Goal: Task Accomplishment & Management: Use online tool/utility

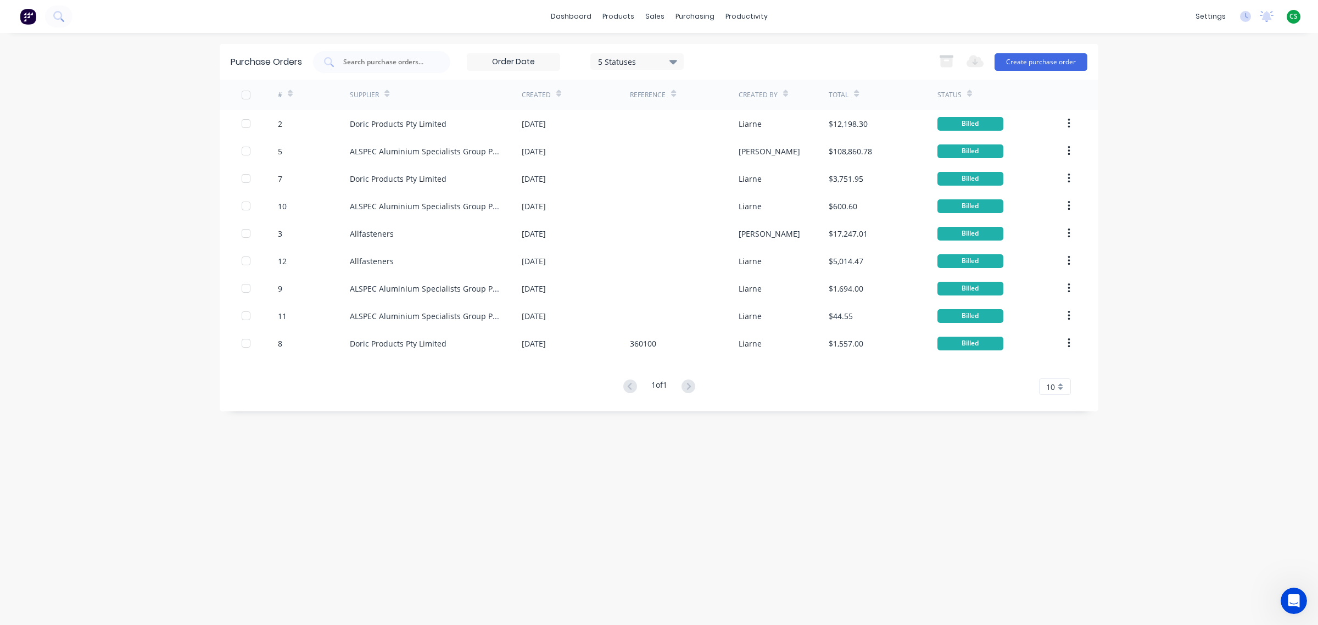
click at [289, 95] on icon at bounding box center [290, 95] width 5 height 3
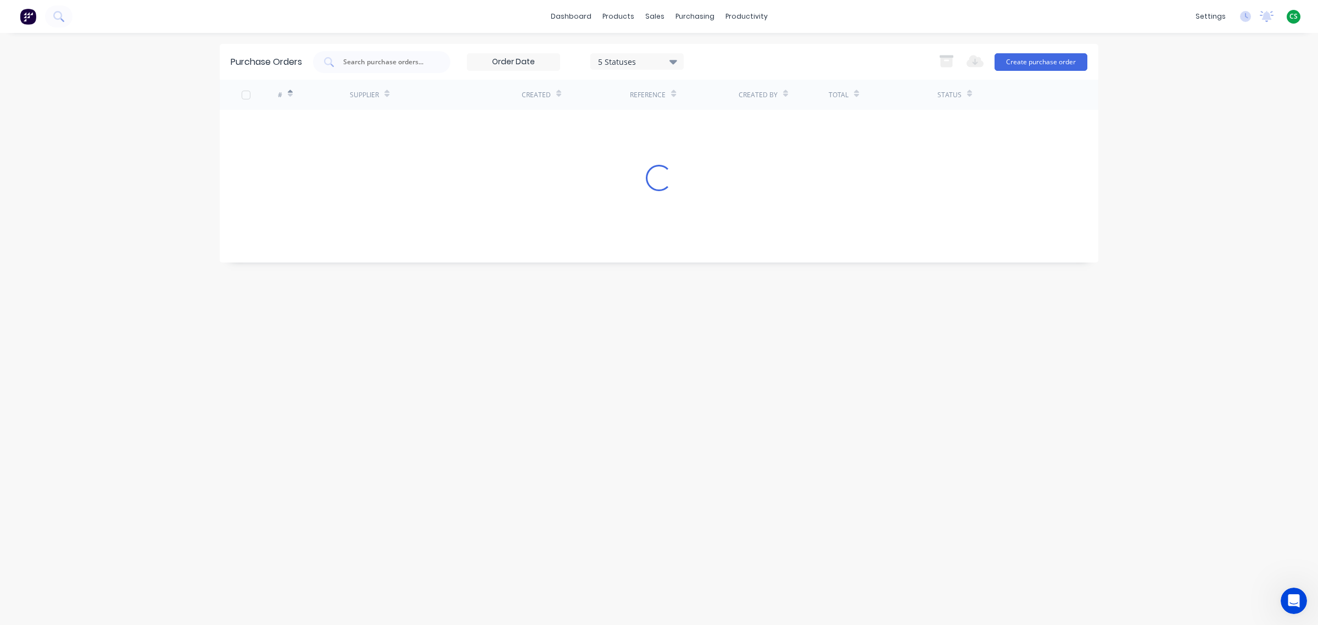
click at [621, 61] on div "5 Statuses" at bounding box center [637, 61] width 79 height 12
click at [711, 92] on div at bounding box center [711, 90] width 22 height 22
click at [594, 378] on div "Purchase Orders 7 Statuses 7 Statuses Export to Excel (XLSX) Create purchase or…" at bounding box center [659, 329] width 878 height 570
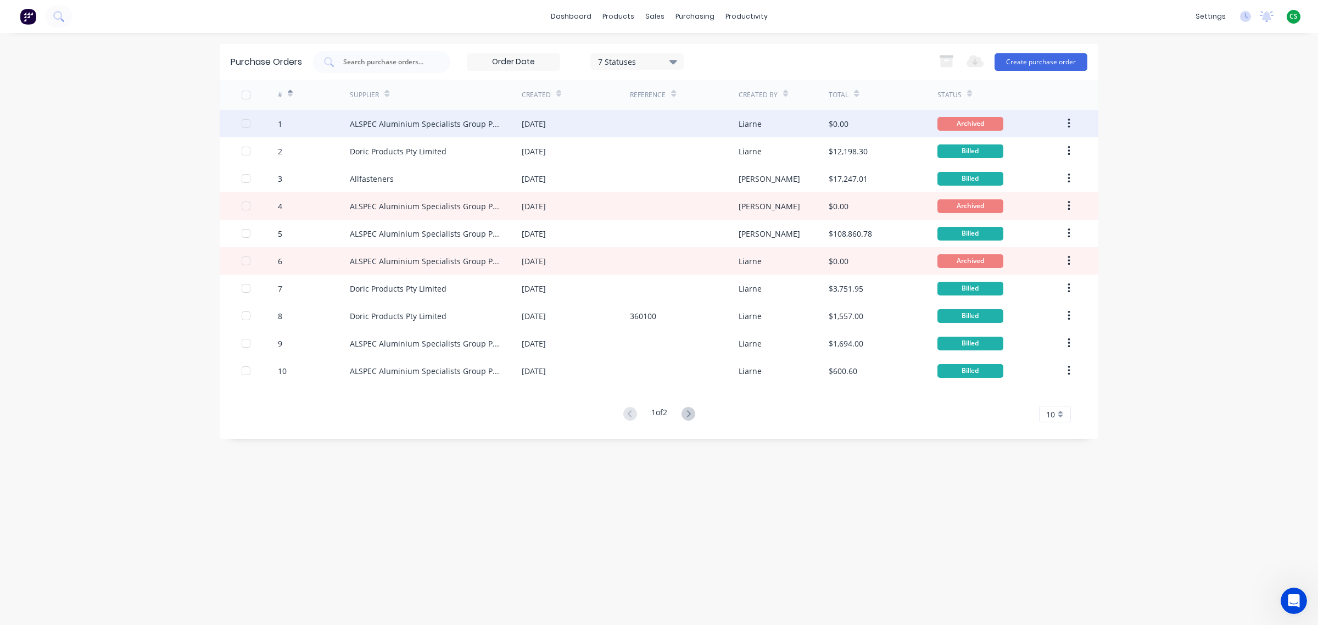
click at [361, 125] on div "ALSPEC Aluminium Specialists Group Pty Ltd" at bounding box center [425, 124] width 150 height 12
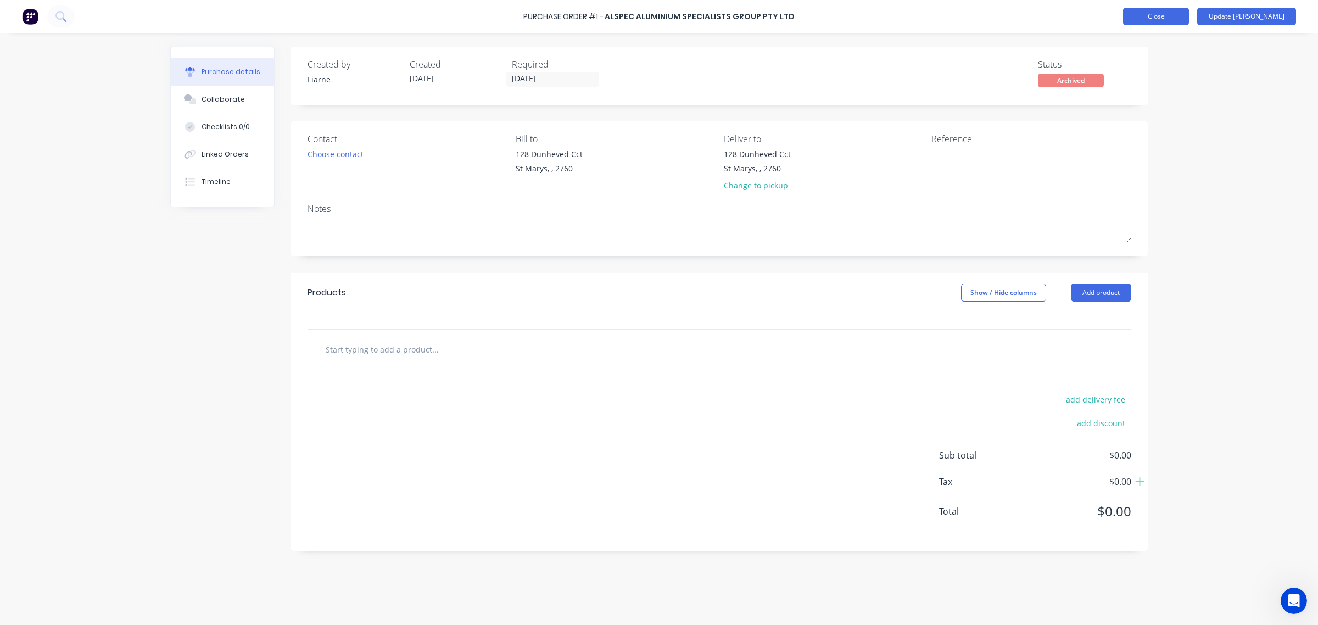
click at [1167, 18] on button "Close" at bounding box center [1156, 17] width 66 height 18
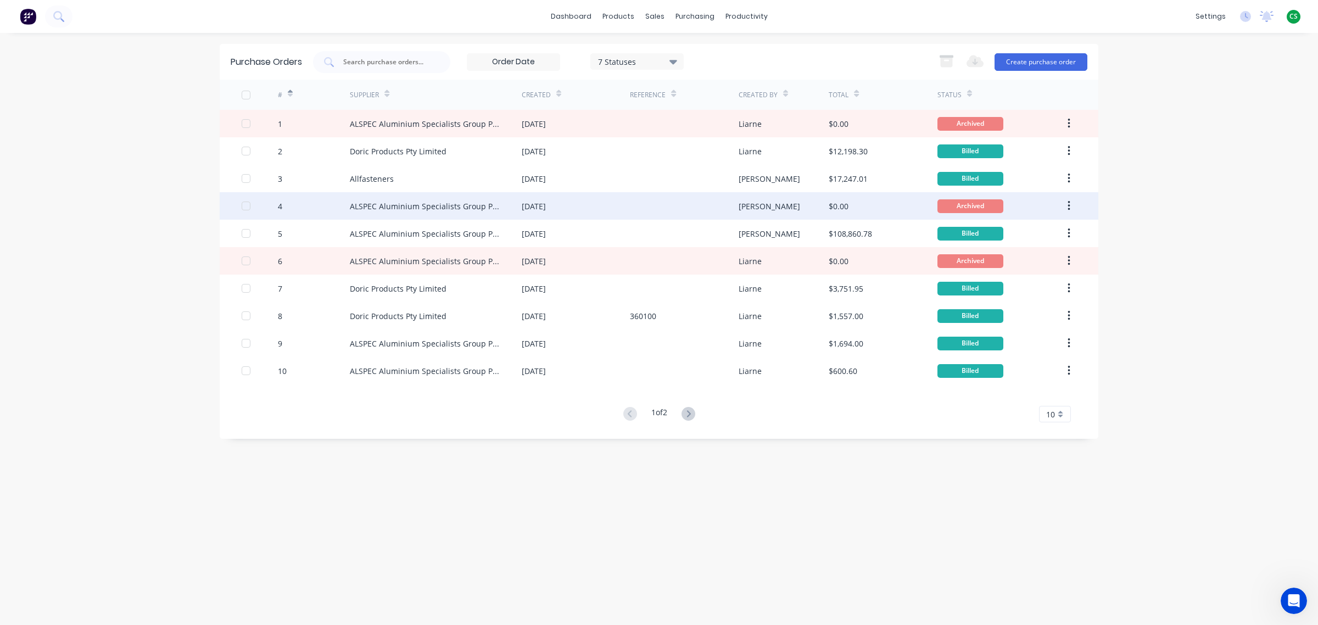
click at [343, 204] on div "4" at bounding box center [314, 205] width 72 height 27
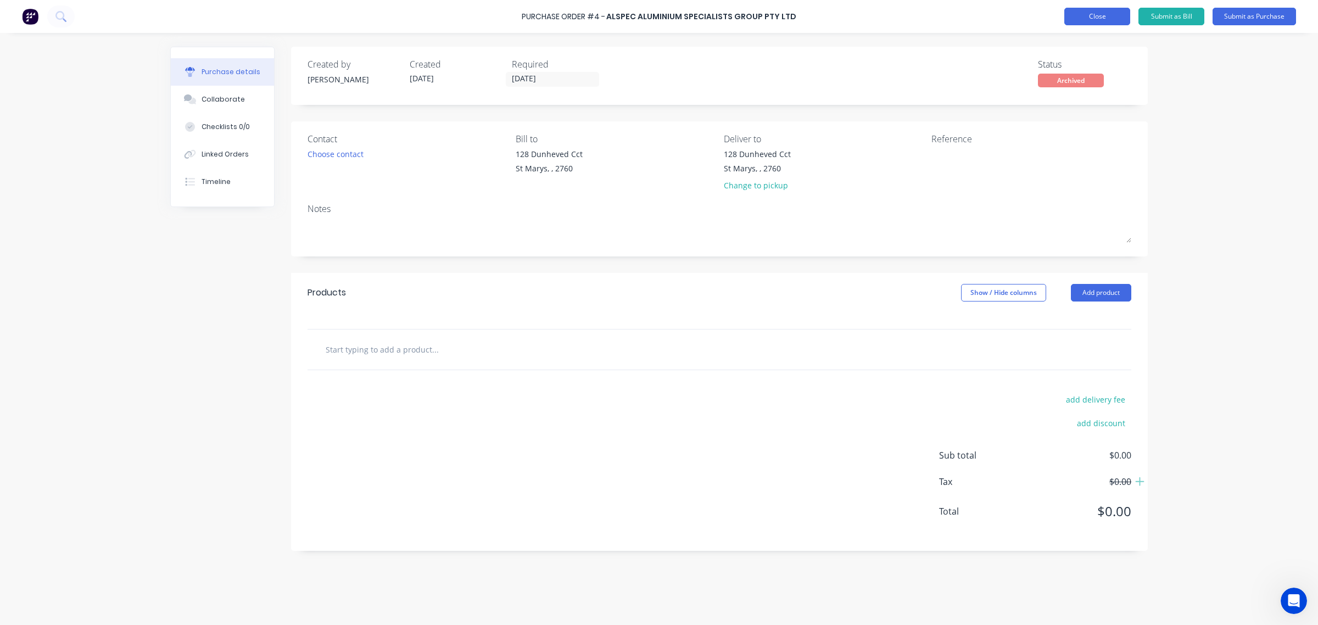
click at [1091, 16] on button "Close" at bounding box center [1097, 17] width 66 height 18
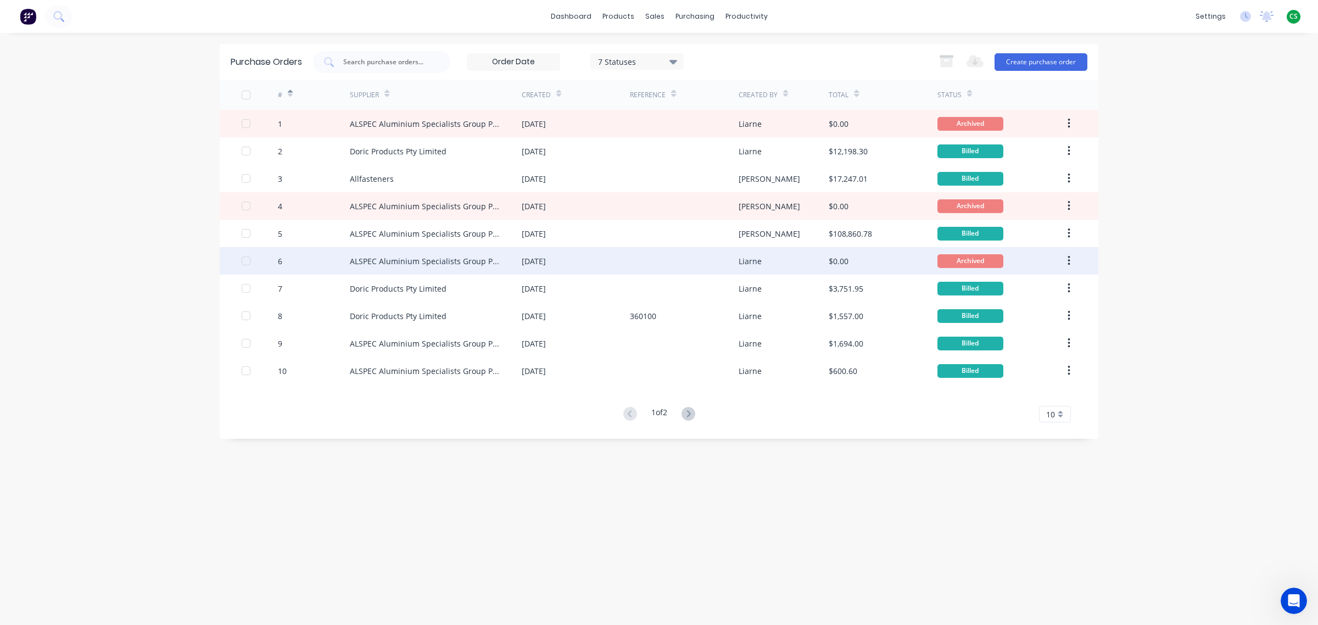
click at [377, 261] on div "ALSPEC Aluminium Specialists Group Pty Ltd" at bounding box center [425, 261] width 150 height 12
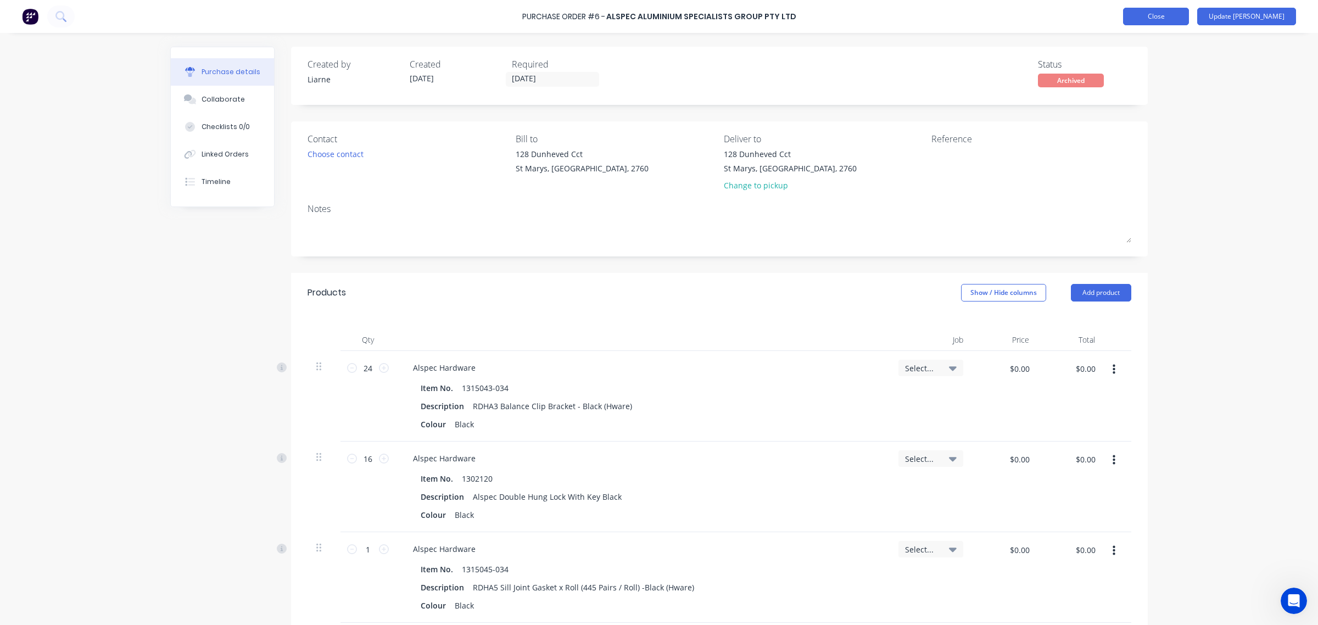
click at [1189, 15] on button "Close" at bounding box center [1156, 17] width 66 height 18
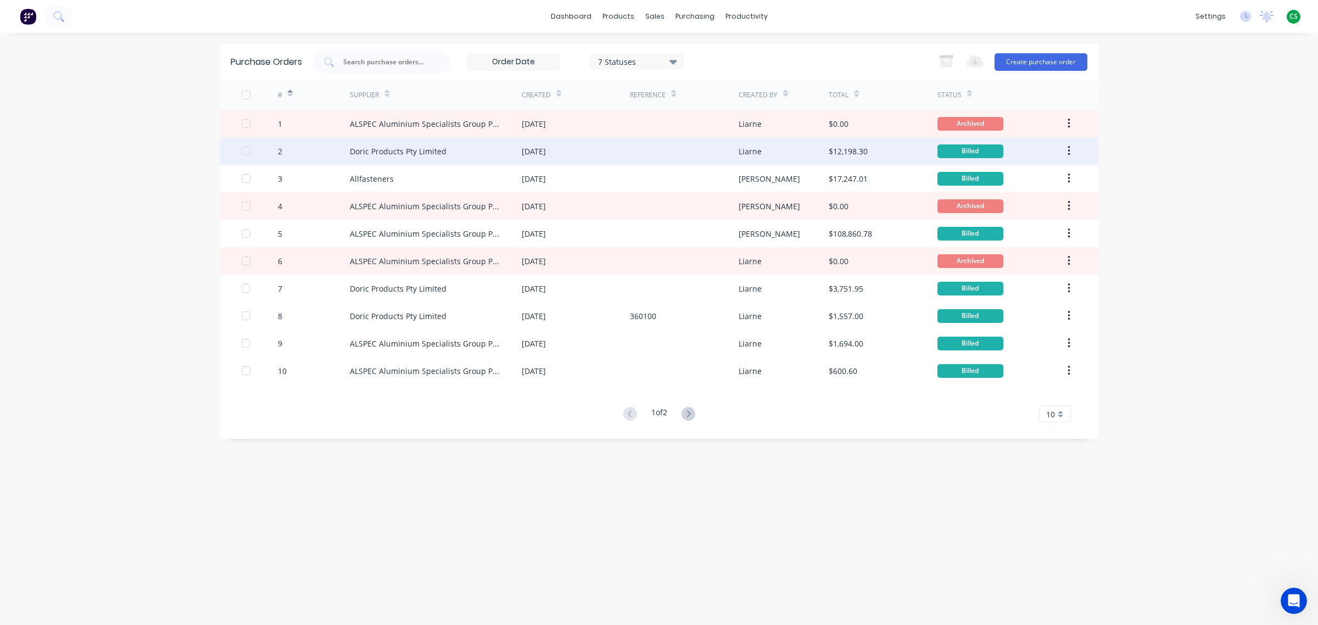
click at [378, 152] on div "Doric Products Pty Limited" at bounding box center [398, 151] width 97 height 12
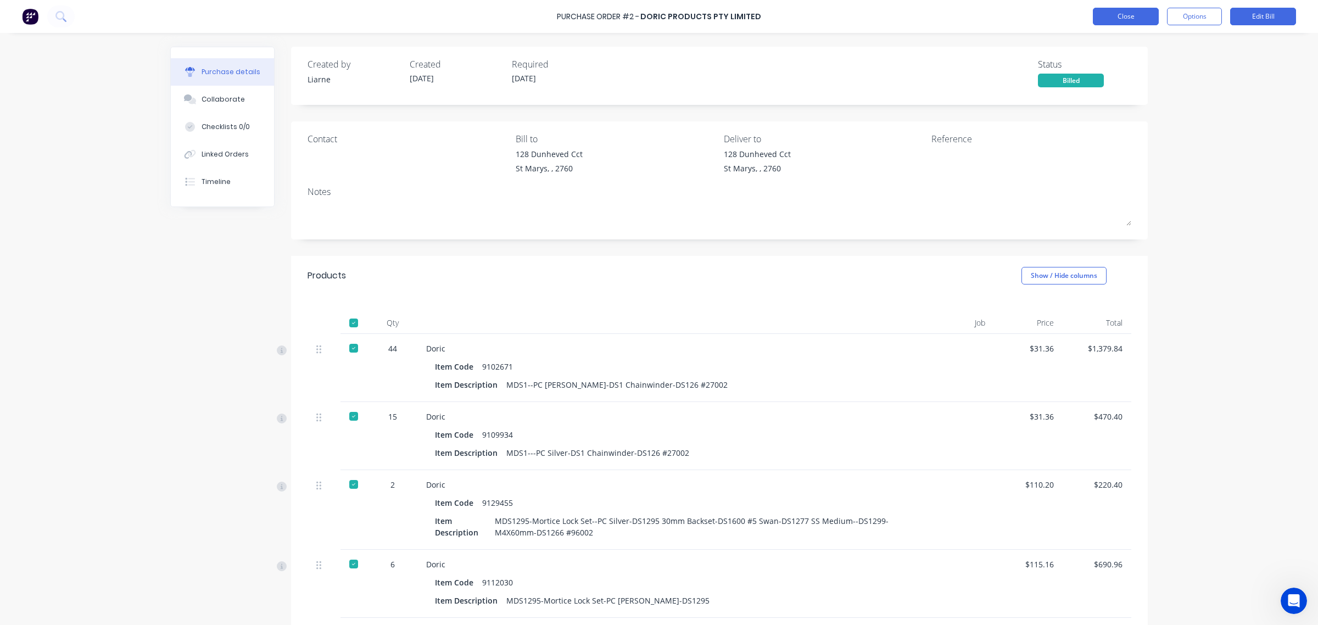
click at [1105, 18] on button "Close" at bounding box center [1125, 17] width 66 height 18
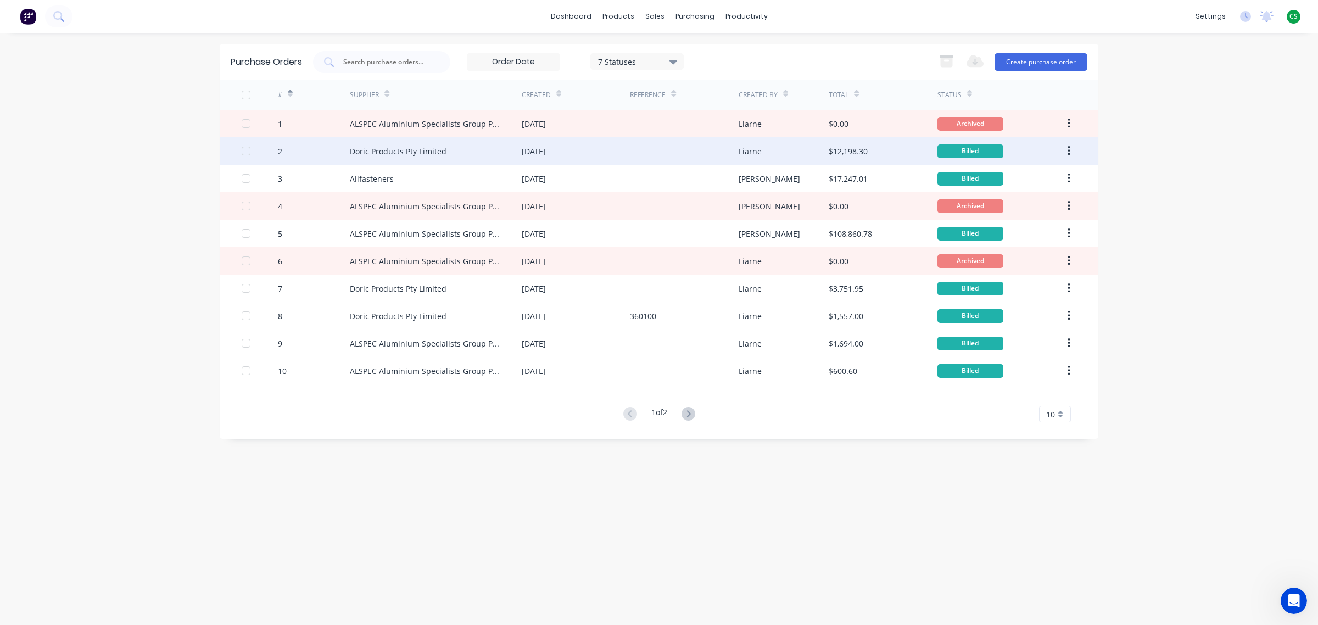
click at [410, 151] on div "Doric Products Pty Limited" at bounding box center [398, 151] width 97 height 12
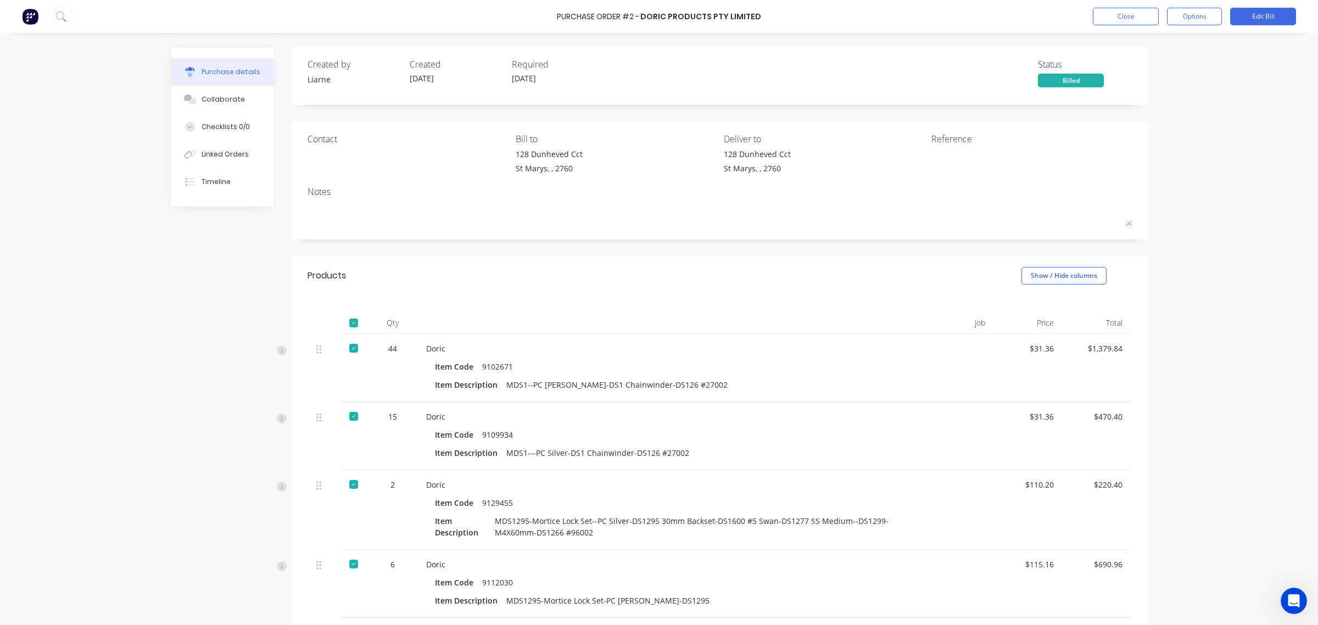
click at [485, 364] on div "9102671" at bounding box center [497, 366] width 31 height 16
copy div "9102671"
click at [1129, 14] on button "Close" at bounding box center [1125, 17] width 66 height 18
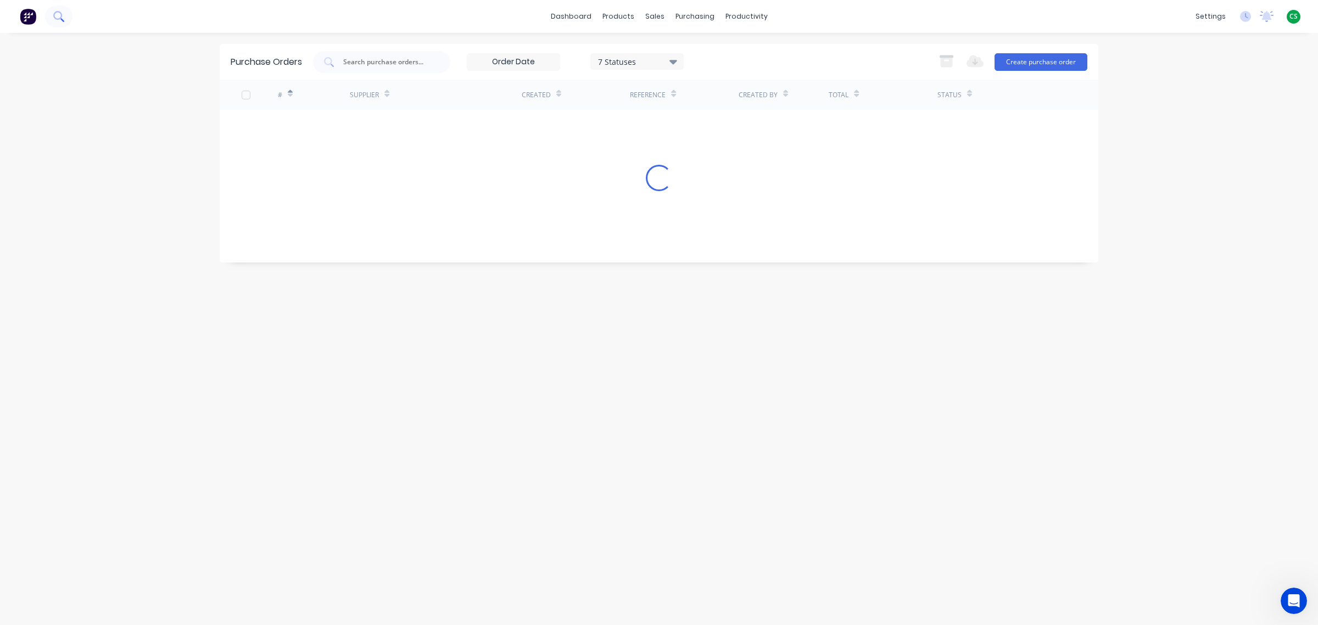
click at [58, 15] on icon at bounding box center [58, 16] width 10 height 10
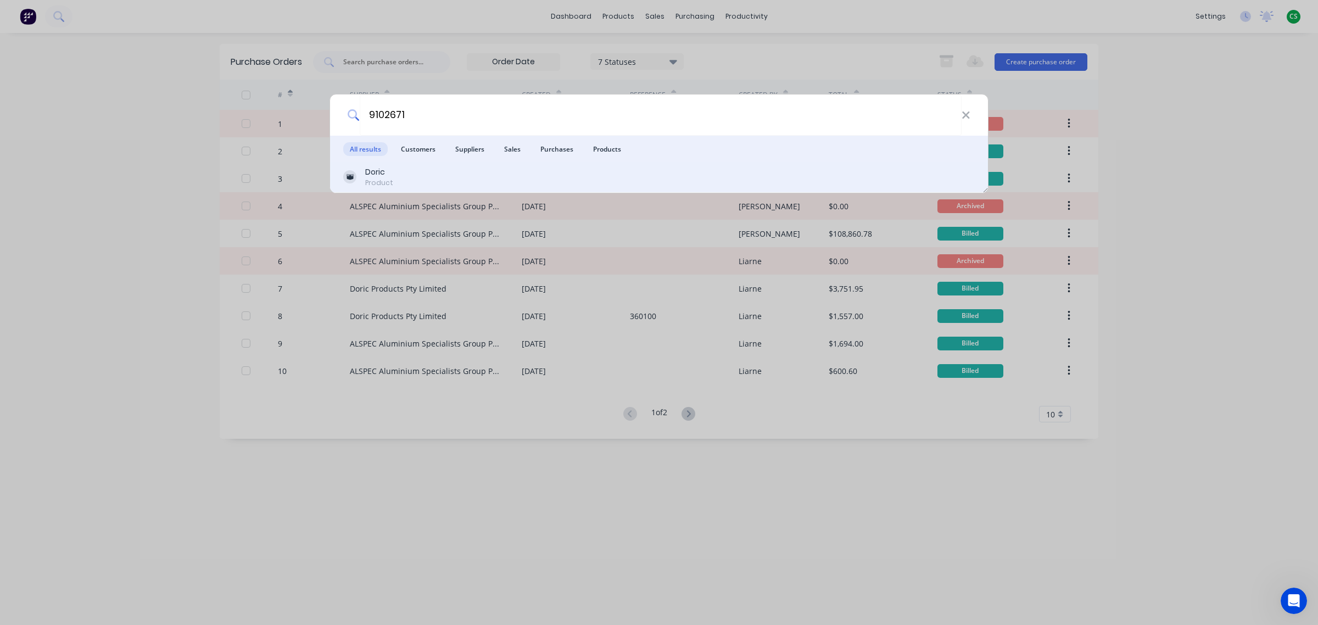
type input "9102671"
click at [378, 178] on div "Product" at bounding box center [379, 183] width 28 height 10
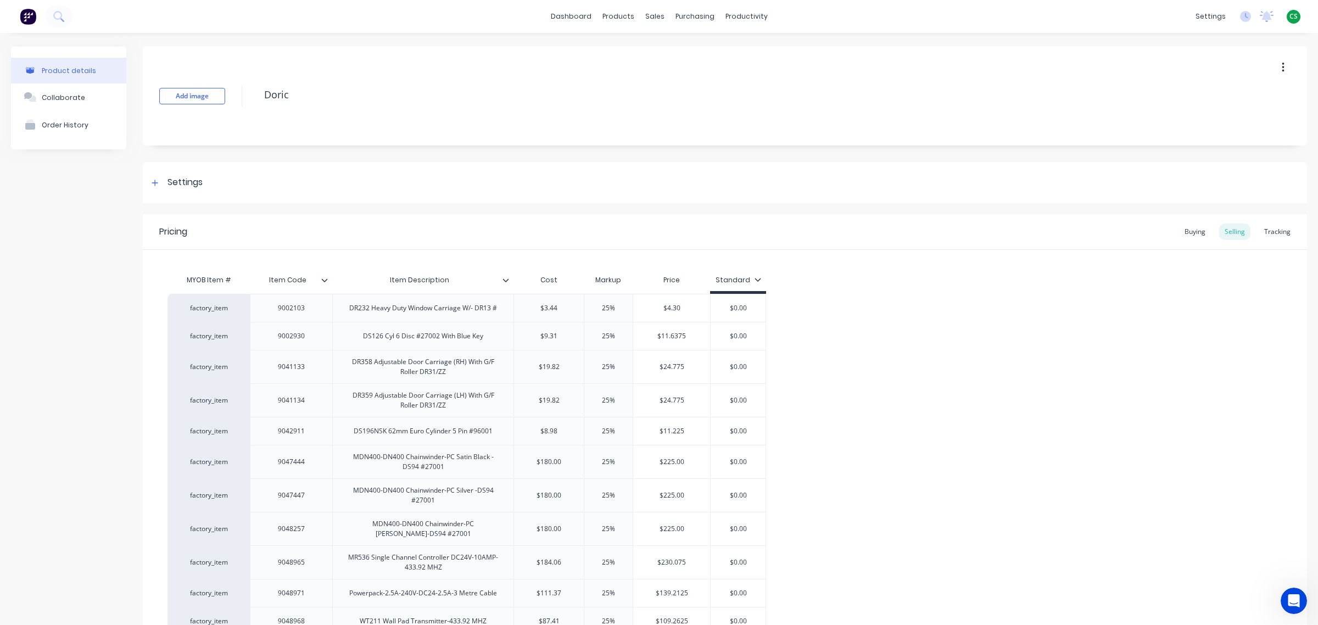
type textarea "x"
click at [1268, 234] on div "Tracking" at bounding box center [1276, 231] width 37 height 16
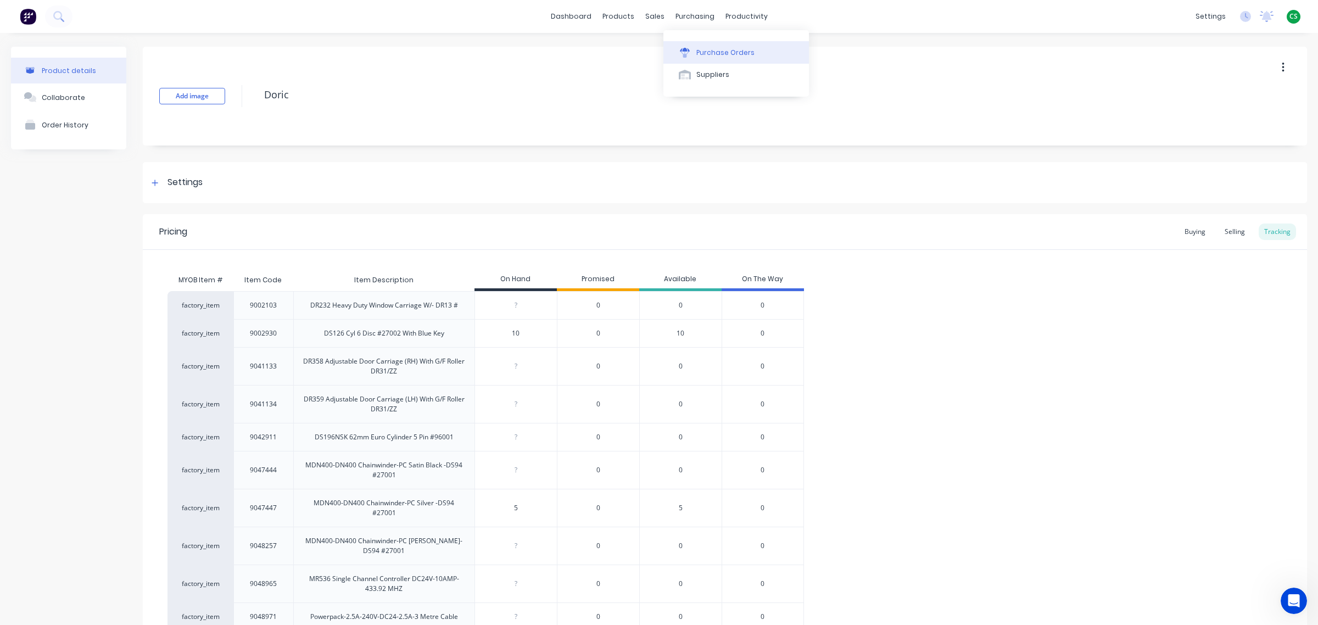
click at [718, 55] on div "Purchase Orders" at bounding box center [725, 53] width 58 height 10
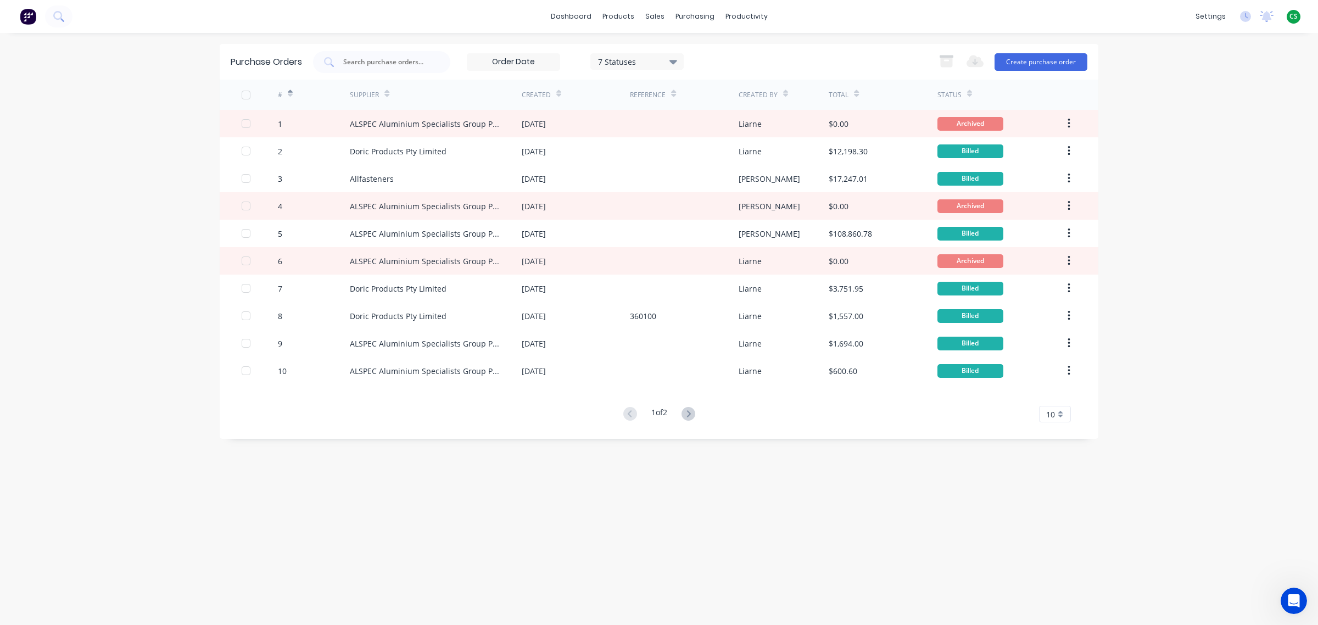
click at [1291, 19] on span "CS" at bounding box center [1293, 17] width 8 height 10
click at [1217, 138] on button "Sign out" at bounding box center [1224, 137] width 145 height 22
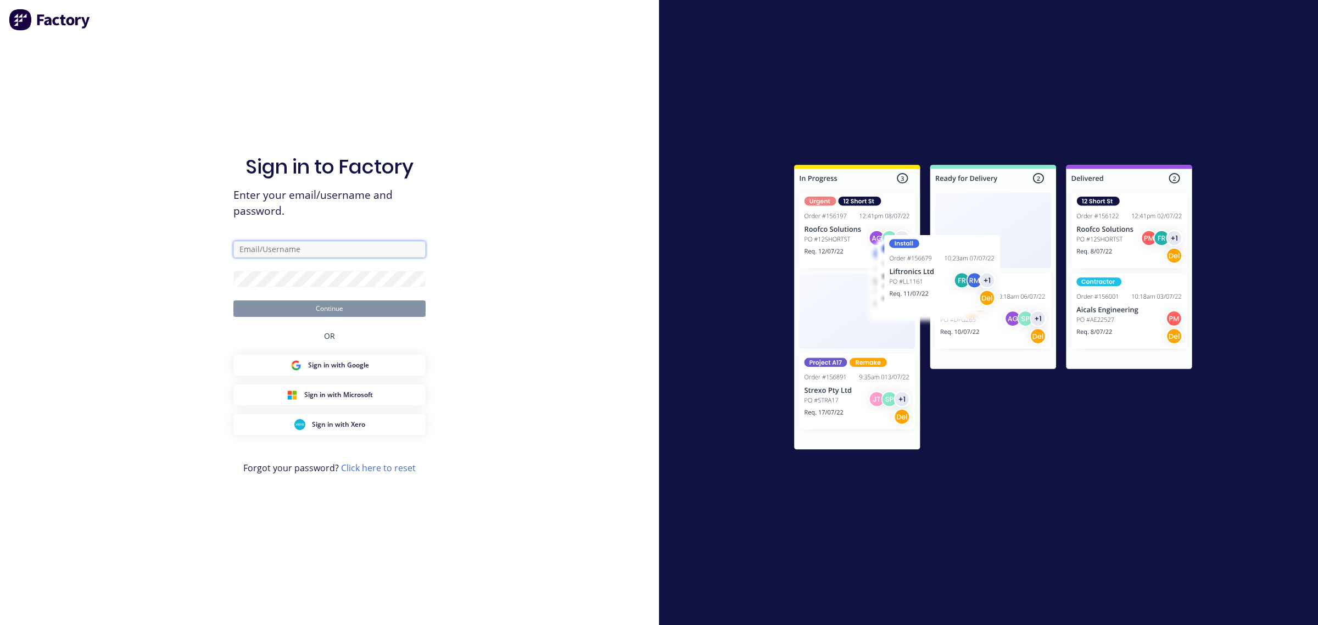
click at [243, 250] on input "text" at bounding box center [329, 249] width 192 height 16
type input "cathy@factory.app"
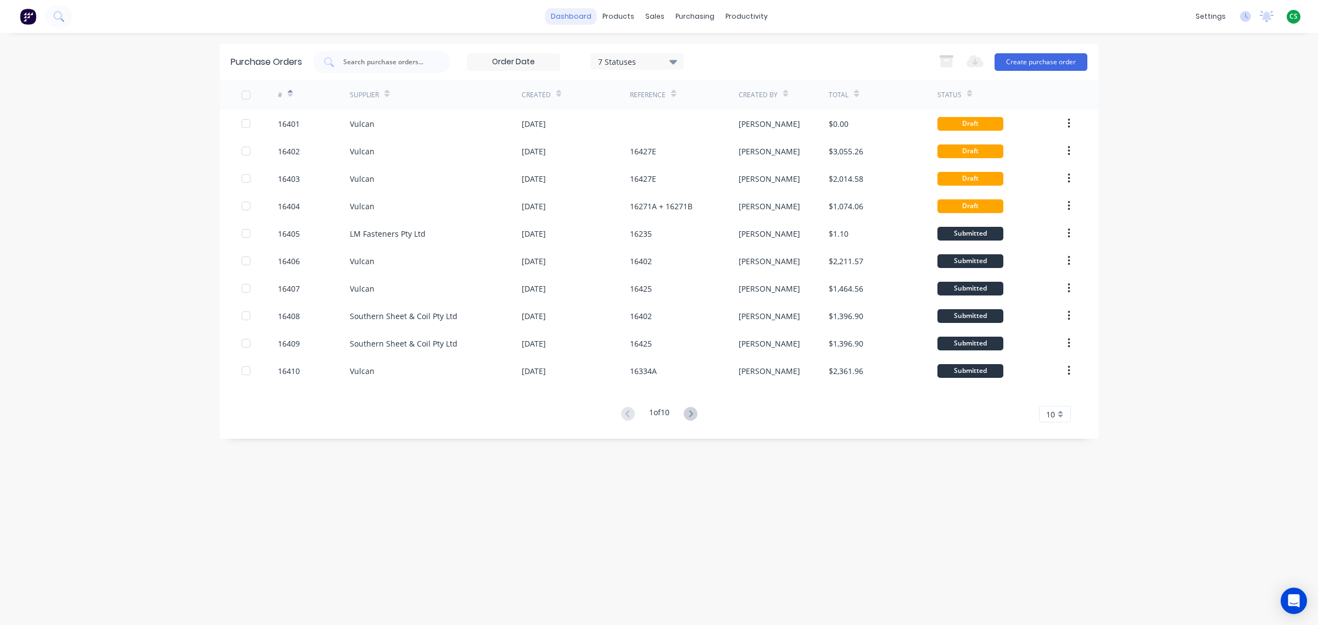
click at [585, 16] on link "dashboard" at bounding box center [571, 16] width 52 height 16
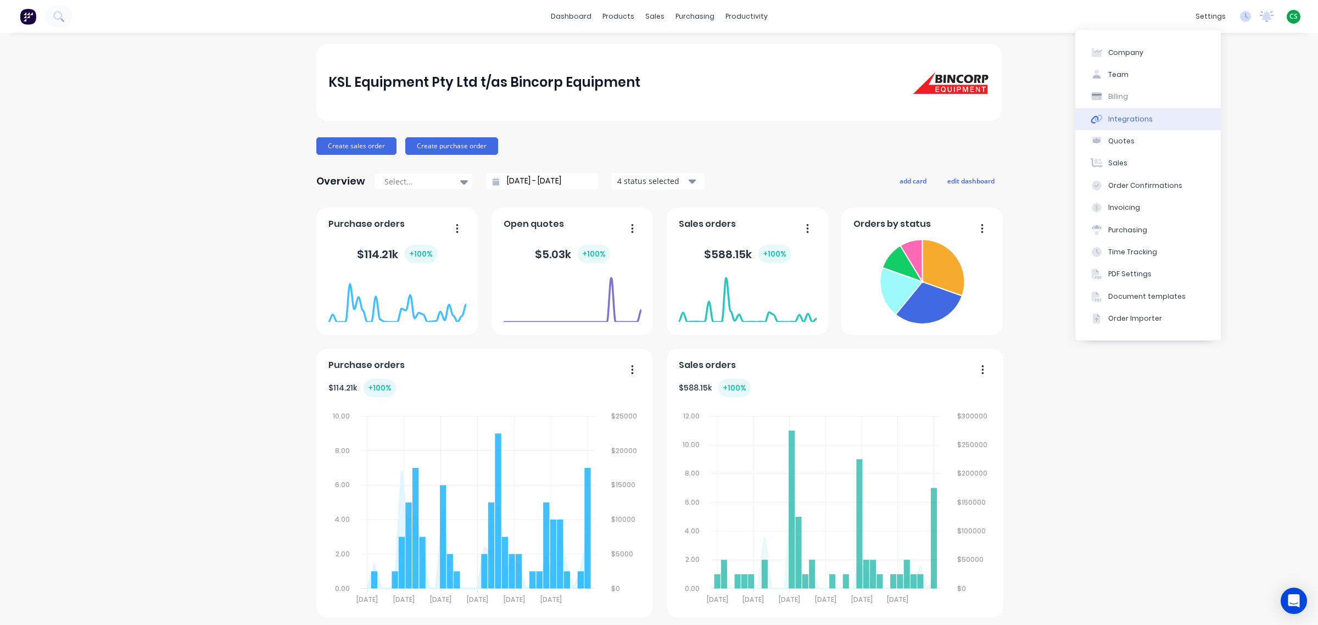
click at [1142, 120] on div "Integrations" at bounding box center [1130, 119] width 44 height 10
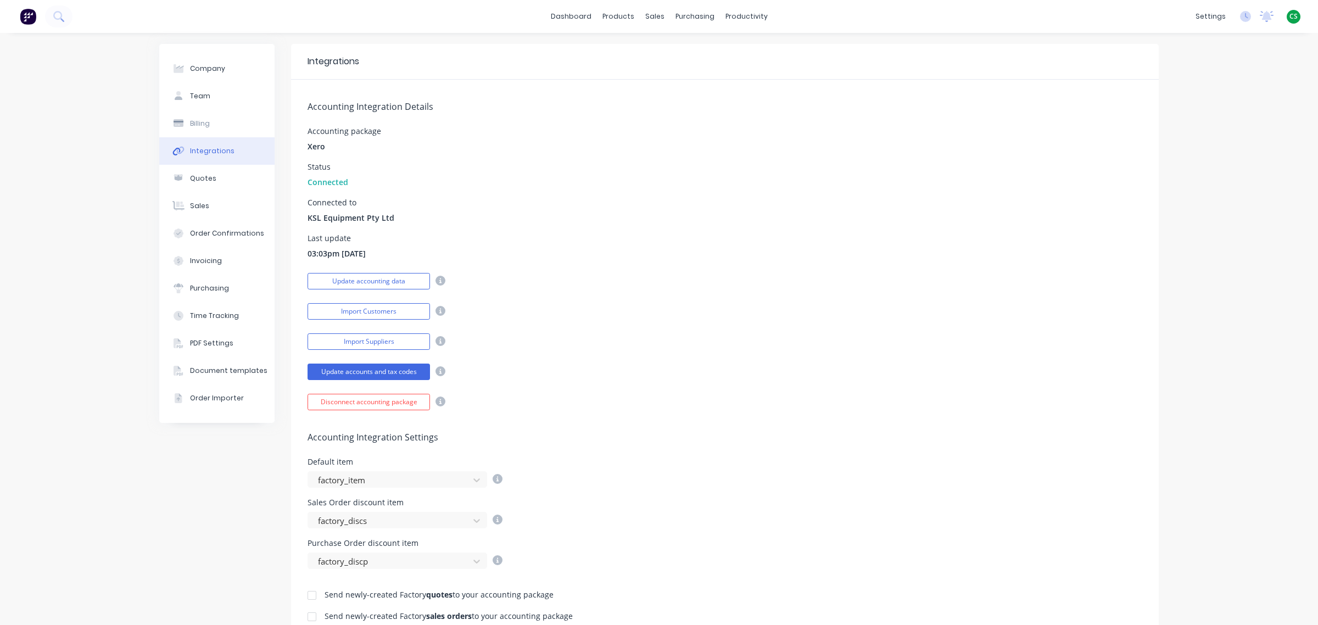
click at [309, 147] on span "Xero" at bounding box center [316, 147] width 18 height 12
click at [331, 315] on button "Import Customers" at bounding box center [368, 311] width 122 height 16
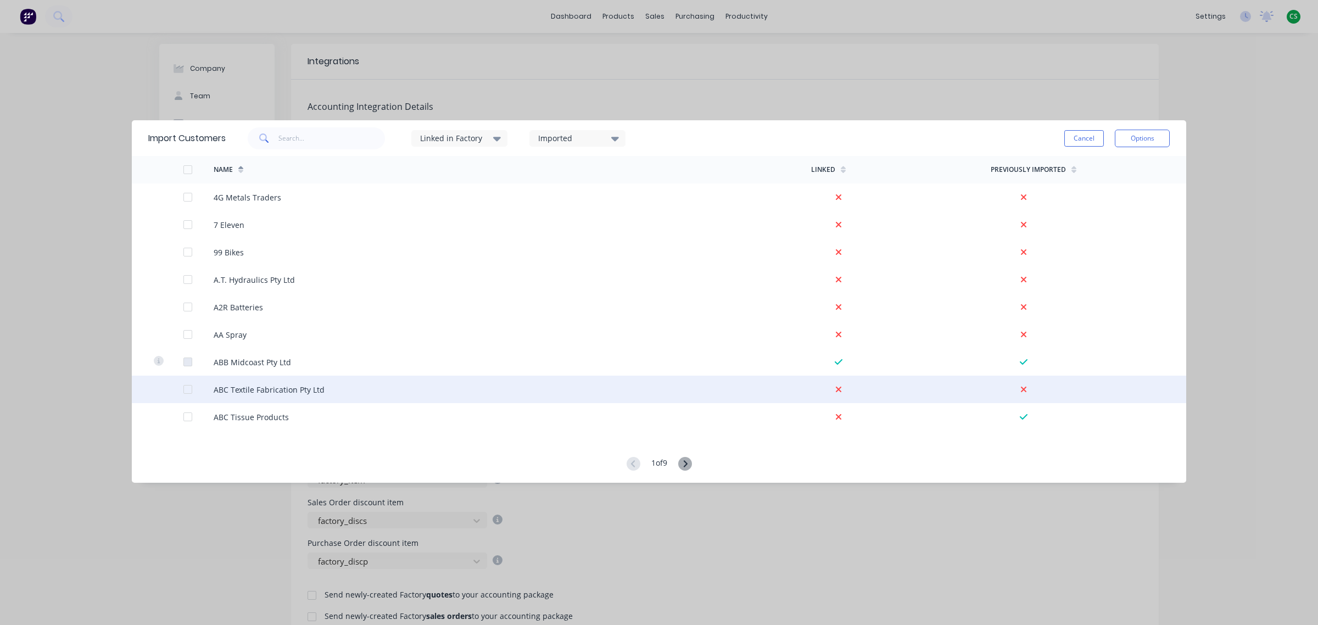
click at [187, 389] on div at bounding box center [188, 389] width 22 height 22
drag, startPoint x: 184, startPoint y: 388, endPoint x: 698, endPoint y: 397, distance: 513.9
click at [186, 388] on div at bounding box center [188, 389] width 22 height 22
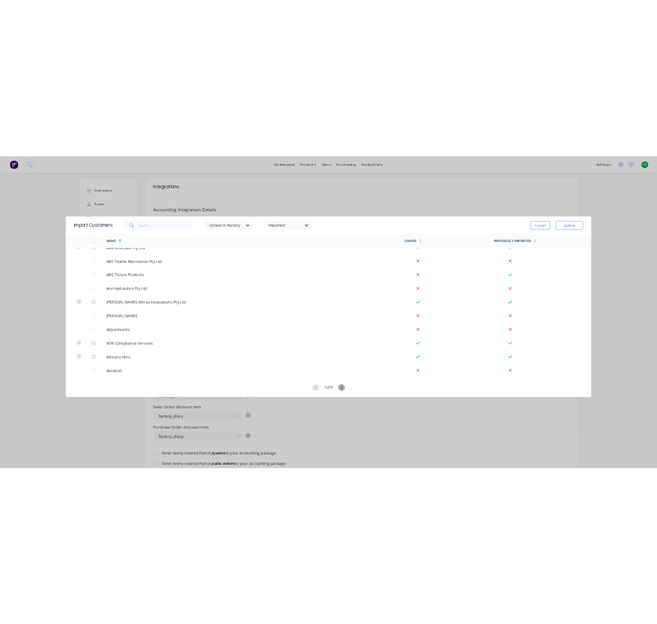
scroll to position [192, 0]
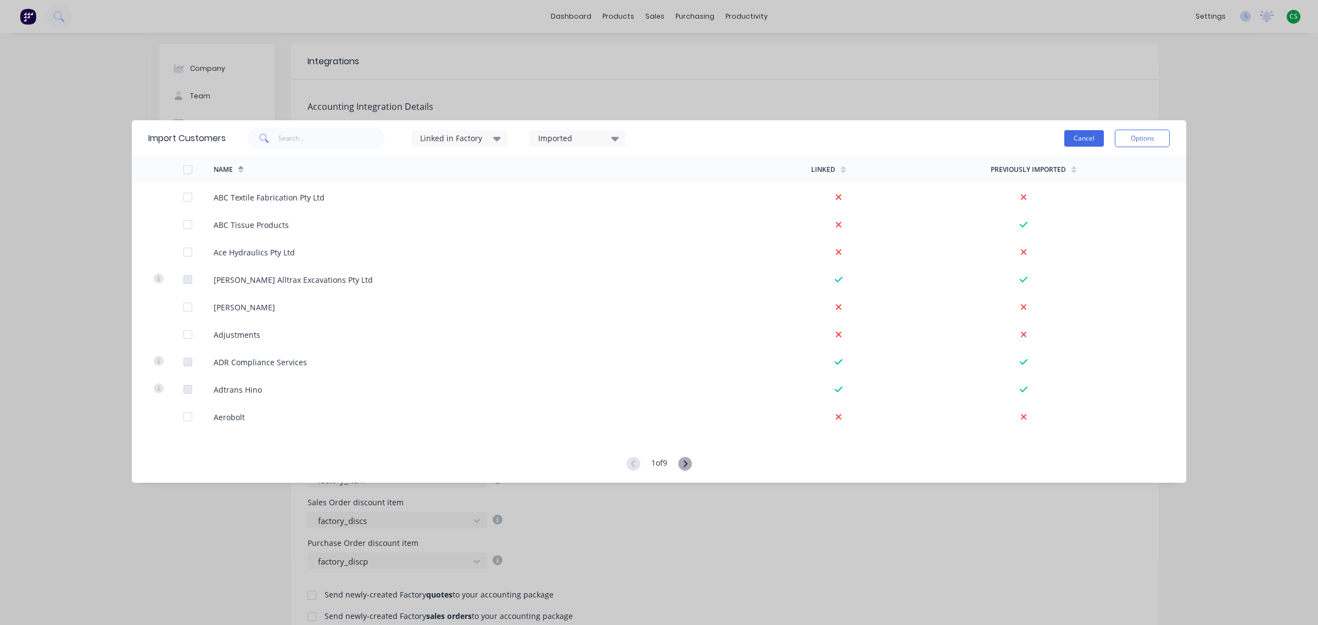
click at [1086, 143] on button "Cancel" at bounding box center [1084, 138] width 40 height 16
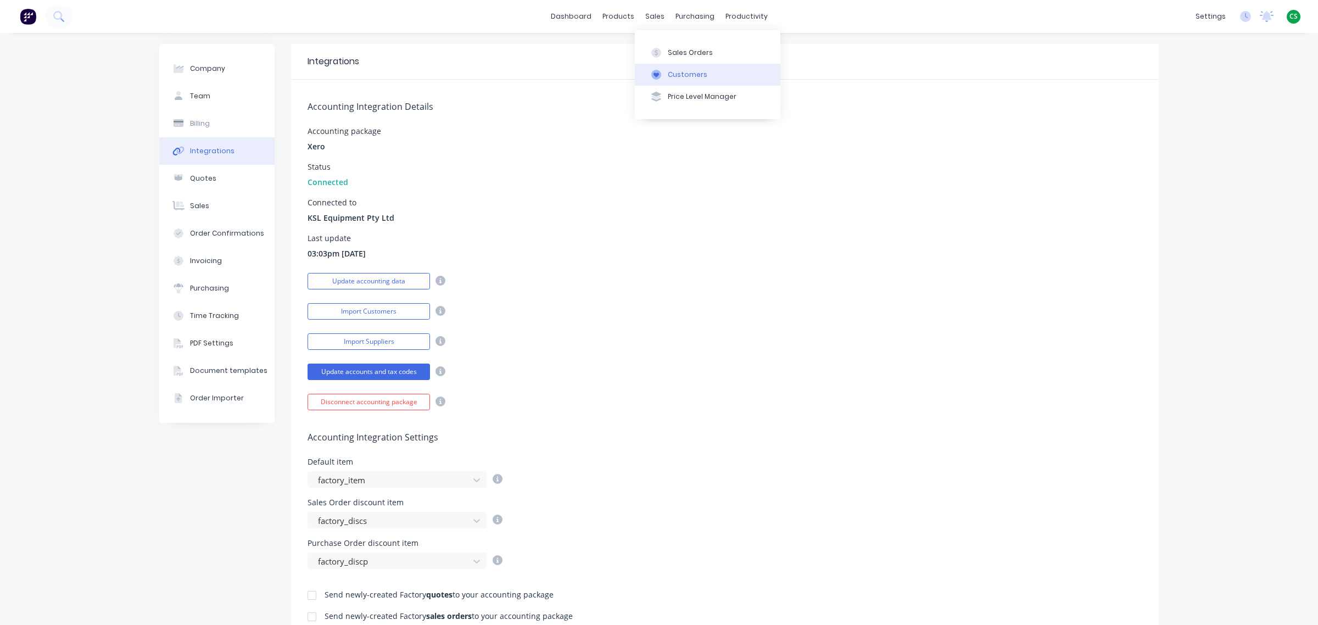
click at [679, 81] on button "Customers" at bounding box center [707, 75] width 145 height 22
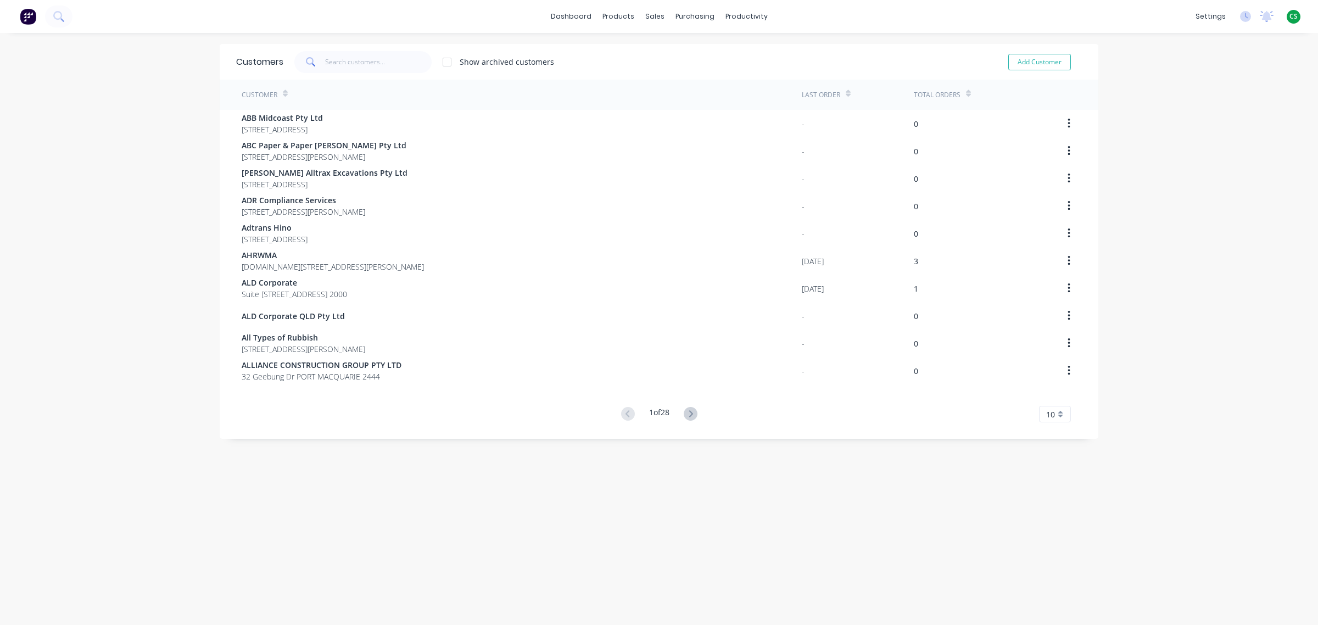
click at [1055, 411] on div "10" at bounding box center [1055, 414] width 32 height 16
click at [1047, 552] on div "35" at bounding box center [1054, 550] width 31 height 19
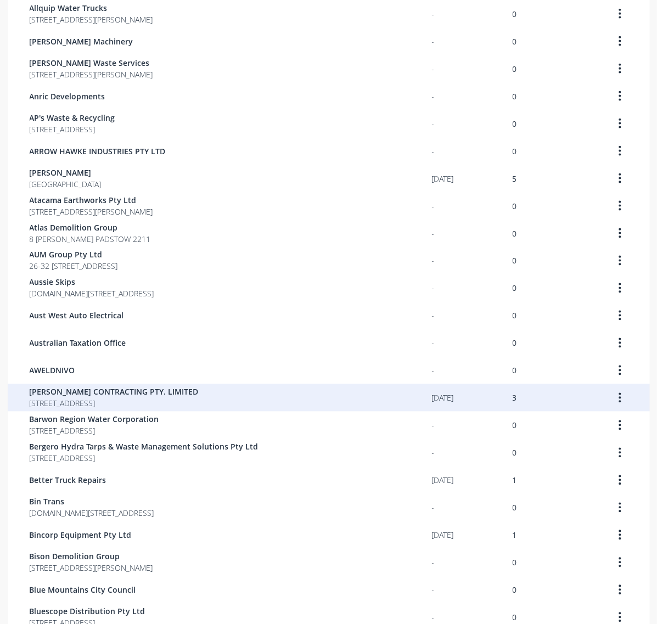
scroll to position [539, 0]
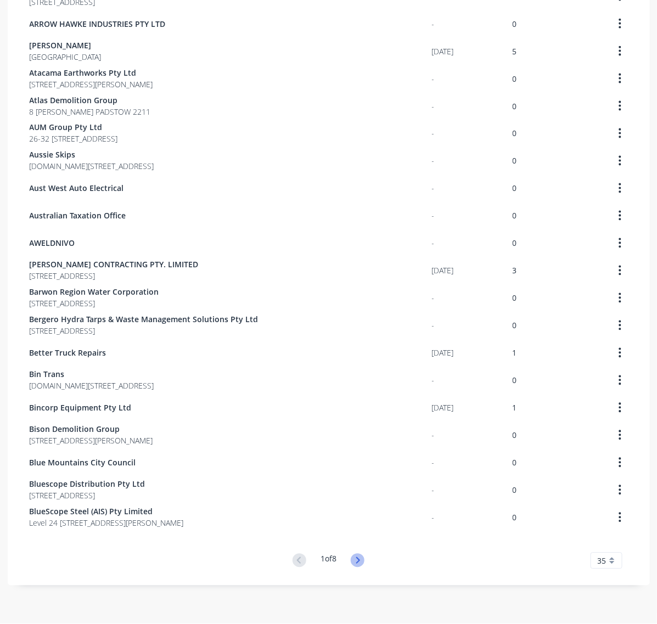
click at [357, 561] on icon at bounding box center [358, 560] width 4 height 7
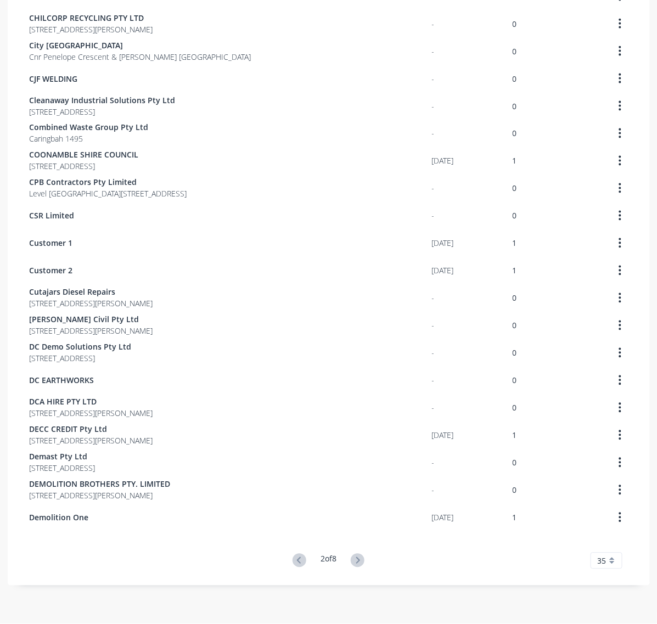
click at [356, 561] on icon at bounding box center [358, 560] width 4 height 7
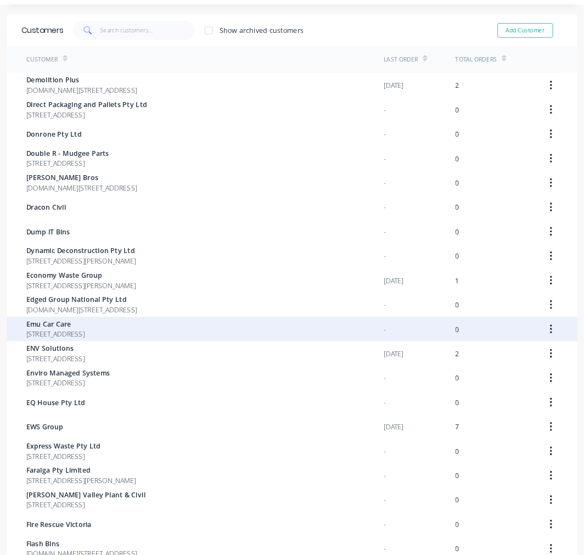
scroll to position [0, 0]
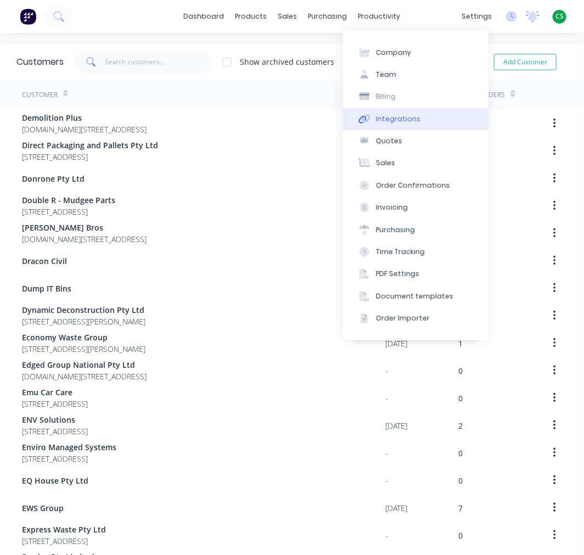
click at [397, 124] on div "Integrations" at bounding box center [398, 119] width 44 height 10
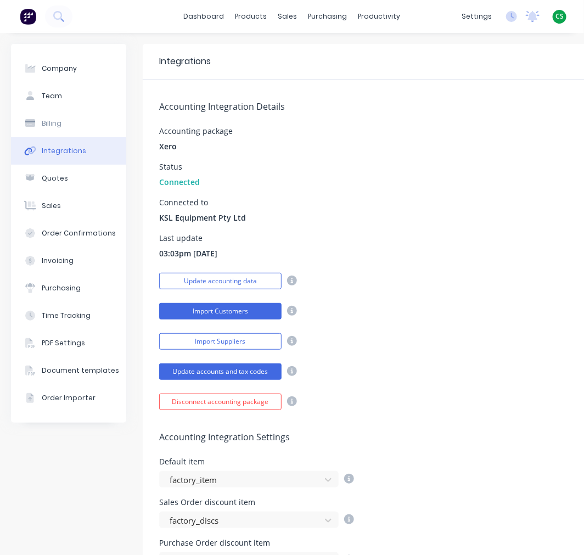
click at [218, 311] on button "Import Customers" at bounding box center [220, 311] width 122 height 16
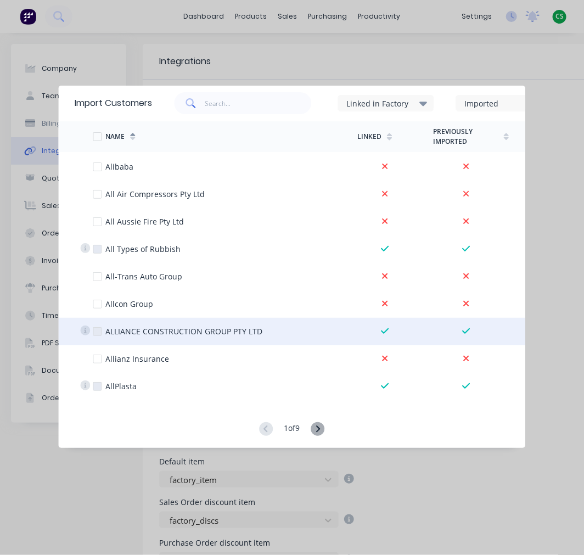
scroll to position [699, 0]
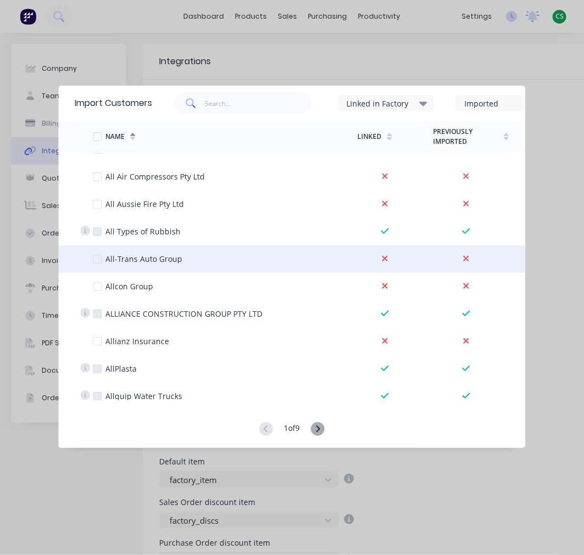
click at [97, 256] on div at bounding box center [97, 259] width 22 height 22
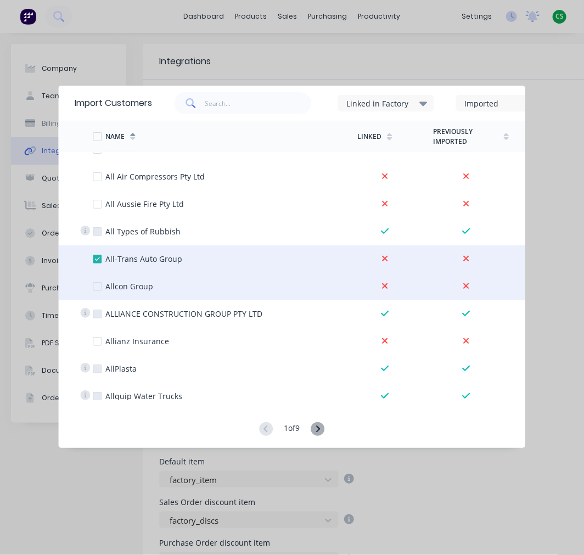
click at [98, 287] on div at bounding box center [97, 287] width 22 height 22
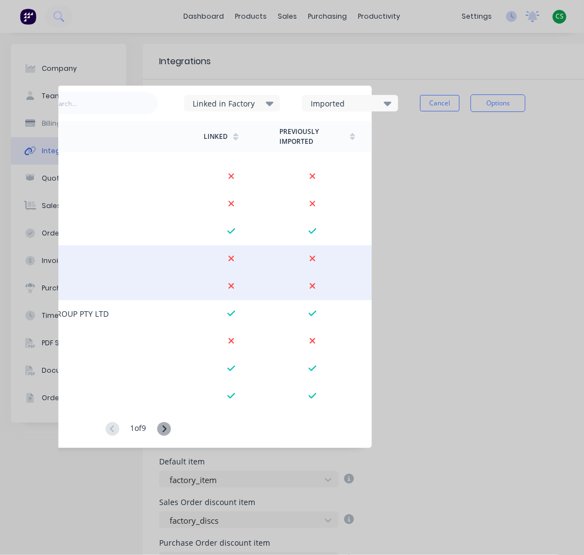
scroll to position [0, 155]
click at [489, 105] on button "Options" at bounding box center [497, 103] width 55 height 18
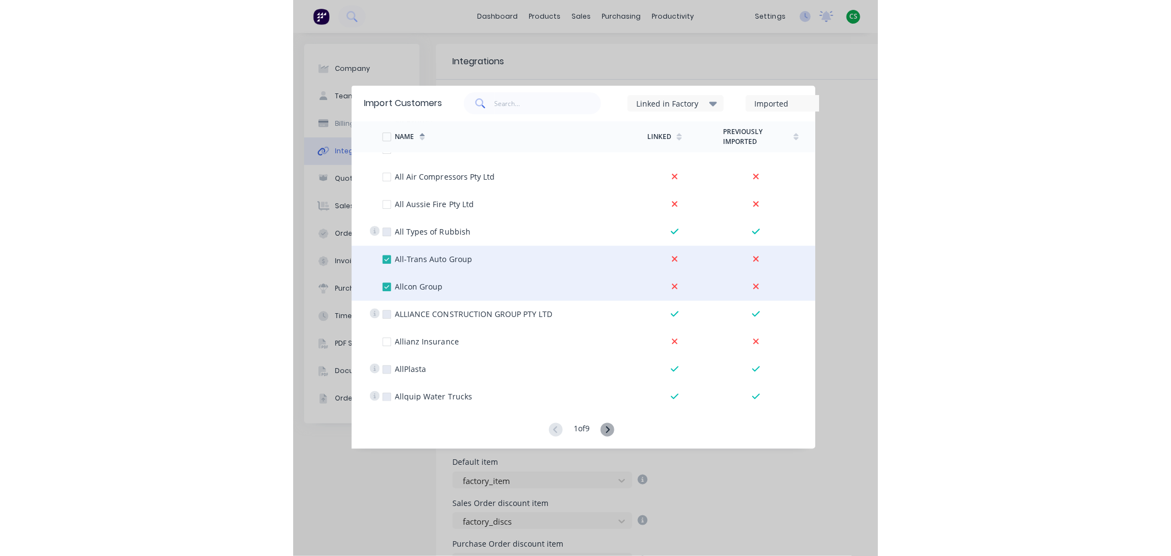
scroll to position [0, 0]
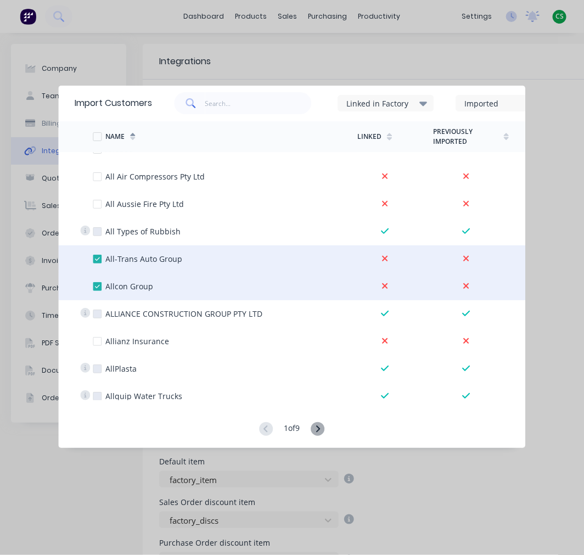
click at [97, 287] on div at bounding box center [97, 287] width 22 height 22
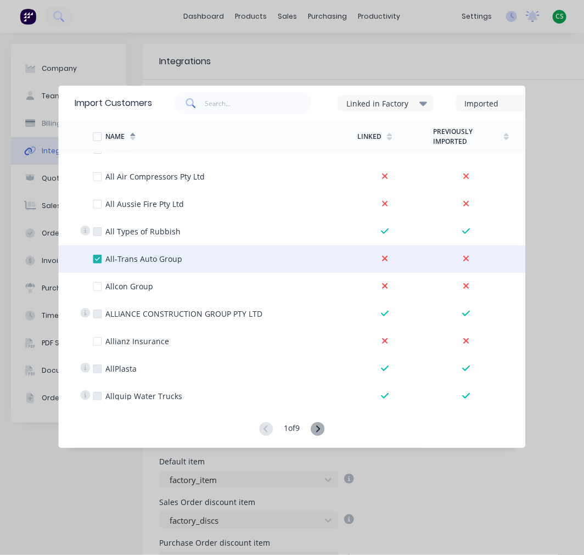
click at [98, 259] on div at bounding box center [97, 259] width 22 height 22
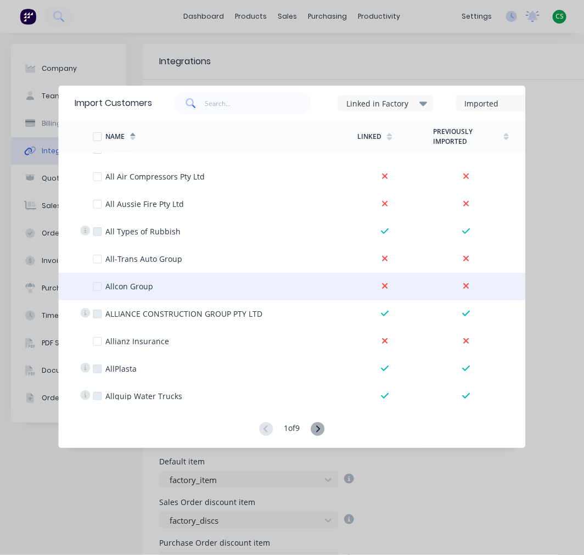
drag, startPoint x: 97, startPoint y: 260, endPoint x: 99, endPoint y: 276, distance: 15.6
click at [97, 260] on div at bounding box center [97, 259] width 22 height 22
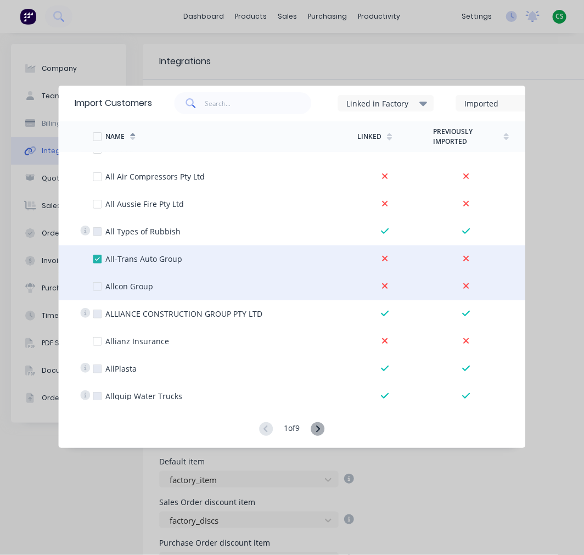
click at [98, 284] on div at bounding box center [97, 287] width 22 height 22
click at [98, 283] on div at bounding box center [97, 287] width 22 height 22
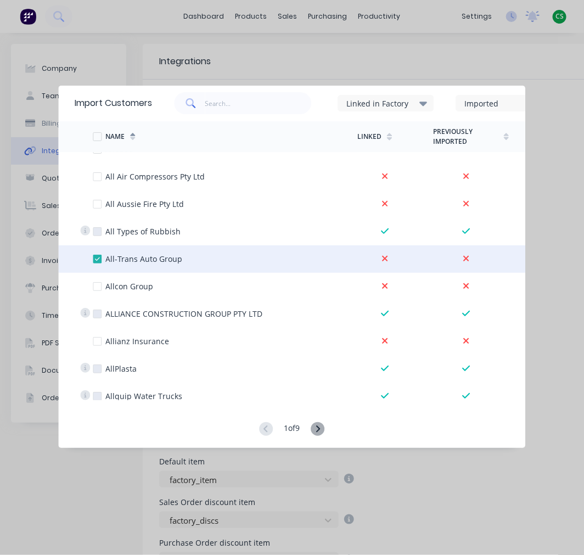
click at [96, 259] on div at bounding box center [97, 259] width 22 height 22
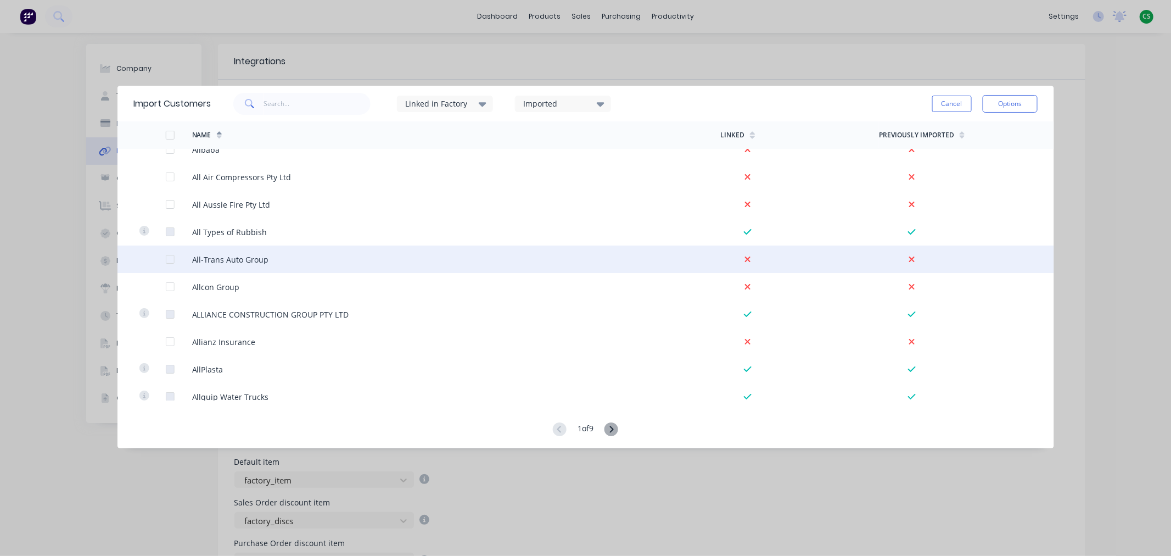
click at [169, 261] on div at bounding box center [170, 259] width 22 height 22
click at [1007, 108] on button "Options" at bounding box center [1010, 104] width 55 height 18
click at [980, 136] on div "Import selected customers" at bounding box center [985, 134] width 85 height 27
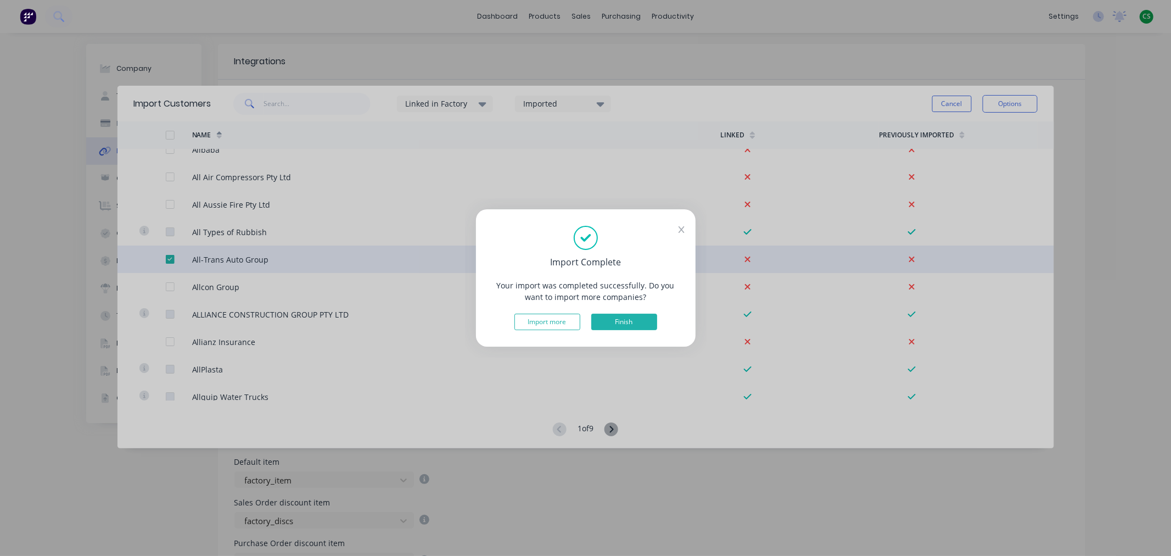
click at [615, 322] on button "Finish" at bounding box center [624, 321] width 66 height 16
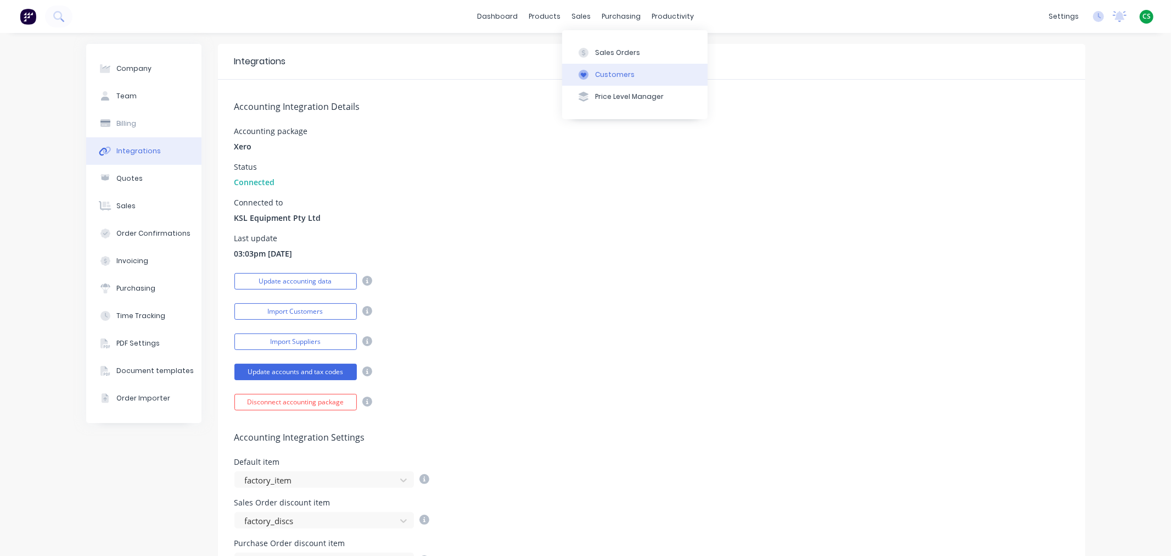
click at [610, 73] on div "Customers" at bounding box center [615, 75] width 40 height 10
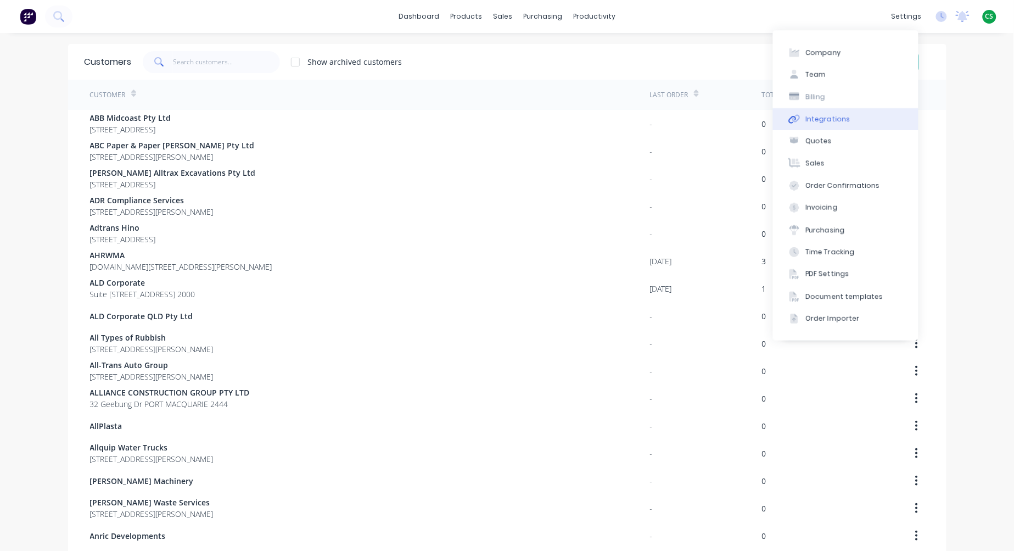
click at [832, 125] on button "Integrations" at bounding box center [845, 119] width 145 height 22
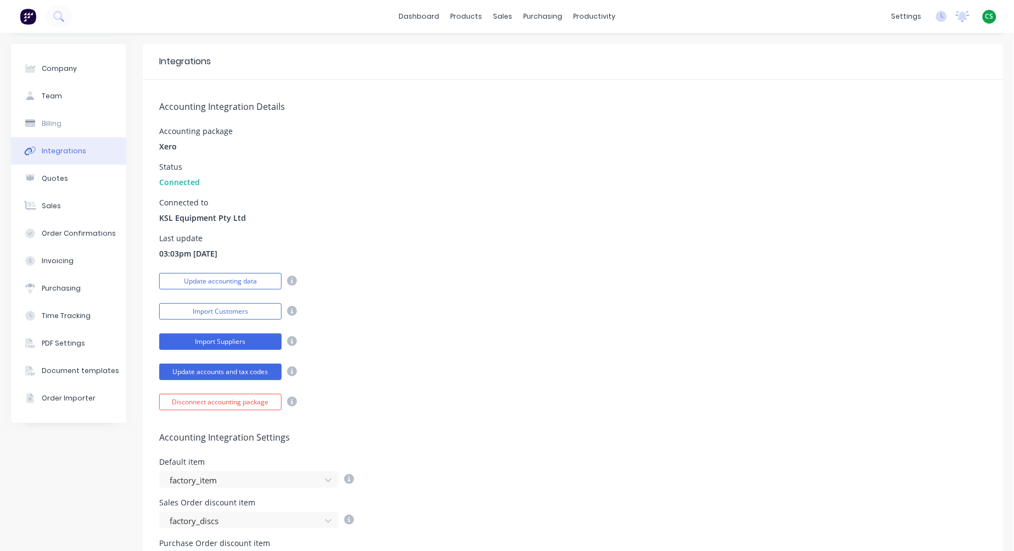
click at [232, 338] on button "Import Suppliers" at bounding box center [220, 341] width 122 height 16
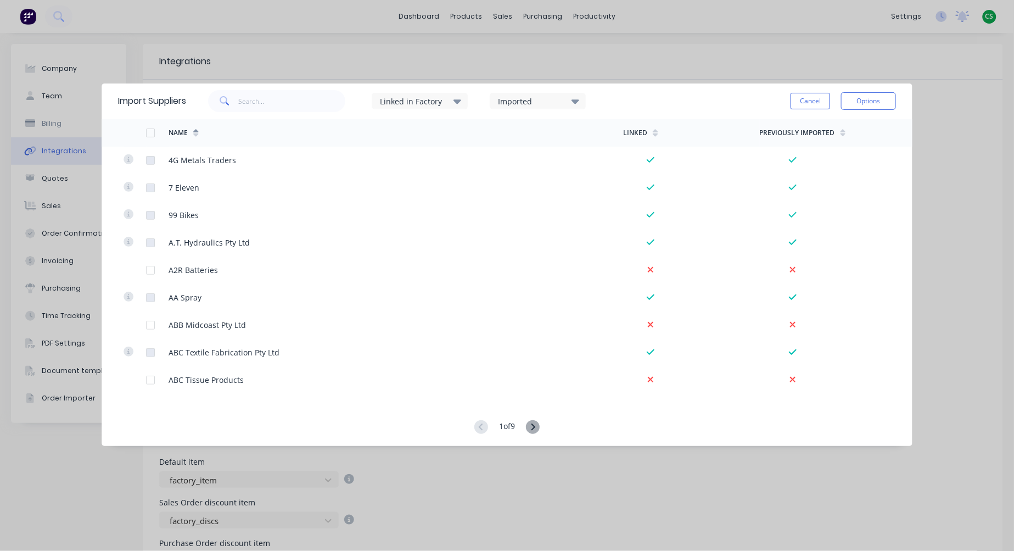
click at [522, 99] on div "Imported" at bounding box center [532, 102] width 69 height 12
click at [508, 138] on div at bounding box center [511, 137] width 22 height 22
click at [545, 103] on div "Imported" at bounding box center [532, 102] width 69 height 12
click at [508, 182] on div at bounding box center [511, 181] width 22 height 22
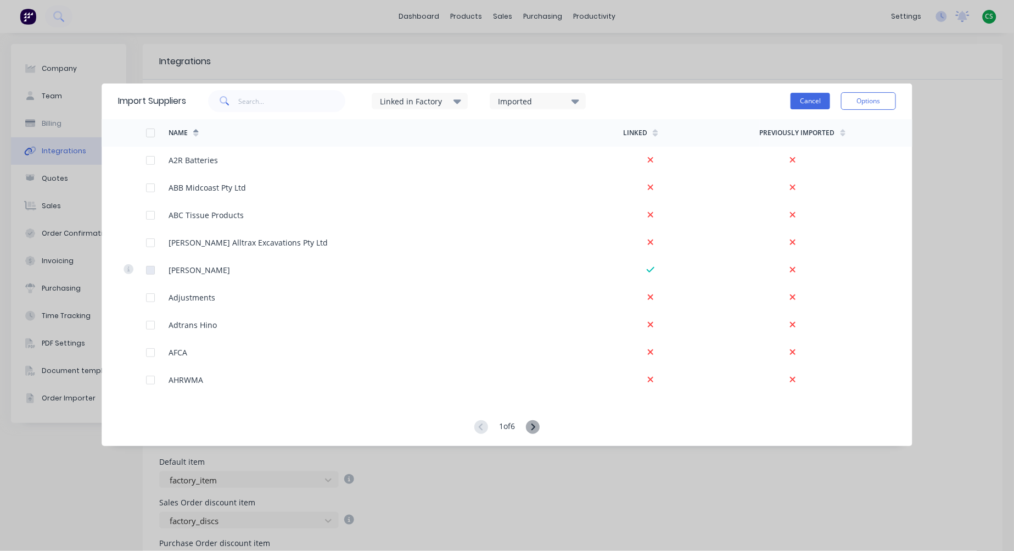
click at [803, 105] on button "Cancel" at bounding box center [811, 101] width 40 height 16
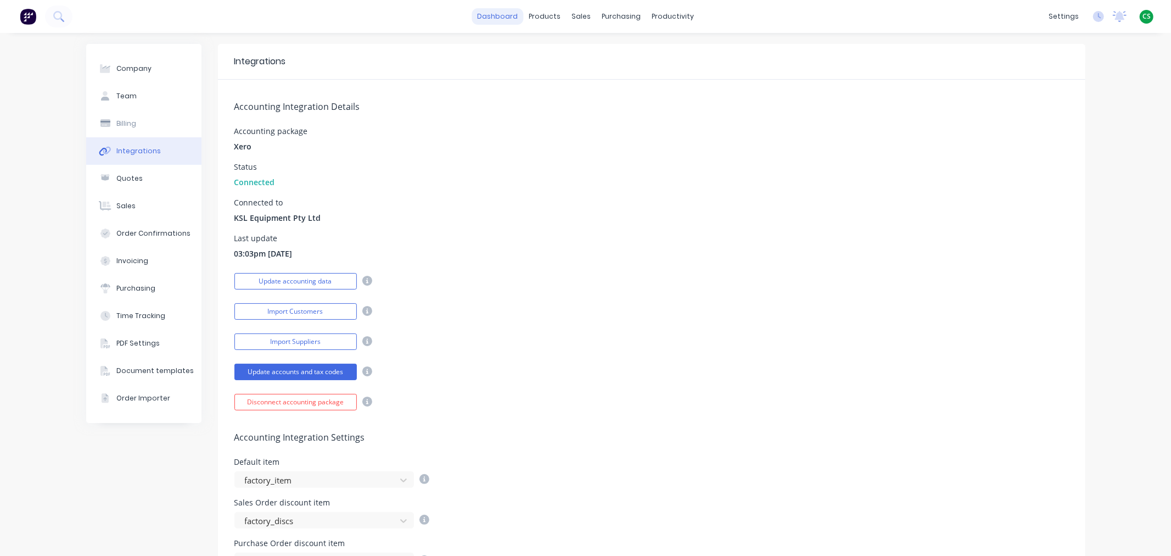
click at [484, 15] on link "dashboard" at bounding box center [498, 16] width 52 height 16
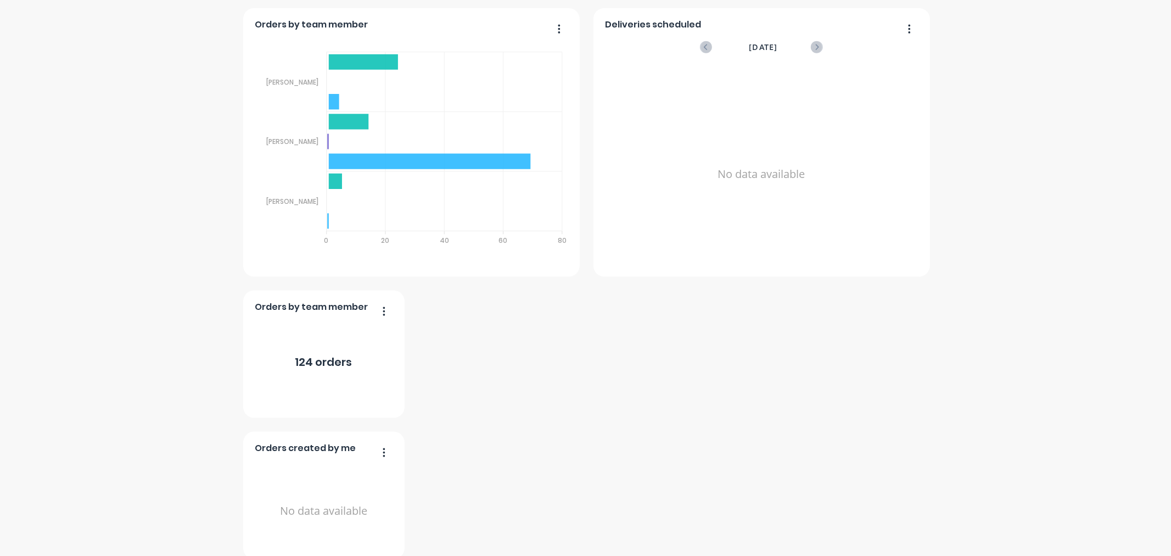
scroll to position [1201, 0]
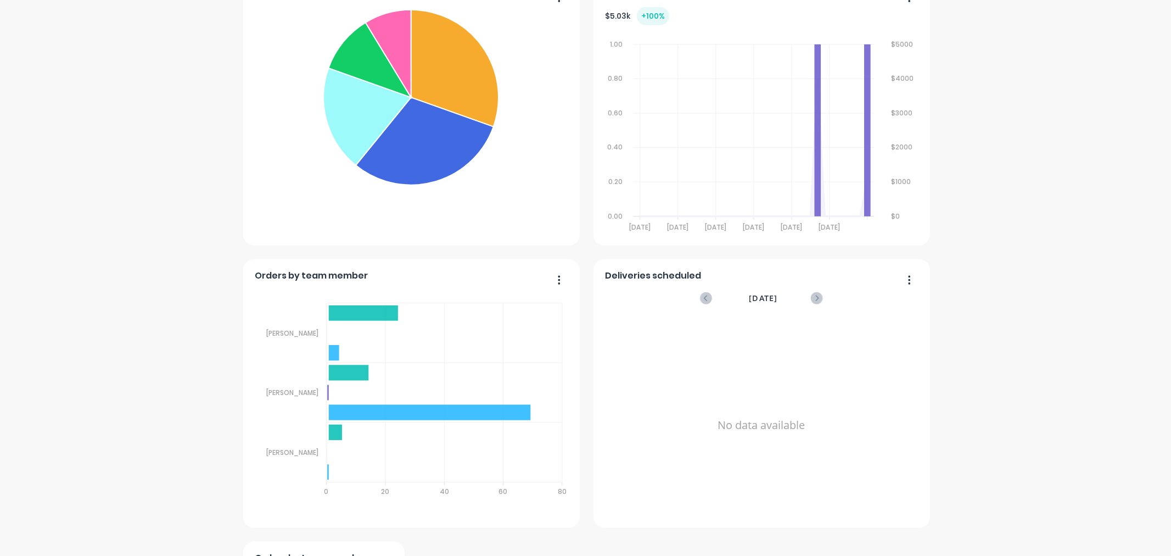
scroll to position [1201, 0]
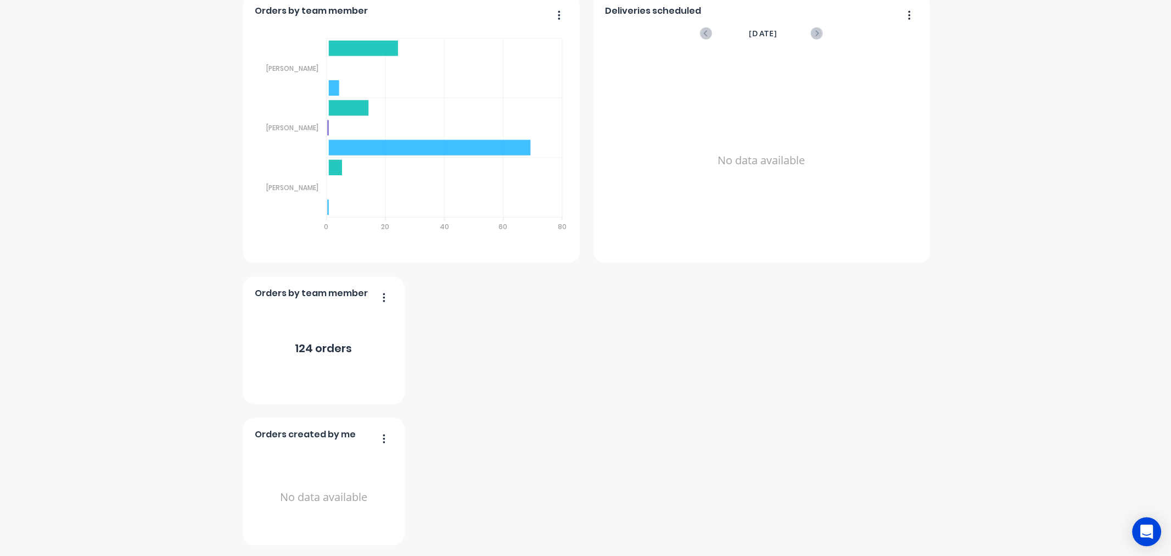
click at [1145, 528] on icon "Open Intercom Messenger" at bounding box center [1146, 531] width 13 height 14
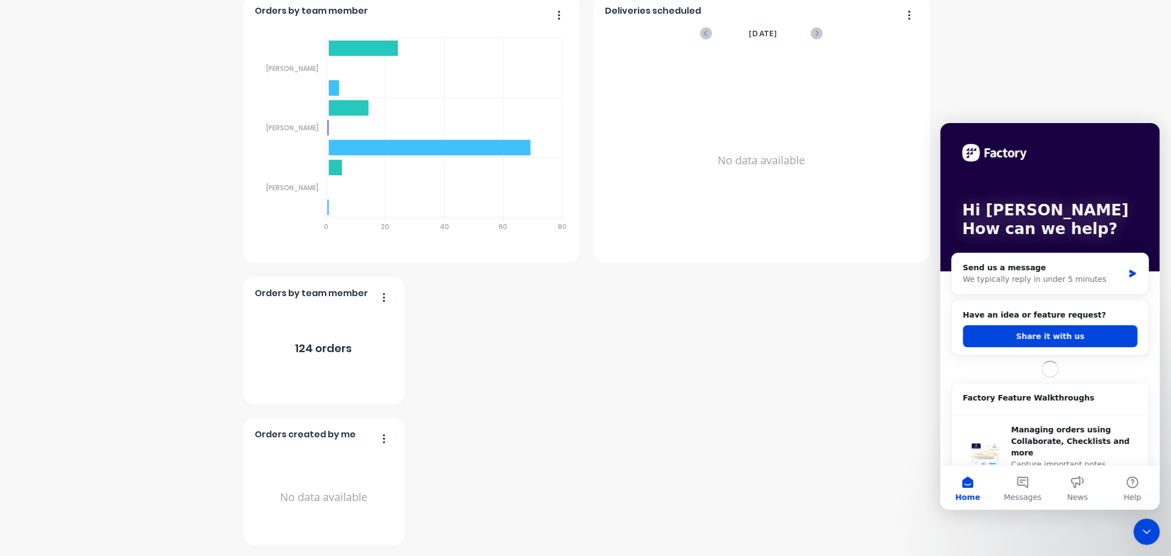
scroll to position [0, 0]
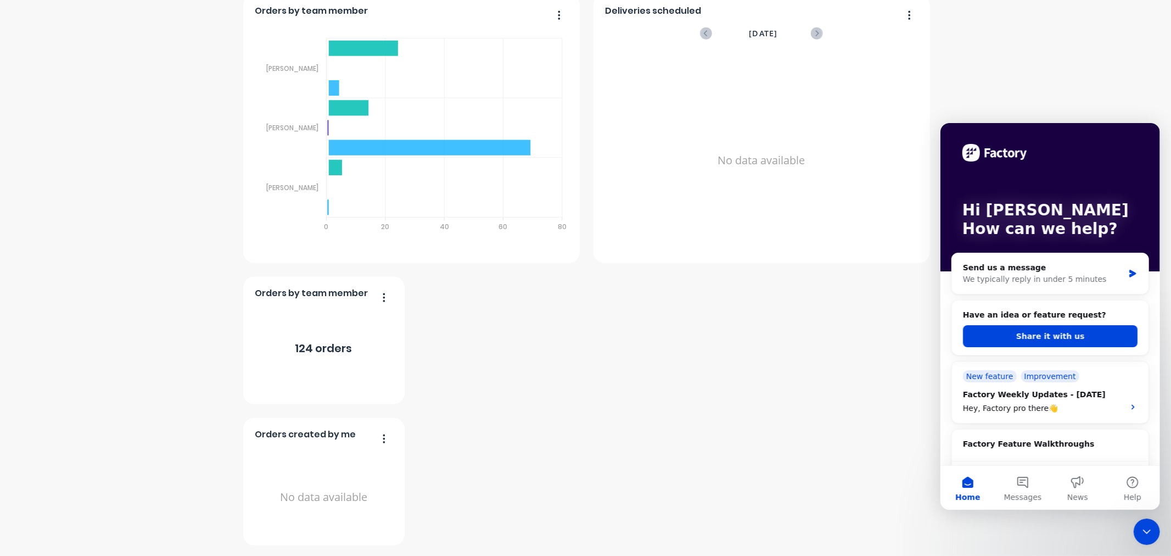
click at [1136, 531] on div "Close Intercom Messenger" at bounding box center [1146, 531] width 26 height 26
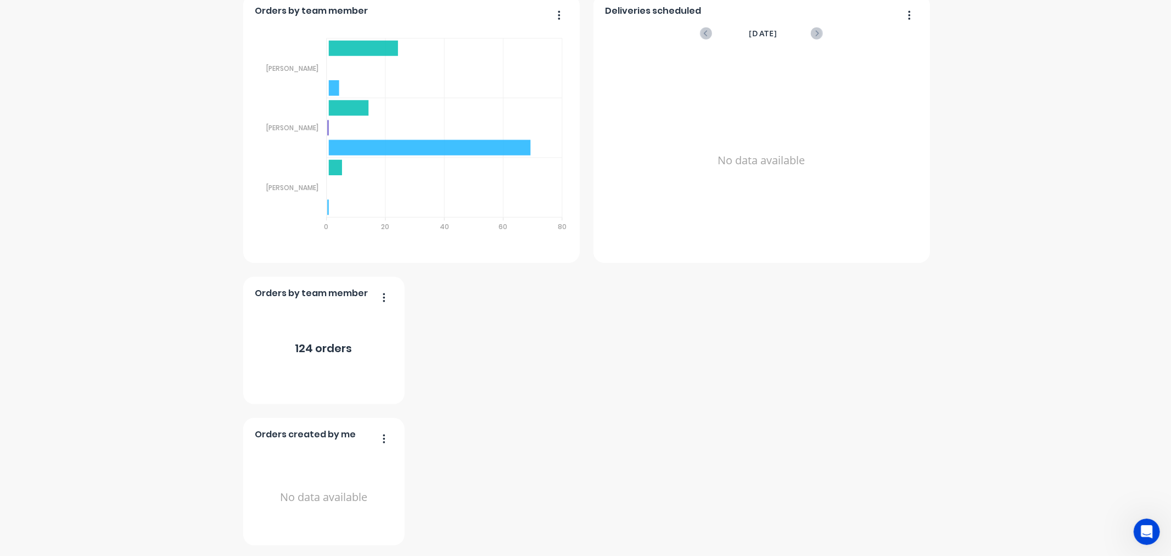
click at [1147, 530] on icon "Open Intercom Messenger" at bounding box center [1146, 530] width 8 height 9
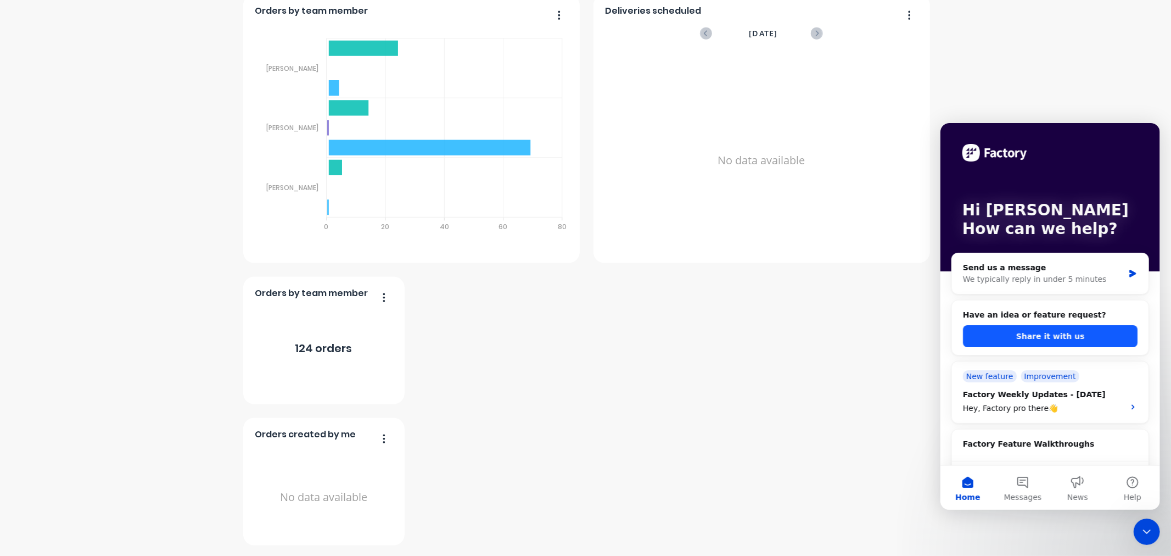
click at [1005, 334] on button "Share it with us" at bounding box center [1049, 335] width 175 height 22
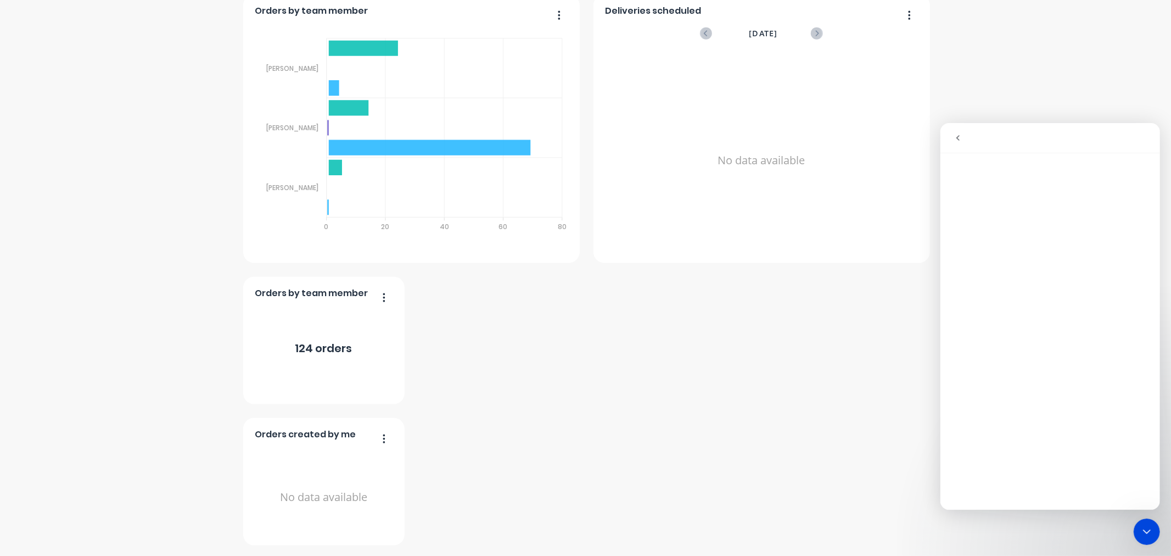
click at [1142, 531] on icon "Close Intercom Messenger" at bounding box center [1146, 530] width 13 height 13
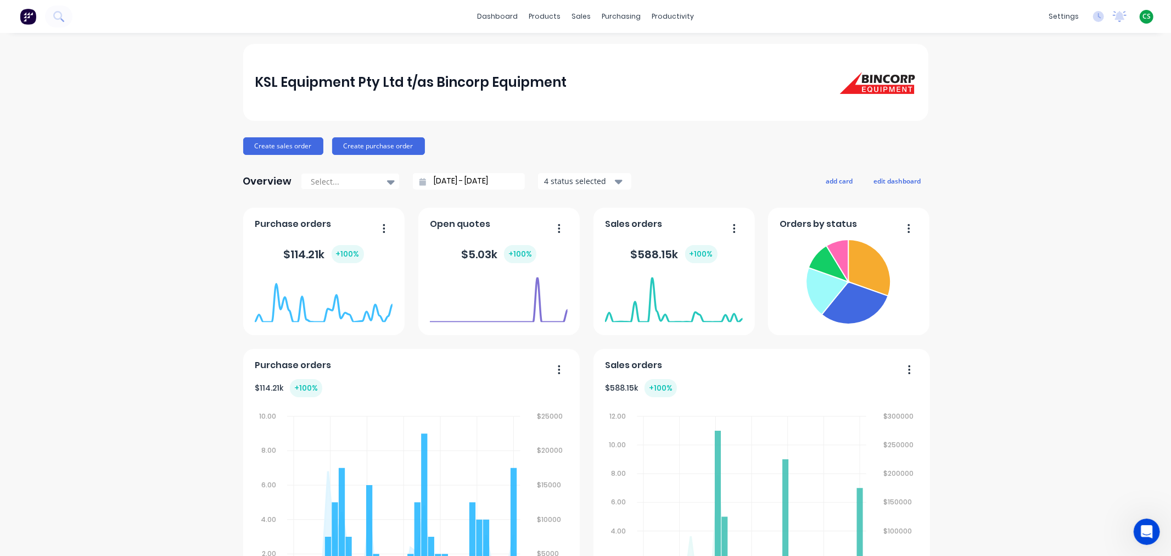
click at [1141, 531] on icon "Open Intercom Messenger" at bounding box center [1147, 531] width 18 height 18
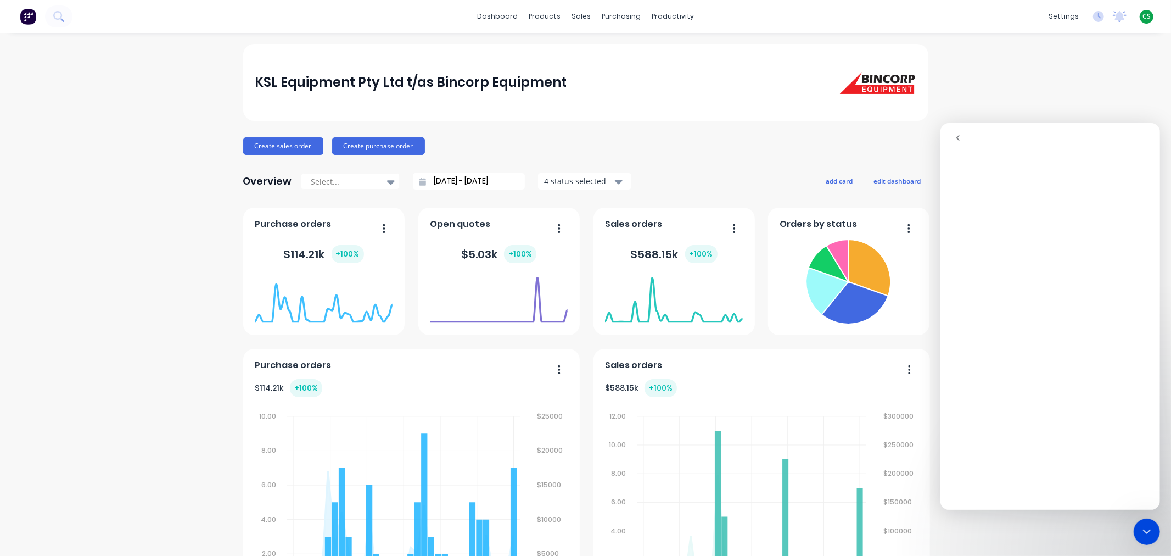
click at [960, 140] on icon "go back" at bounding box center [957, 137] width 9 height 9
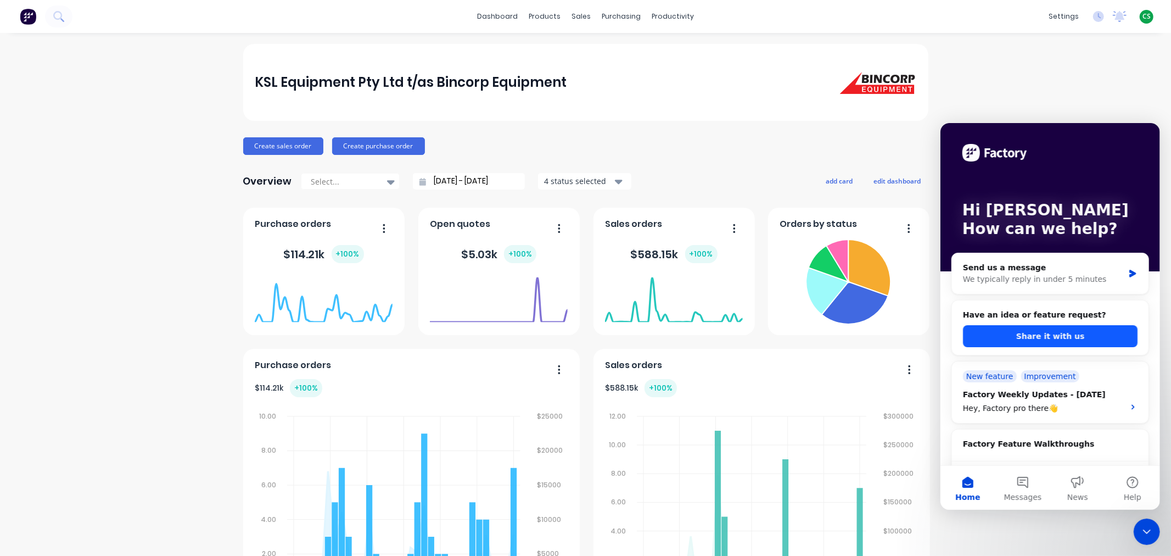
click at [1014, 338] on button "Share it with us" at bounding box center [1049, 335] width 175 height 22
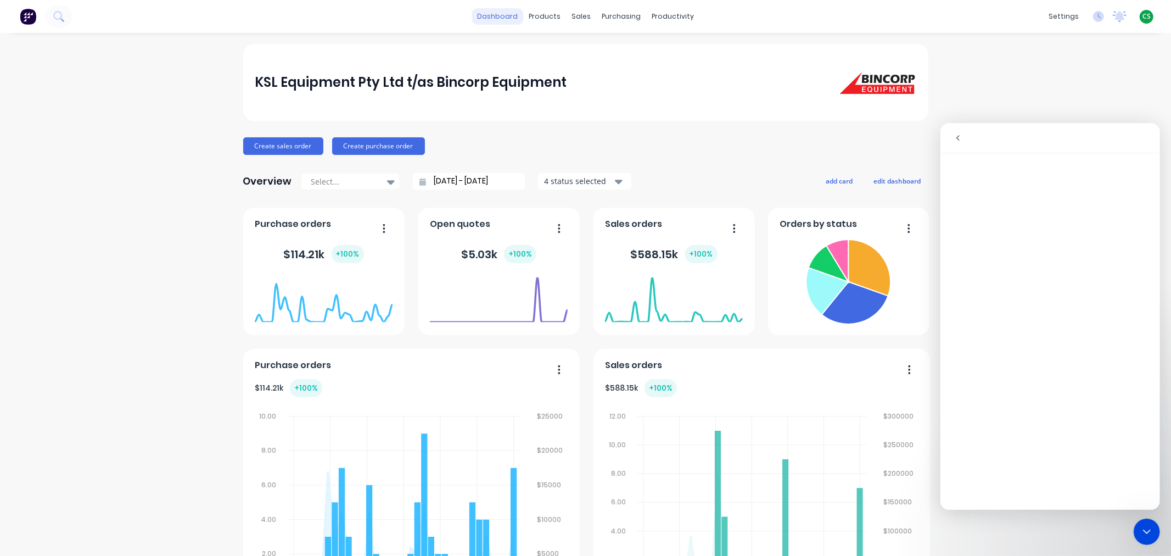
click at [489, 14] on link "dashboard" at bounding box center [498, 16] width 52 height 16
click at [1142, 19] on span "CS" at bounding box center [1146, 17] width 8 height 10
click at [1141, 531] on icon "Close Intercom Messenger" at bounding box center [1146, 530] width 13 height 13
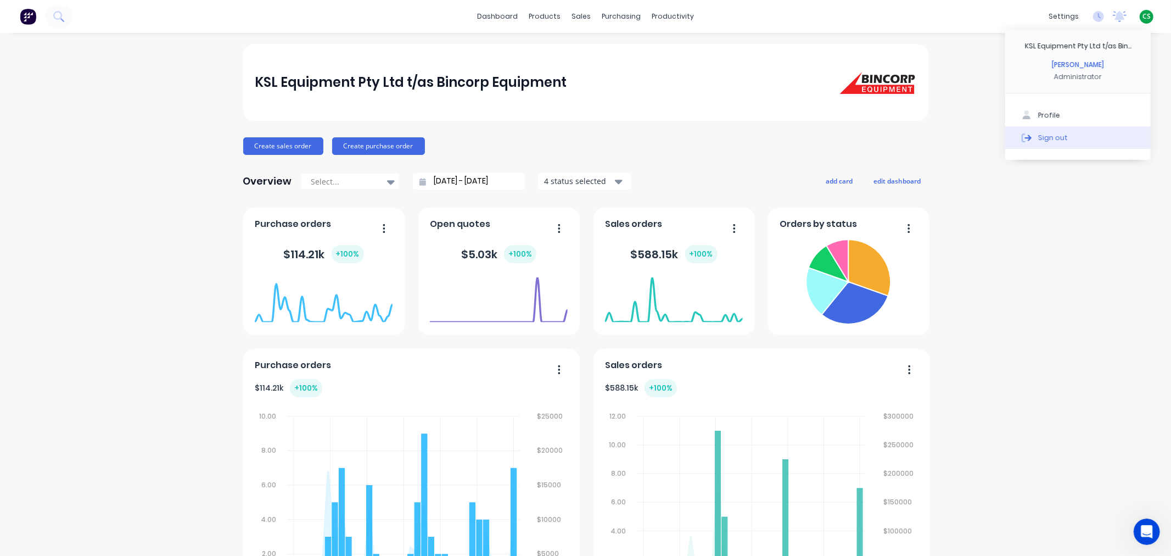
click at [1038, 134] on div "Sign out" at bounding box center [1053, 137] width 30 height 10
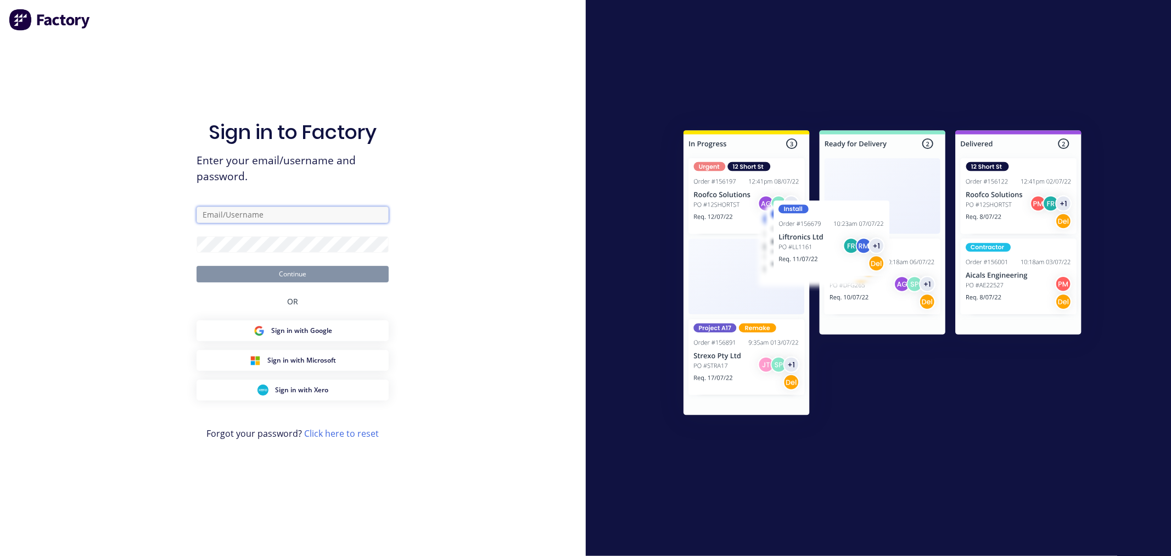
click at [227, 211] on input "text" at bounding box center [293, 214] width 192 height 16
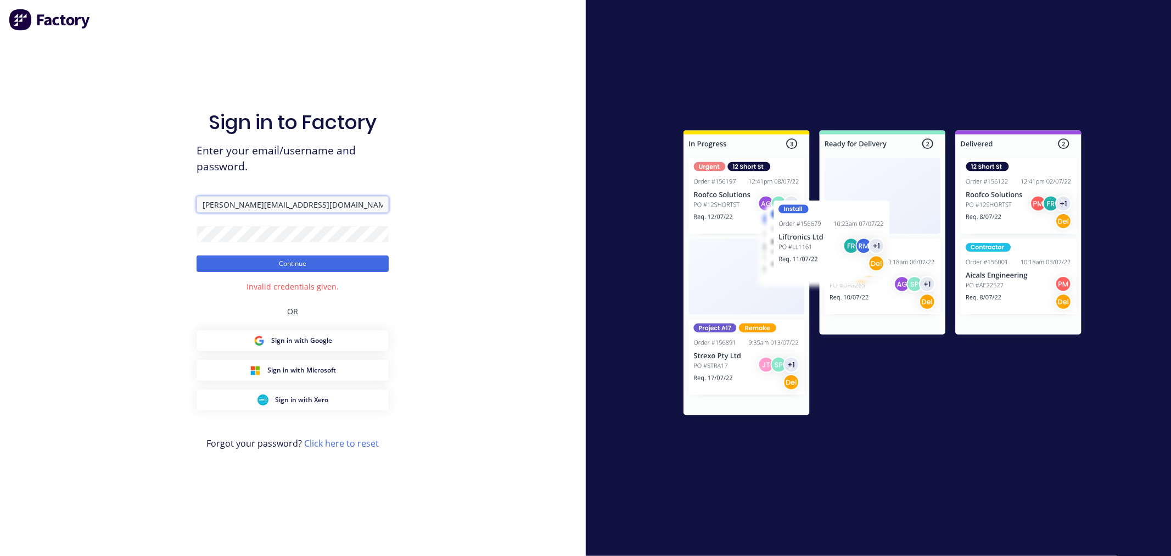
drag, startPoint x: 277, startPoint y: 200, endPoint x: 161, endPoint y: 202, distance: 115.3
click at [166, 203] on div "Sign in to Factory Enter your email/username and password. cathy@factory.app Co…" at bounding box center [293, 278] width 586 height 556
paste input "cathy@brsupplies.com.au"
type input "cathy@brsupplies.com.au"
click at [255, 262] on button "Continue" at bounding box center [293, 263] width 192 height 16
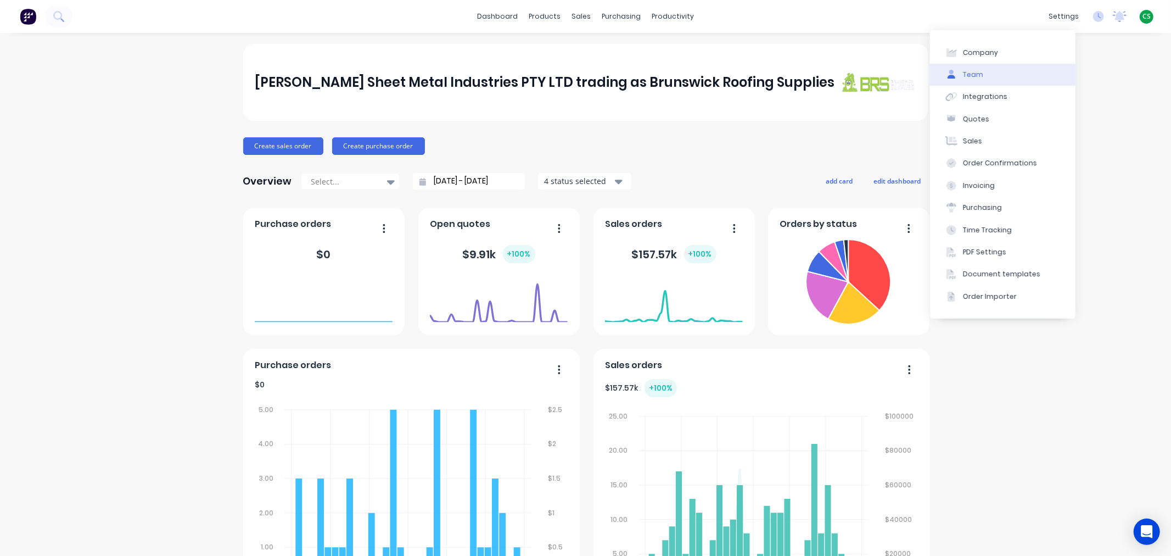
click at [984, 74] on button "Team" at bounding box center [1002, 75] width 145 height 22
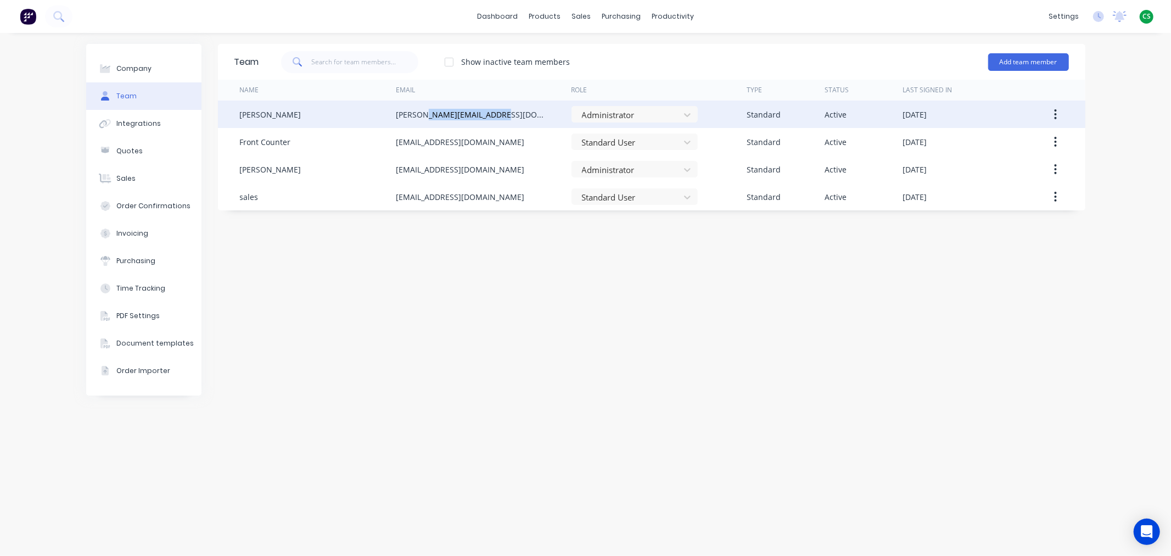
drag, startPoint x: 507, startPoint y: 111, endPoint x: 428, endPoint y: 115, distance: 79.1
click at [428, 115] on div "anthony@brsupplies.com.au" at bounding box center [484, 113] width 176 height 27
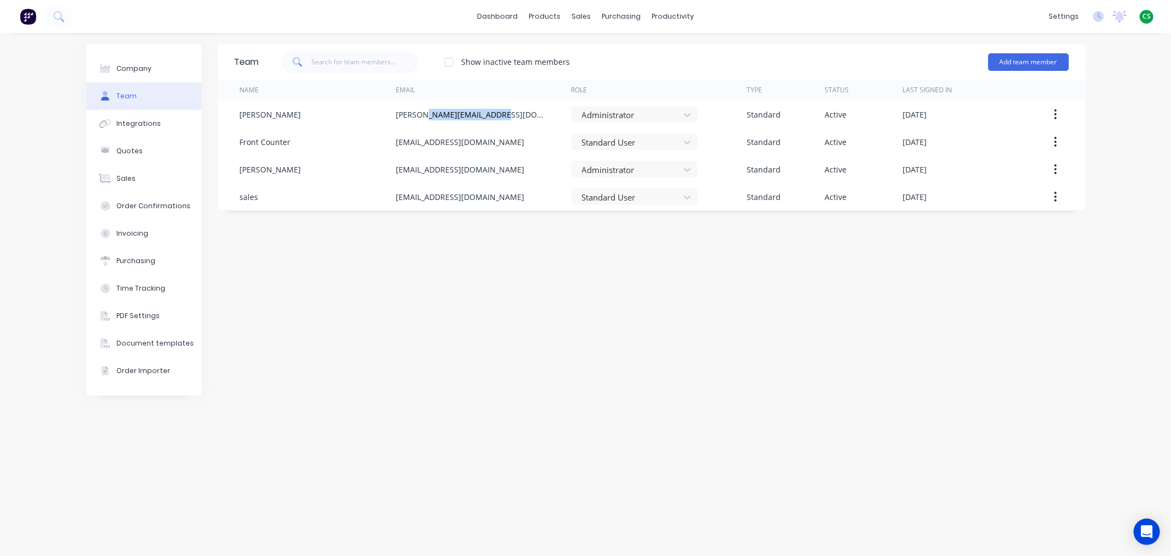
copy div "@brsupplies.com.au"
click at [1149, 14] on span "CS" at bounding box center [1146, 17] width 8 height 10
click at [1057, 142] on div "Sign out" at bounding box center [1053, 147] width 30 height 10
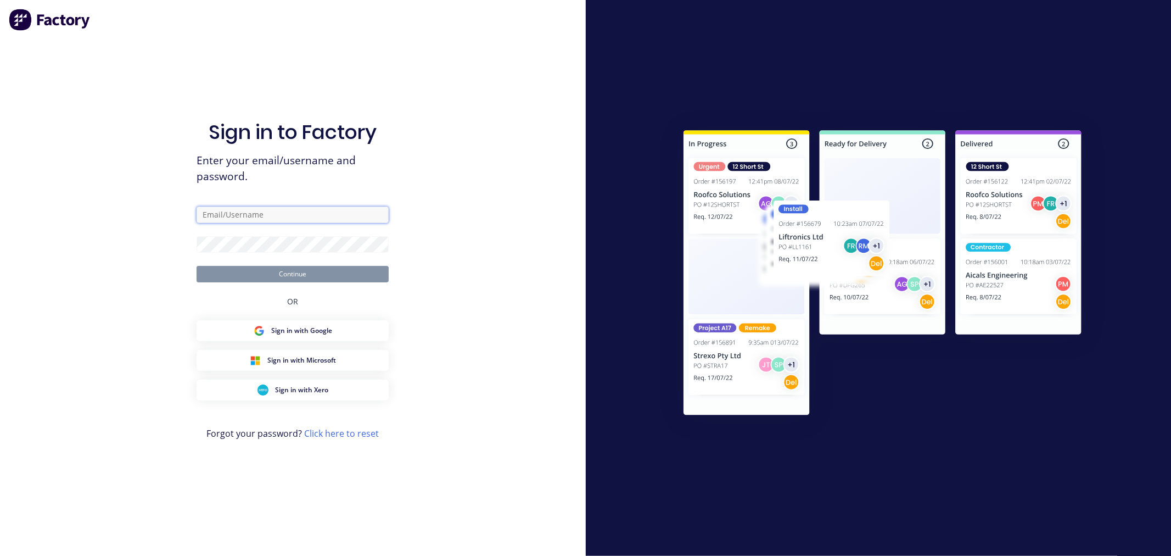
click at [265, 209] on input "text" at bounding box center [293, 214] width 192 height 16
type input "cathy@factory.app"
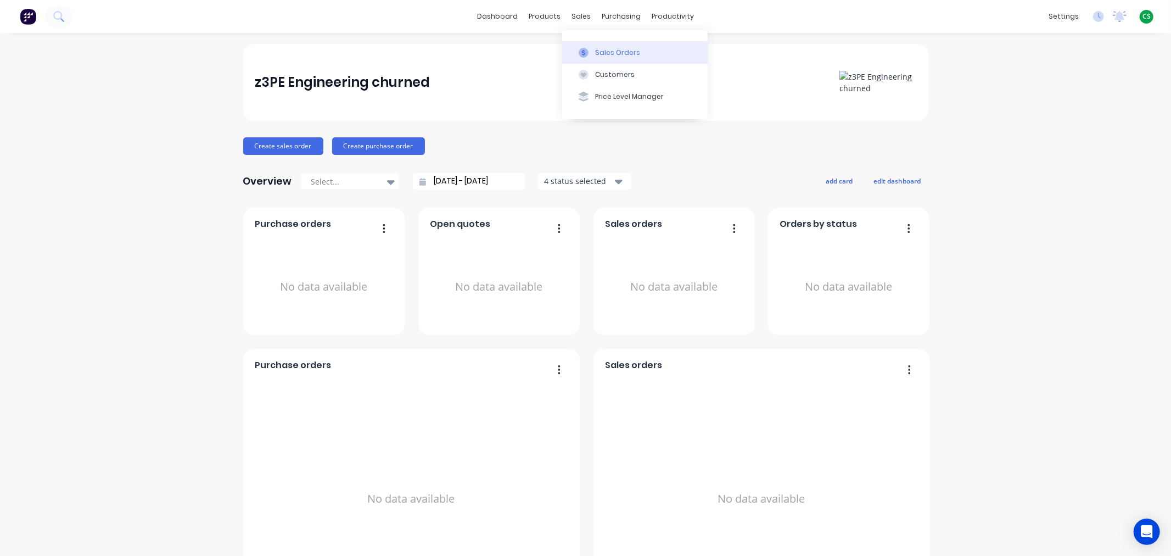
click at [606, 55] on div "Sales Orders" at bounding box center [617, 53] width 45 height 10
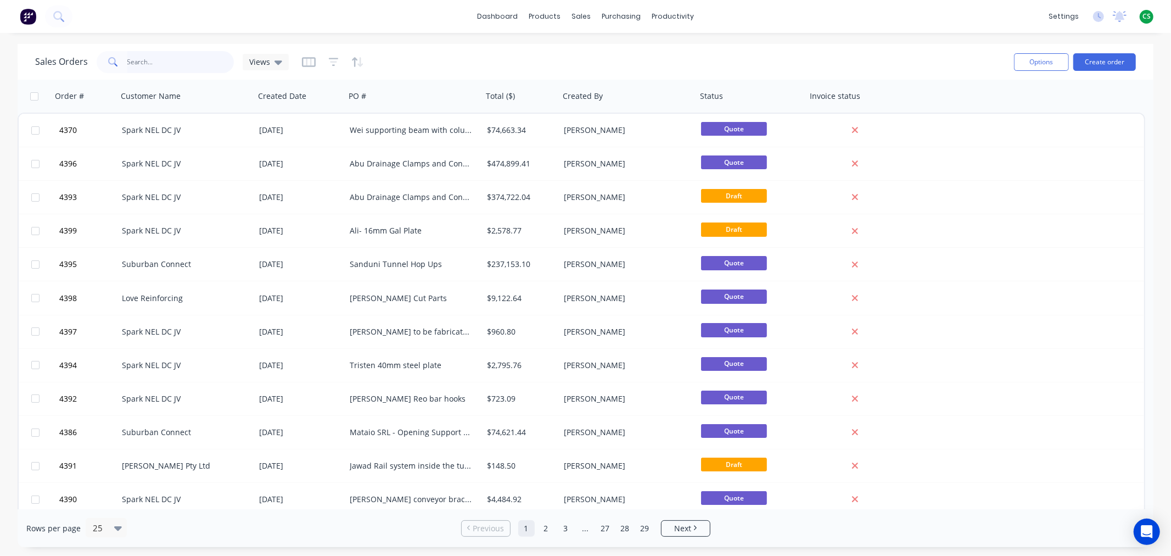
click at [151, 60] on input "text" at bounding box center [180, 62] width 107 height 22
click at [171, 64] on input "text" at bounding box center [180, 62] width 107 height 22
type input "4369"
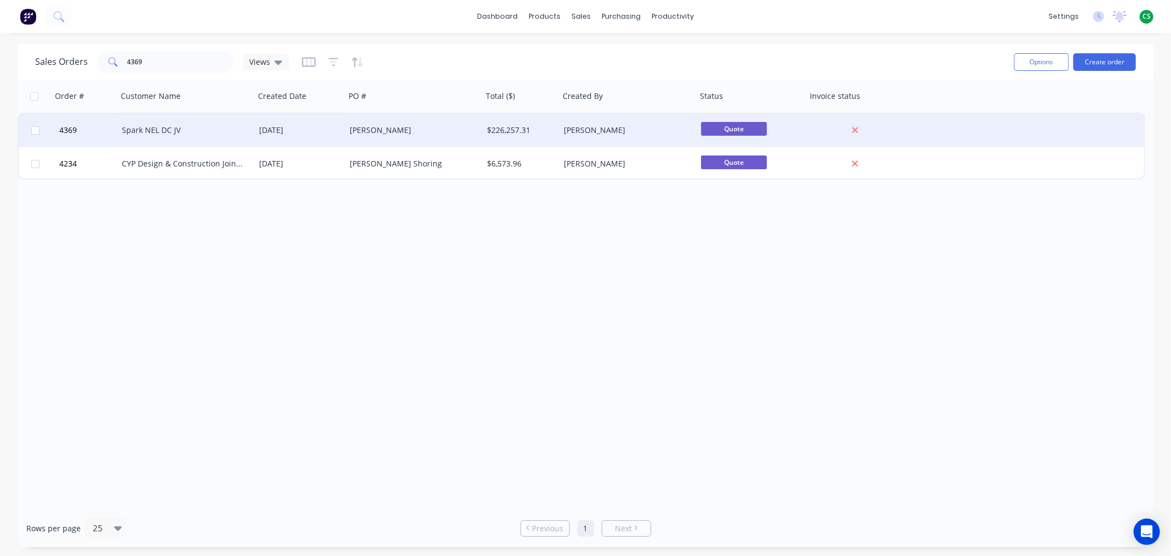
click at [165, 129] on div "Spark NEL DC JV" at bounding box center [183, 130] width 122 height 11
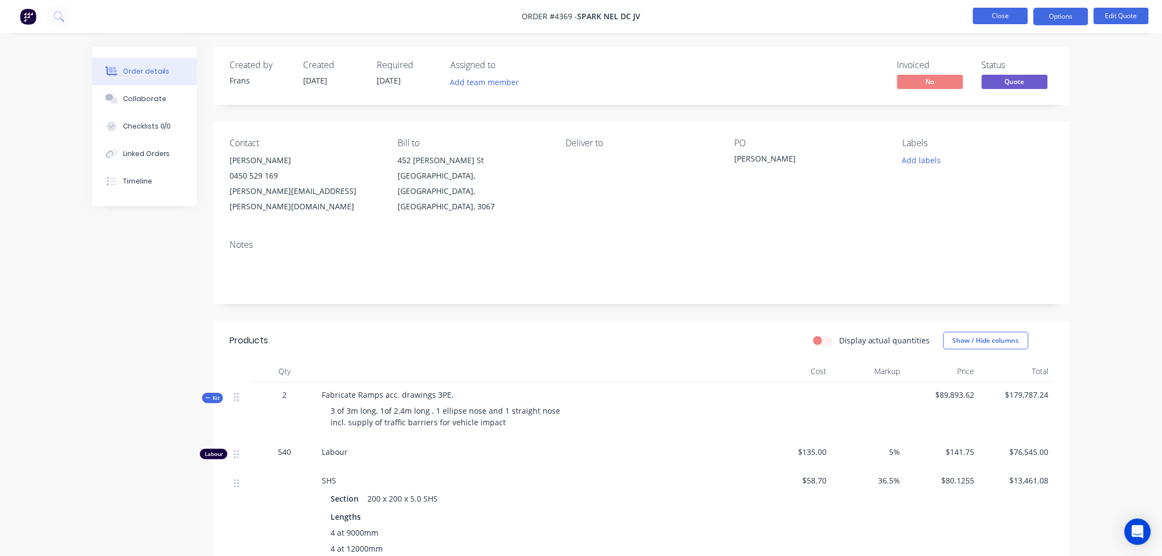
click at [1002, 15] on button "Close" at bounding box center [1000, 16] width 55 height 16
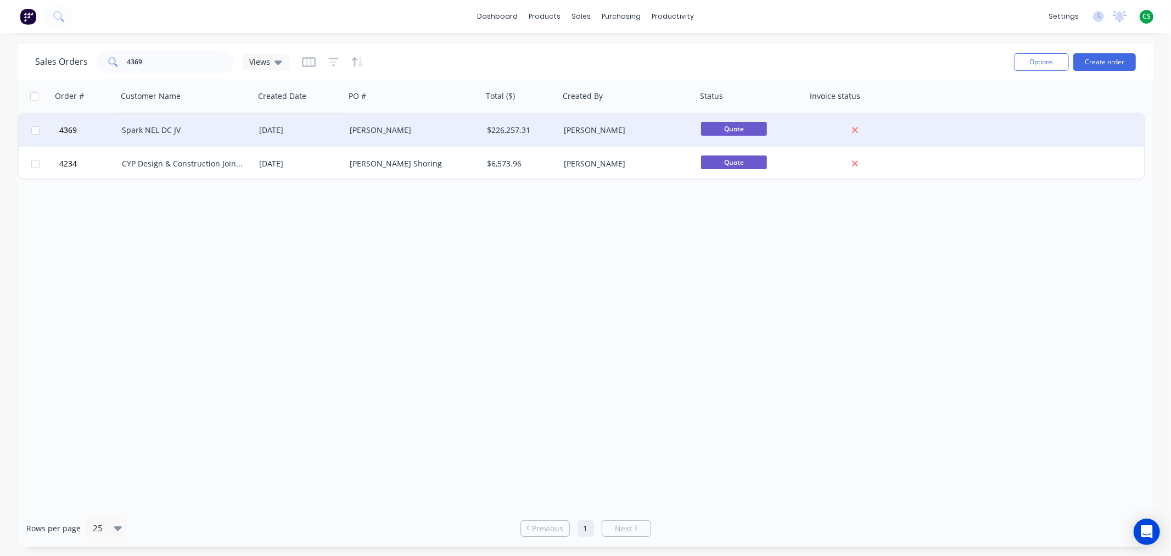
click at [187, 132] on div "Spark NEL DC JV" at bounding box center [183, 130] width 122 height 11
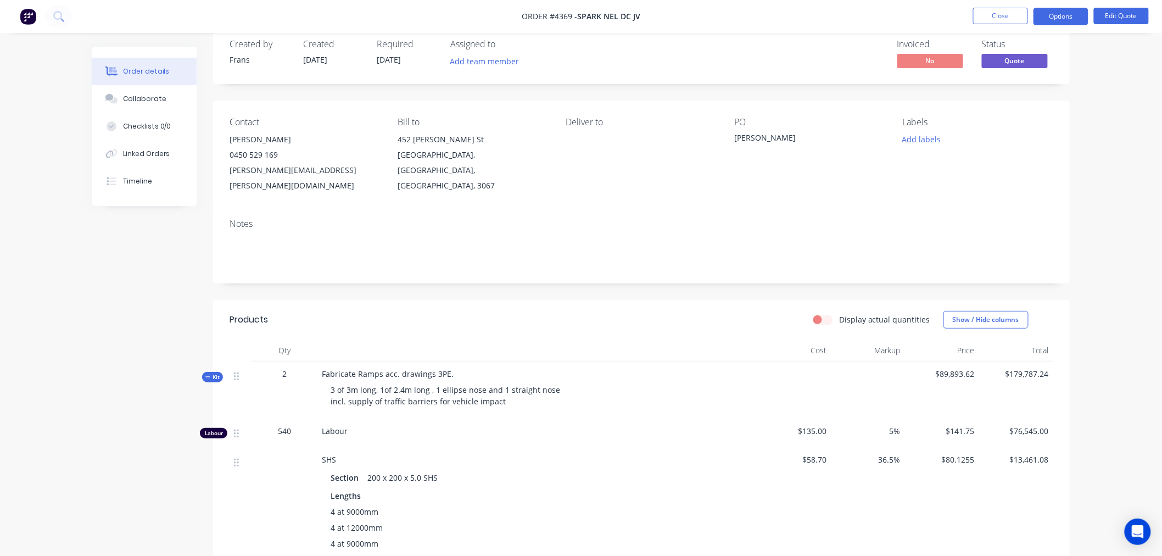
scroll to position [366, 0]
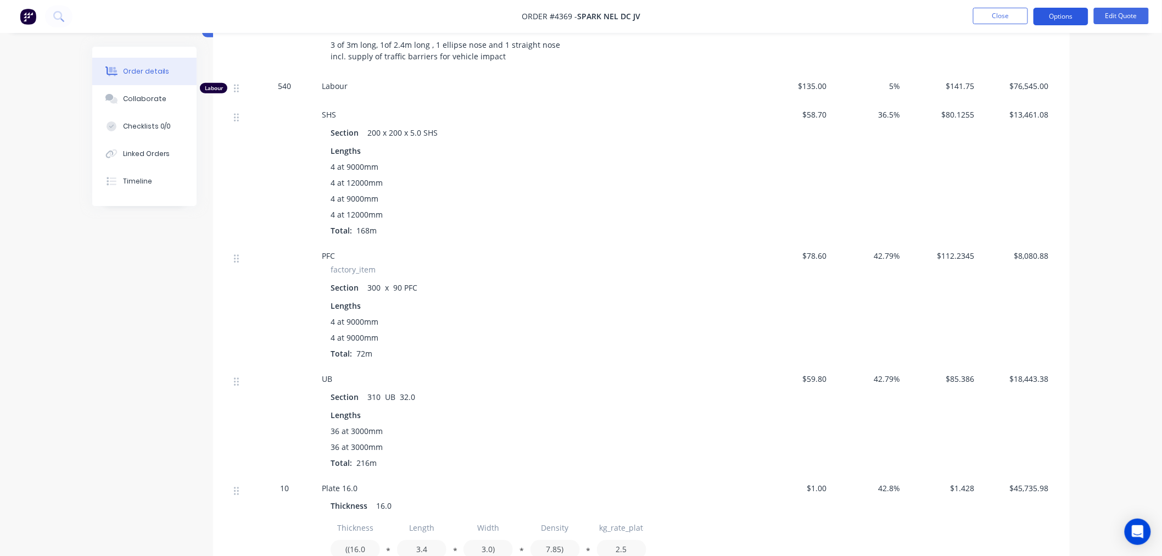
click at [1047, 21] on button "Options" at bounding box center [1060, 17] width 55 height 18
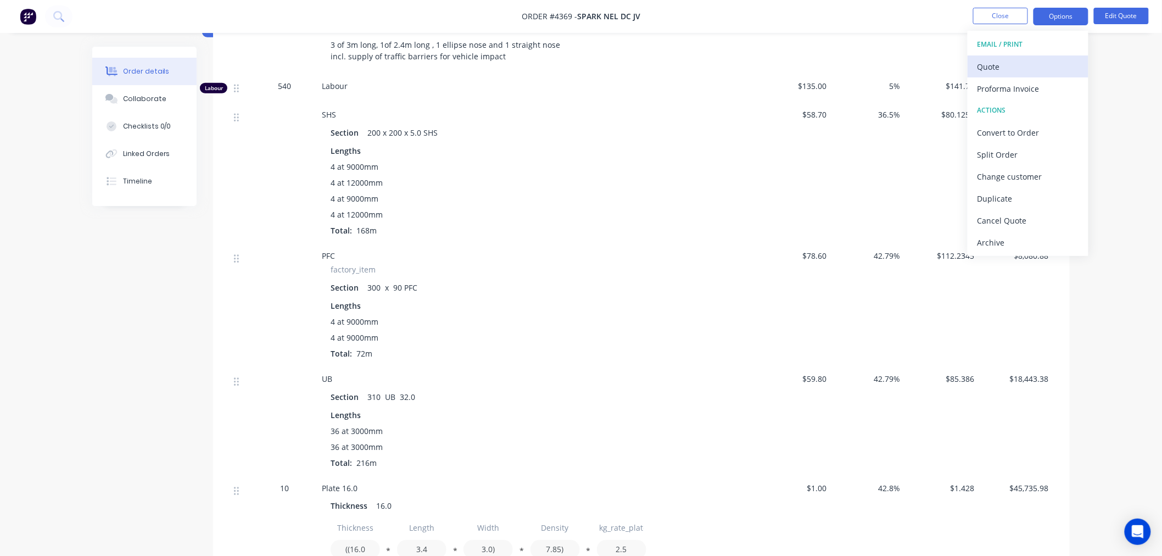
click at [1006, 68] on div "Quote" at bounding box center [1027, 67] width 101 height 16
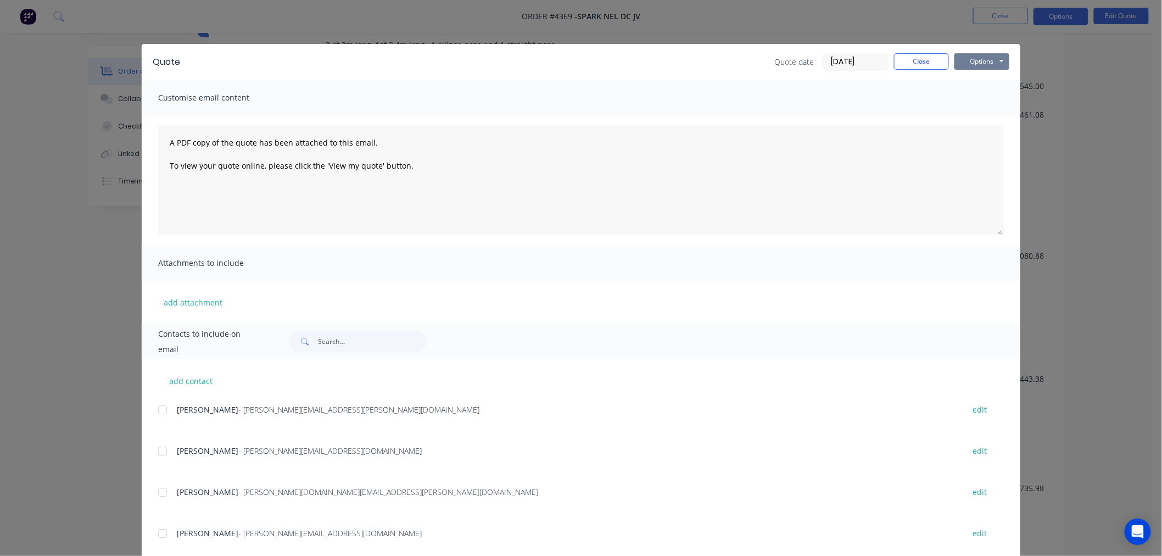
click at [967, 64] on button "Options" at bounding box center [981, 61] width 55 height 16
click at [968, 80] on button "Preview" at bounding box center [989, 81] width 70 height 18
click at [904, 59] on button "Close" at bounding box center [921, 61] width 55 height 16
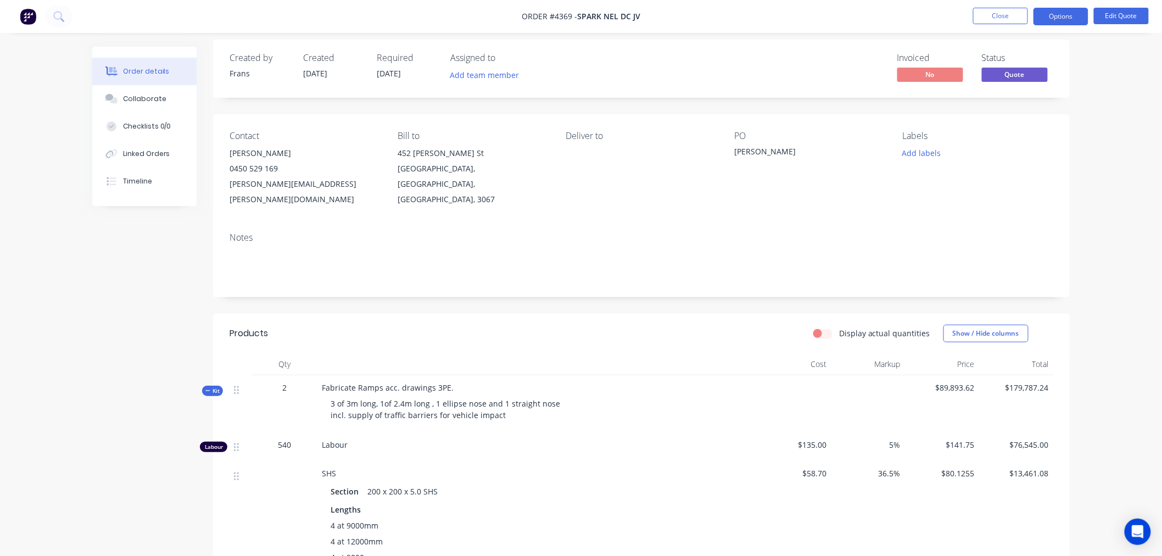
scroll to position [0, 0]
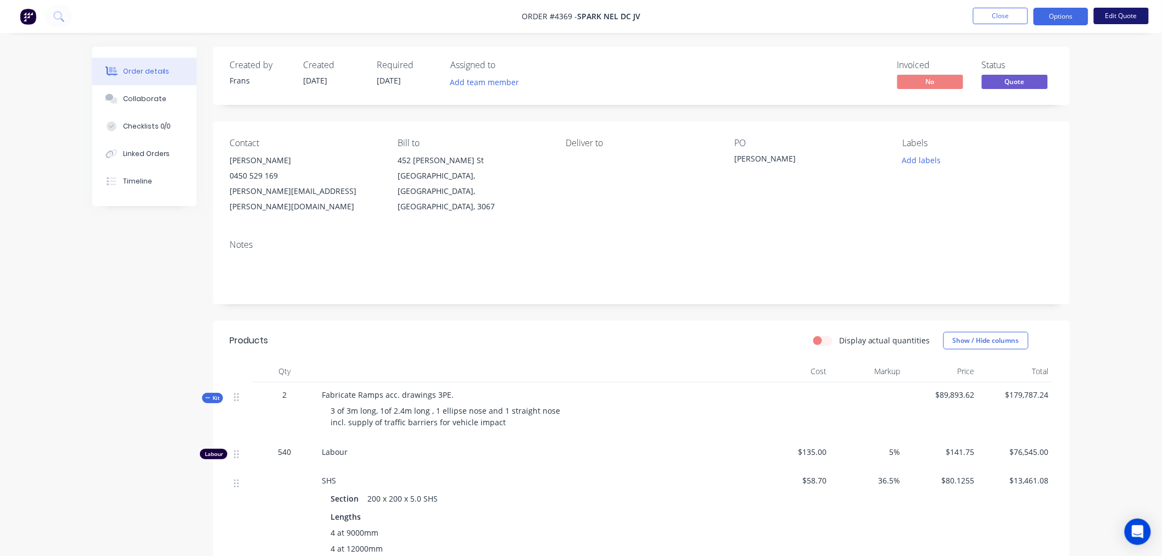
click at [1111, 18] on button "Edit Quote" at bounding box center [1121, 16] width 55 height 16
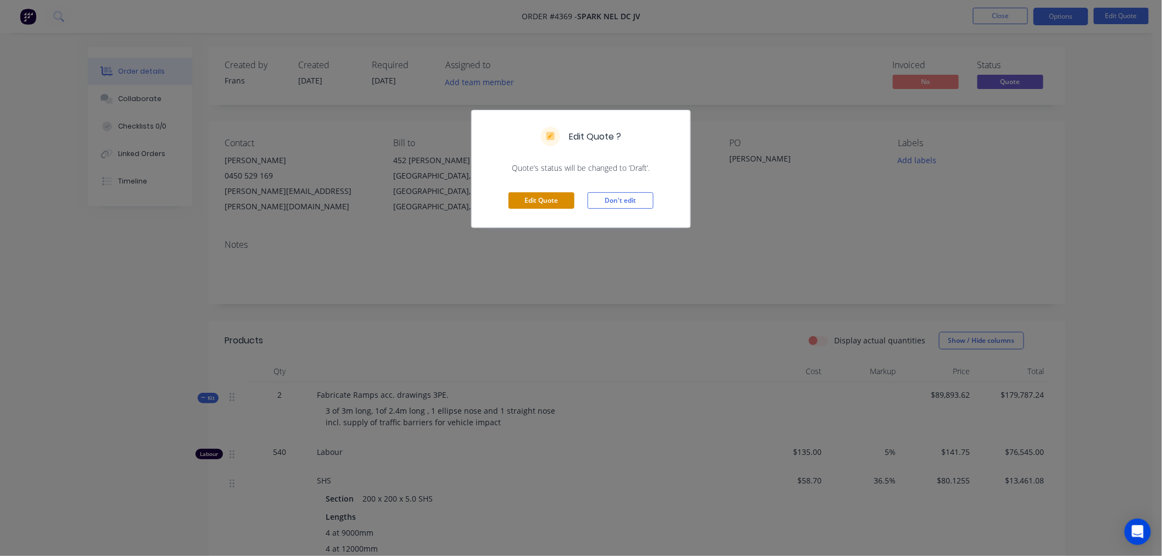
click at [527, 199] on button "Edit Quote" at bounding box center [541, 200] width 66 height 16
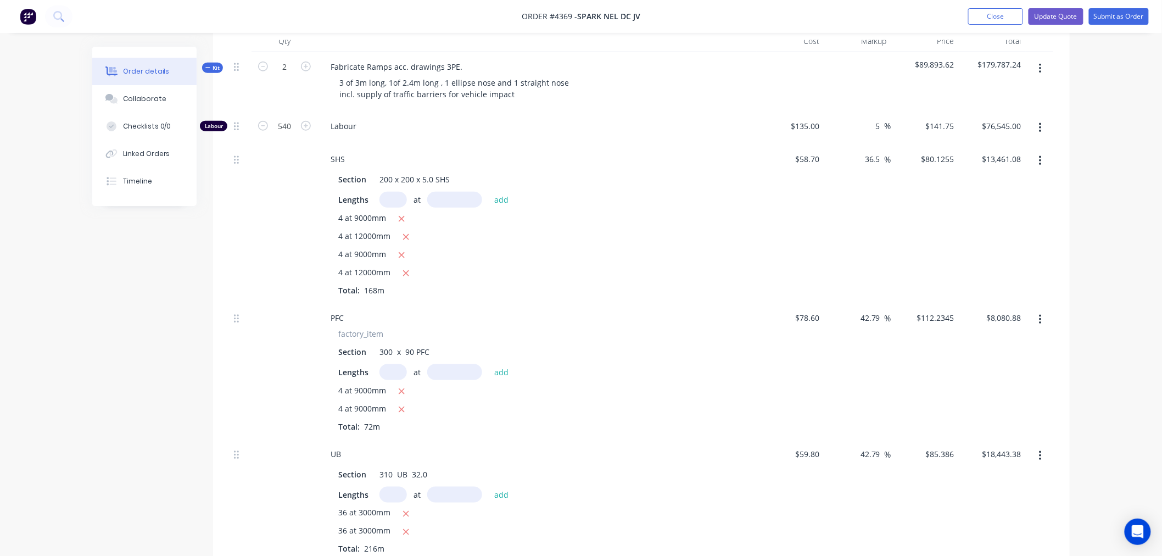
scroll to position [366, 0]
click at [1039, 119] on icon "button" at bounding box center [1040, 125] width 3 height 12
click at [1040, 153] on icon "button" at bounding box center [1040, 158] width 2 height 10
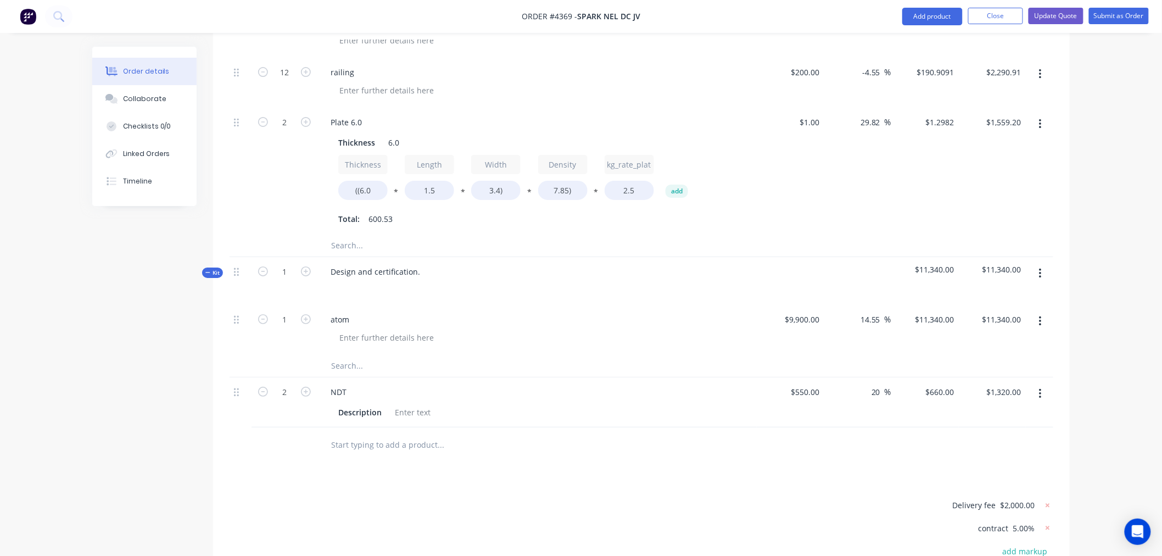
scroll to position [1647, 0]
click at [1039, 266] on icon "button" at bounding box center [1040, 272] width 3 height 12
click at [994, 337] on div "Duplicate" at bounding box center [1001, 345] width 85 height 16
click at [1038, 433] on button "button" at bounding box center [1040, 443] width 26 height 20
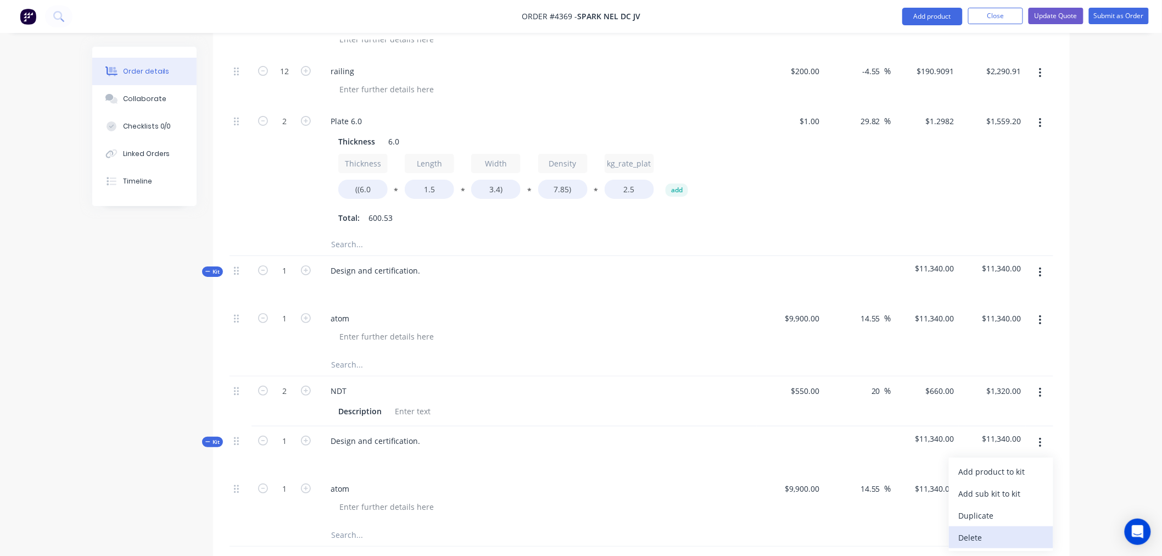
click at [968, 529] on div "Delete" at bounding box center [1001, 537] width 85 height 16
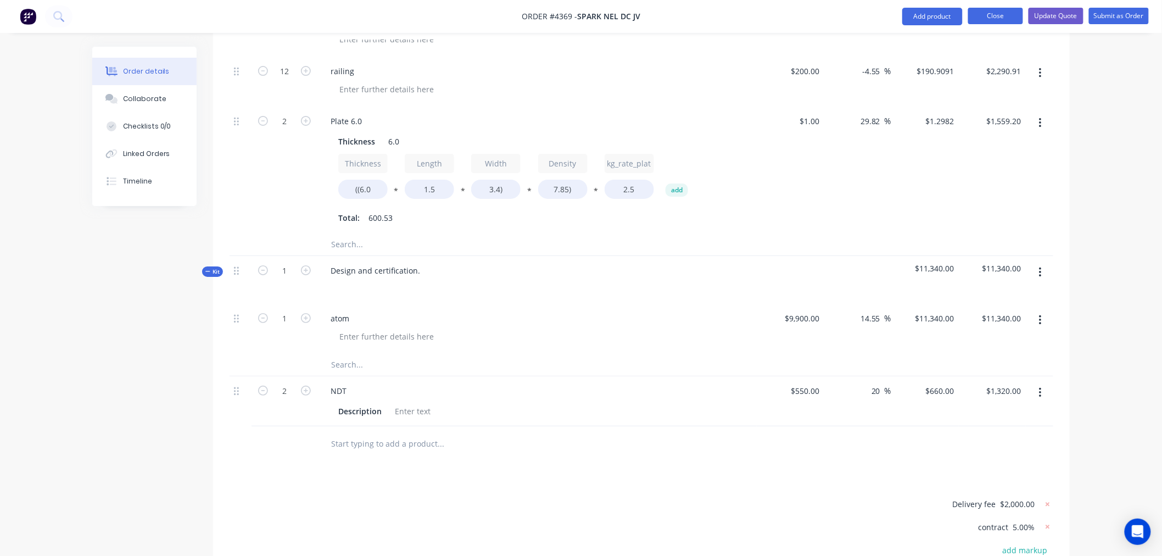
click at [985, 18] on button "Close" at bounding box center [995, 16] width 55 height 16
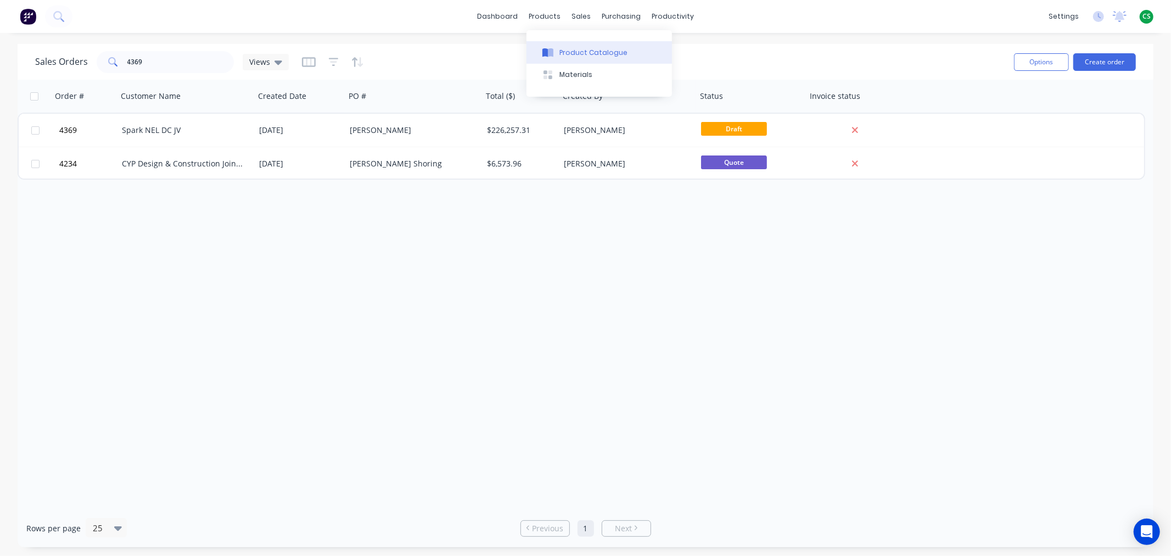
click at [564, 50] on div "Product Catalogue" at bounding box center [593, 53] width 68 height 10
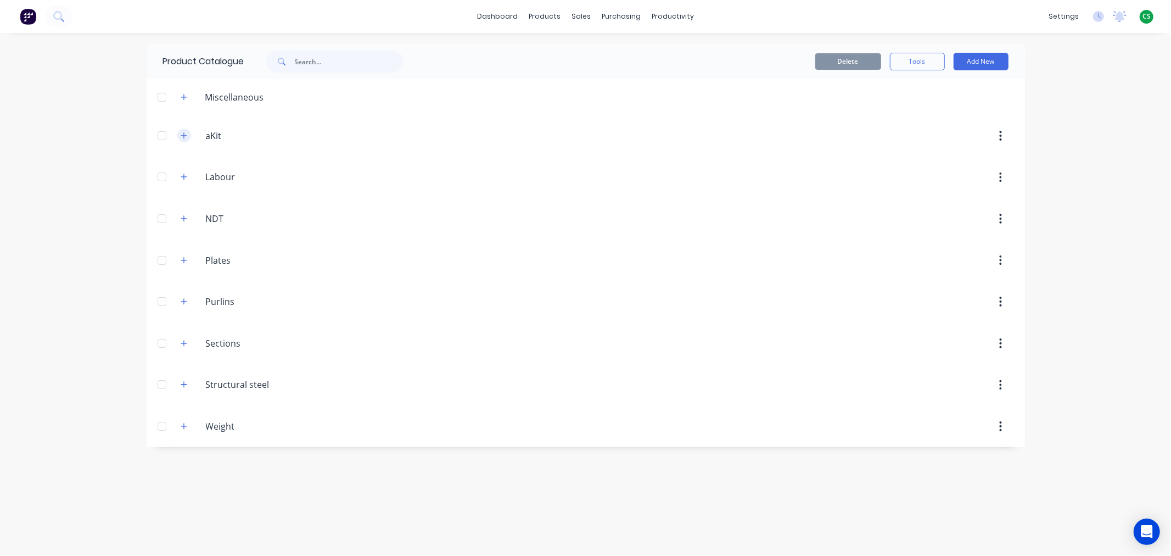
click at [182, 135] on icon "button" at bounding box center [184, 135] width 6 height 6
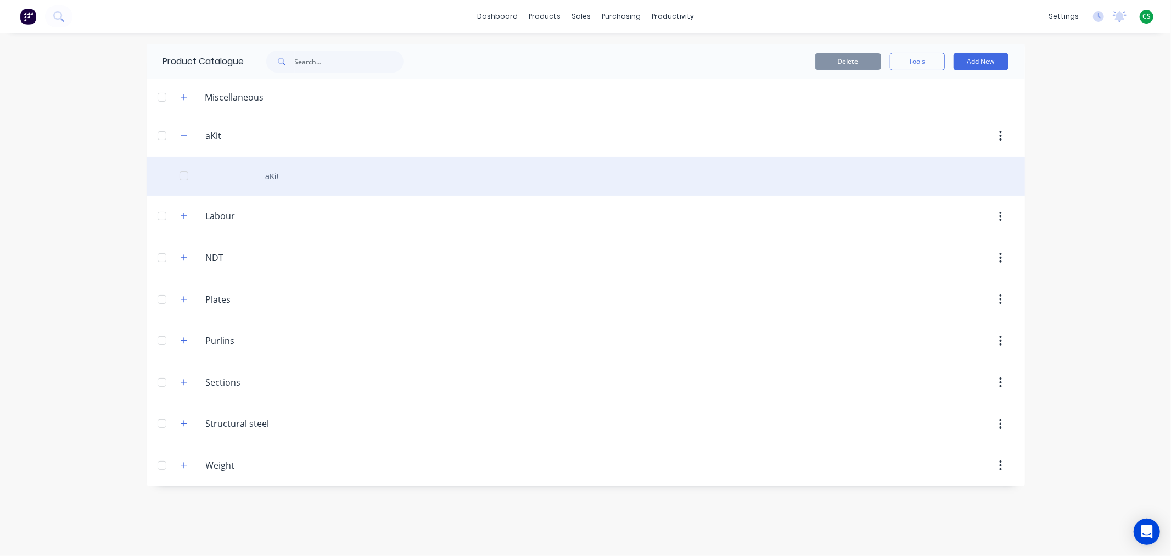
click at [265, 174] on div "aKit" at bounding box center [586, 175] width 878 height 39
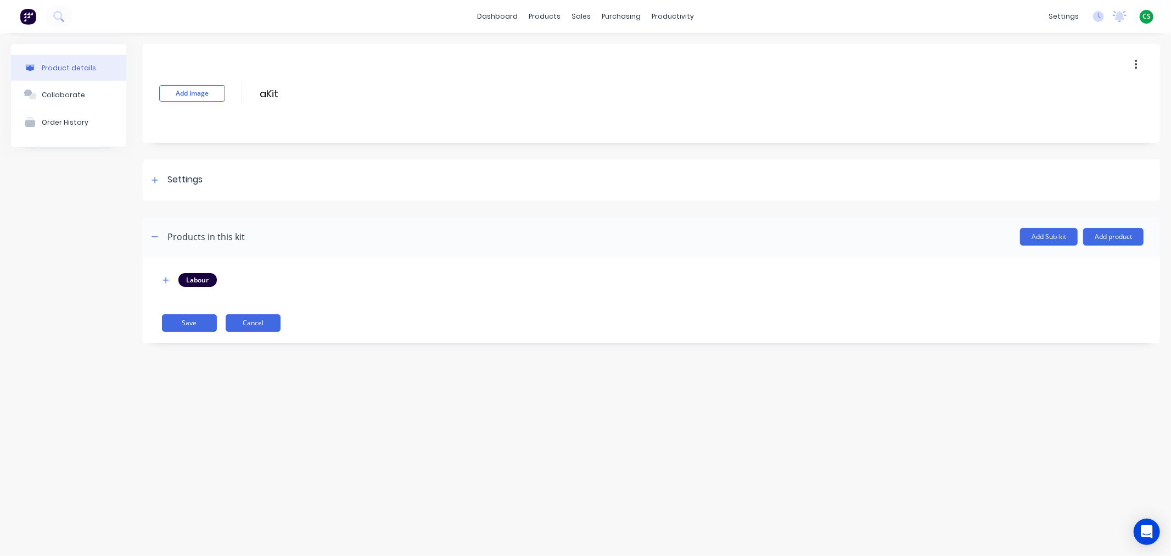
click at [253, 324] on button "Cancel" at bounding box center [253, 323] width 55 height 18
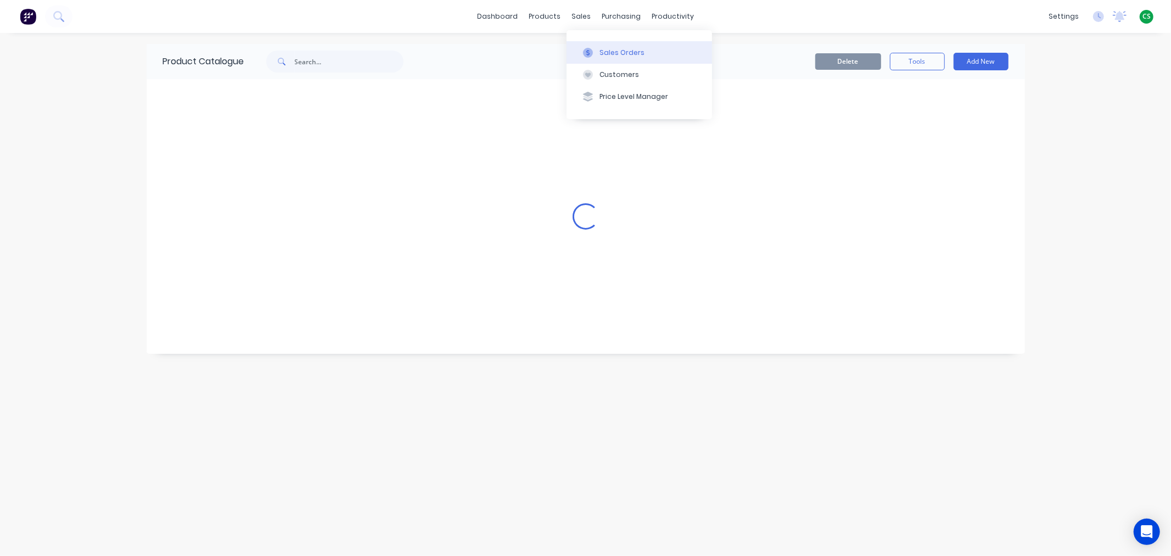
click at [608, 51] on div "Sales Orders" at bounding box center [621, 53] width 45 height 10
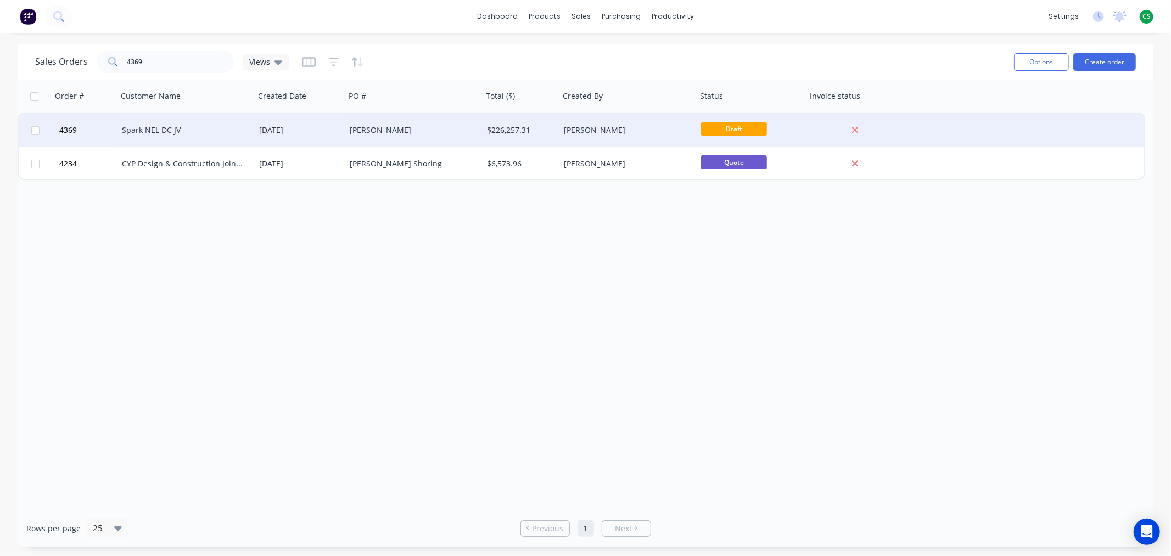
click at [207, 127] on div "Spark NEL DC JV" at bounding box center [183, 130] width 122 height 11
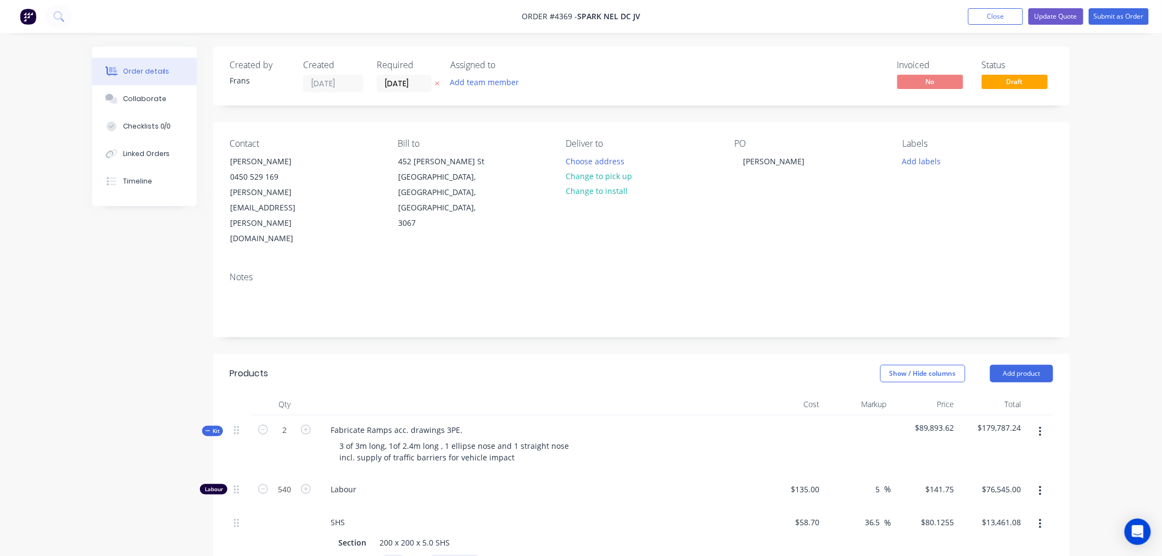
click at [215, 427] on span "Kit" at bounding box center [212, 431] width 14 height 8
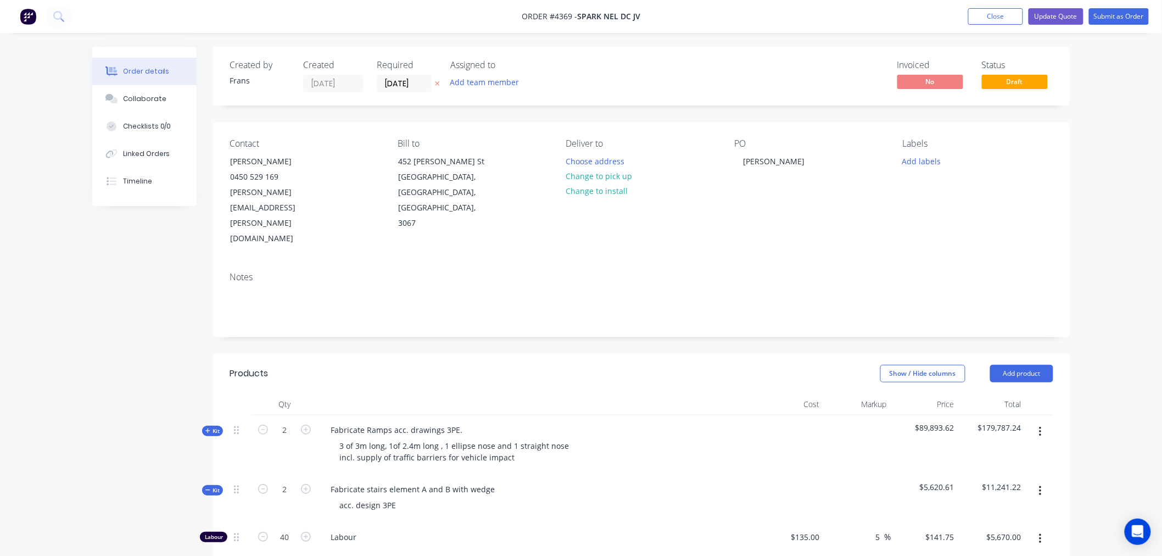
click at [215, 486] on span "Kit" at bounding box center [212, 490] width 14 height 8
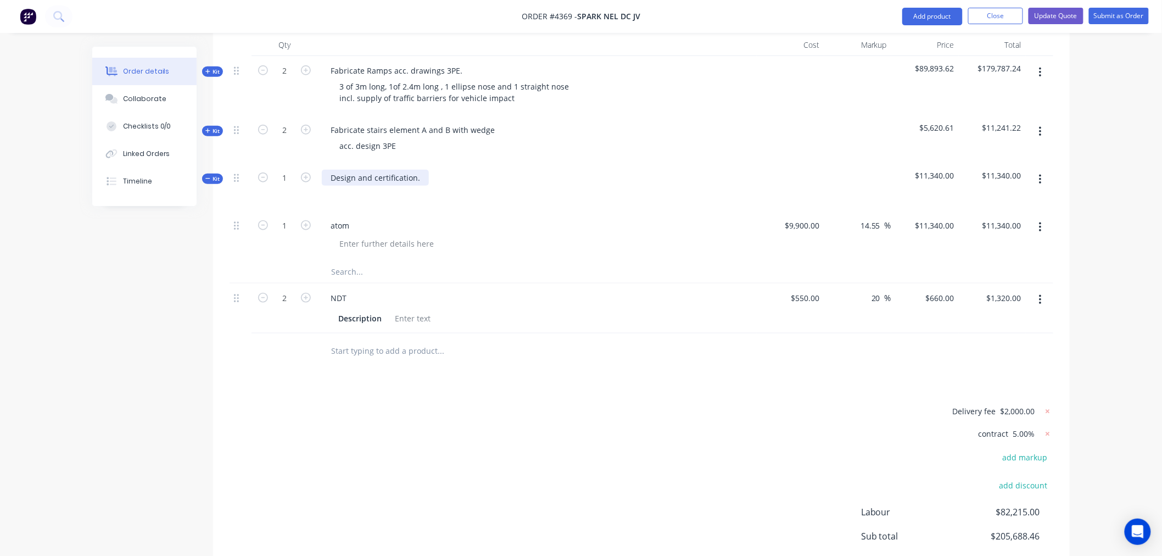
scroll to position [453, 0]
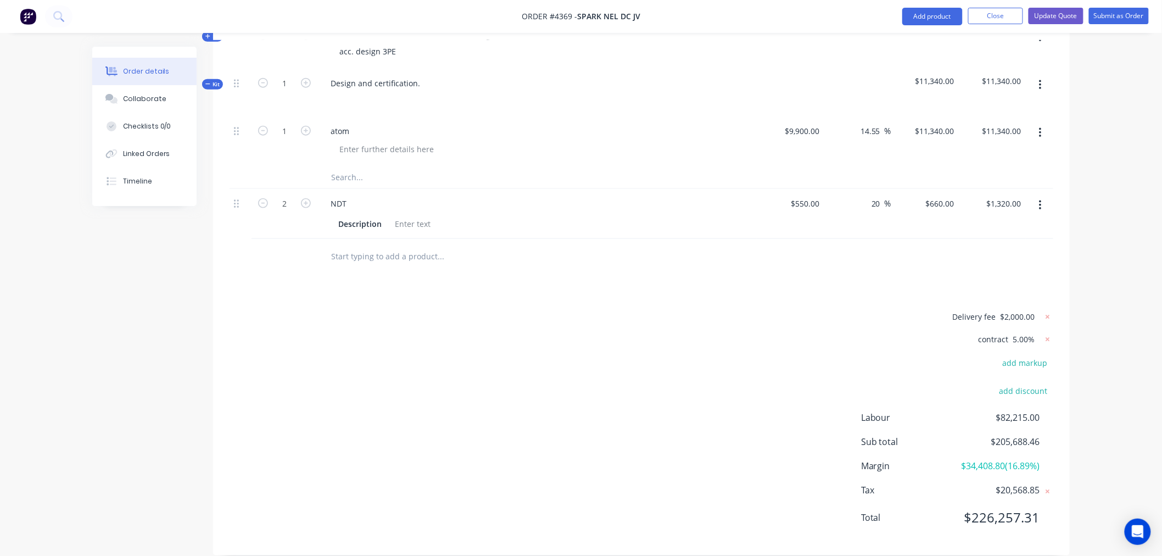
click at [360, 245] on input "text" at bounding box center [440, 256] width 220 height 22
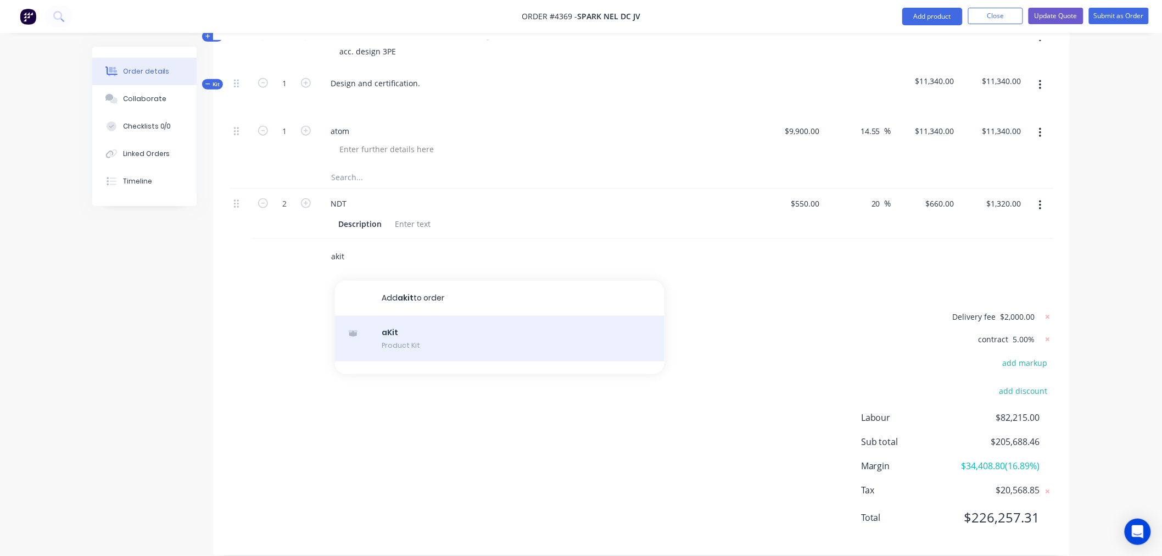
type input "akit"
click at [401, 316] on div "aKit Product Kit" at bounding box center [499, 339] width 329 height 46
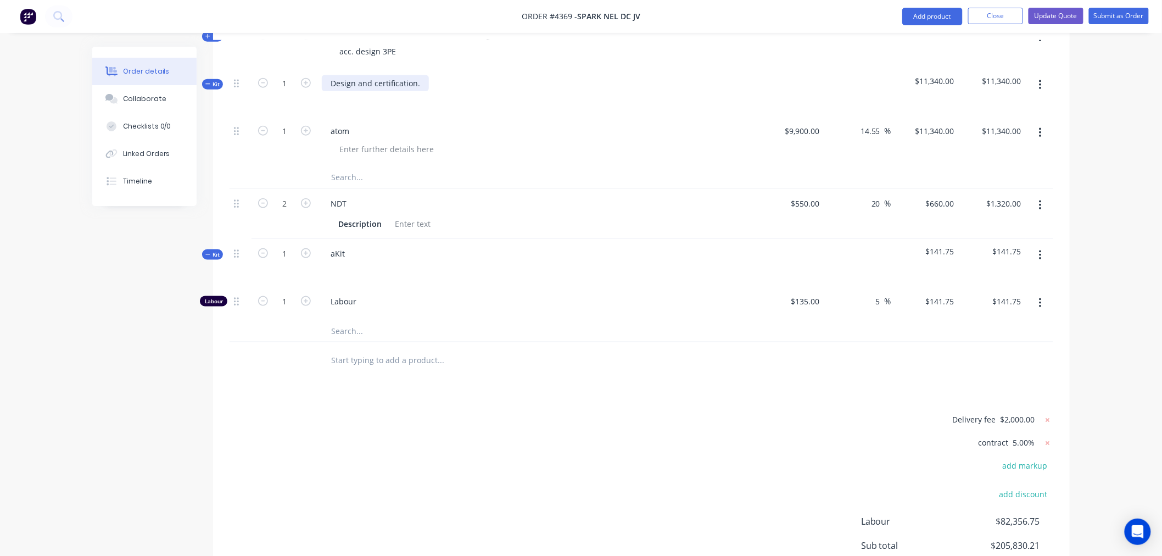
click at [340, 75] on div "Design and certification." at bounding box center [375, 83] width 107 height 16
drag, startPoint x: 340, startPoint y: 54, endPoint x: 418, endPoint y: 52, distance: 78.0
click at [418, 75] on div "Design and certification." at bounding box center [375, 83] width 107 height 16
copy div "Design and certification."
click at [335, 245] on div "aKit" at bounding box center [338, 253] width 32 height 16
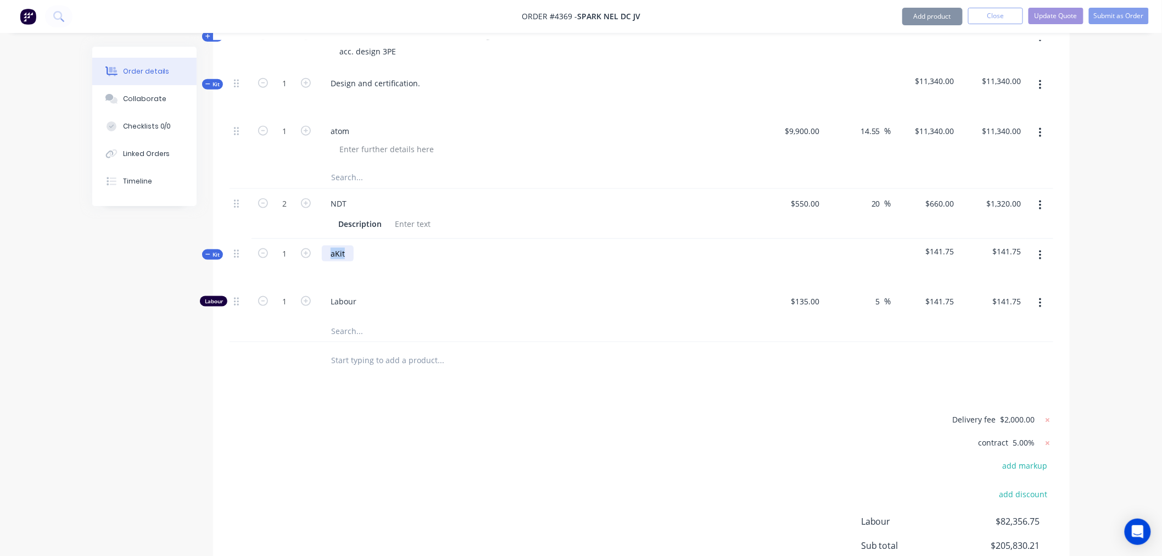
click at [335, 245] on div "aKit" at bounding box center [338, 253] width 32 height 16
paste div
click at [338, 123] on div "atom" at bounding box center [340, 131] width 36 height 16
copy div "atom"
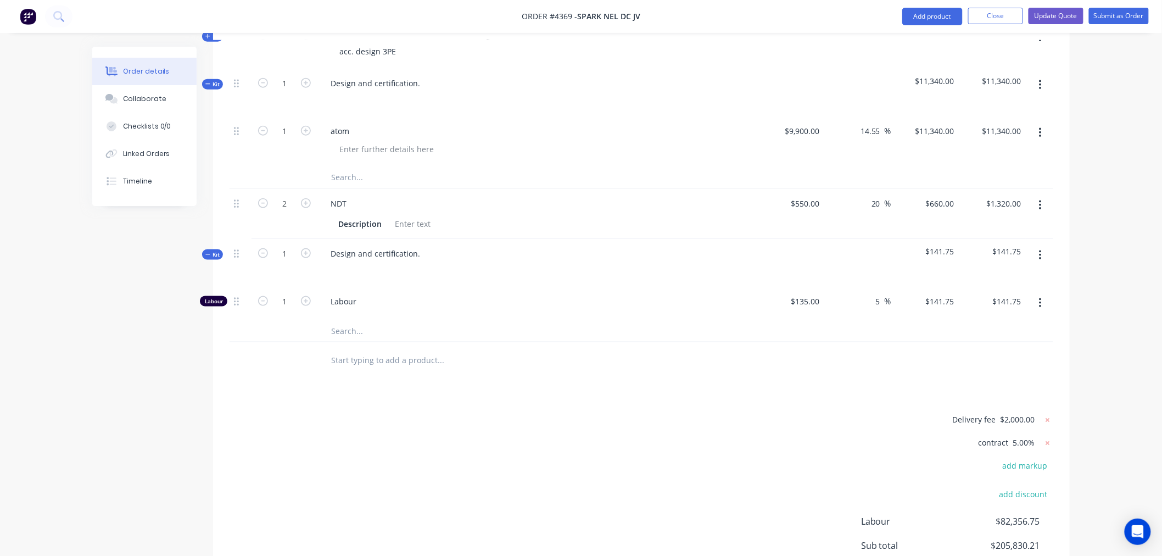
click at [338, 320] on input "text" at bounding box center [440, 331] width 220 height 22
paste input "atom"
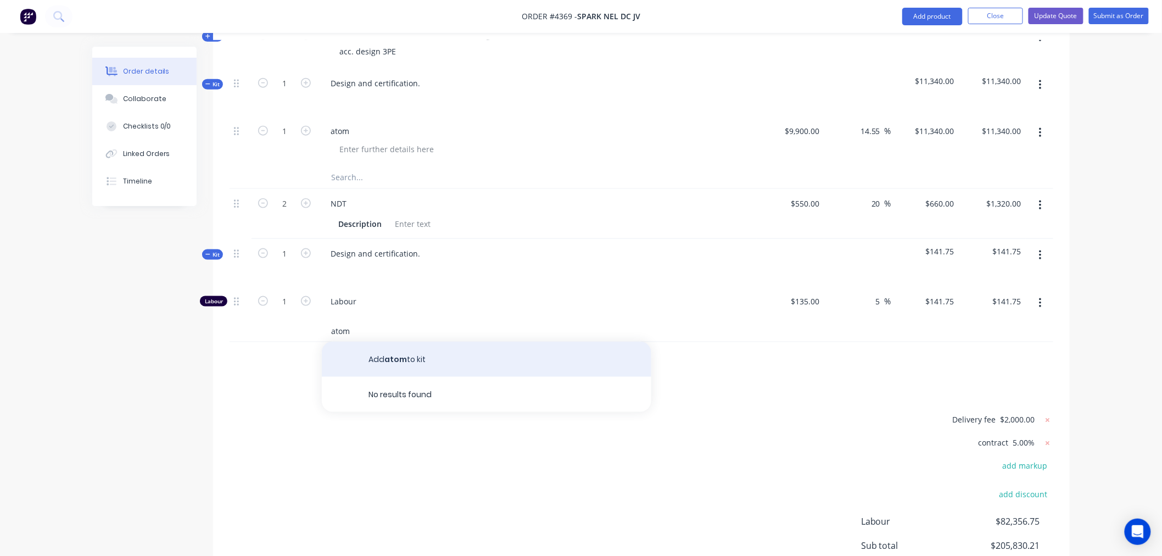
type input "atom"
click at [386, 341] on button "Add atom to kit" at bounding box center [486, 358] width 329 height 35
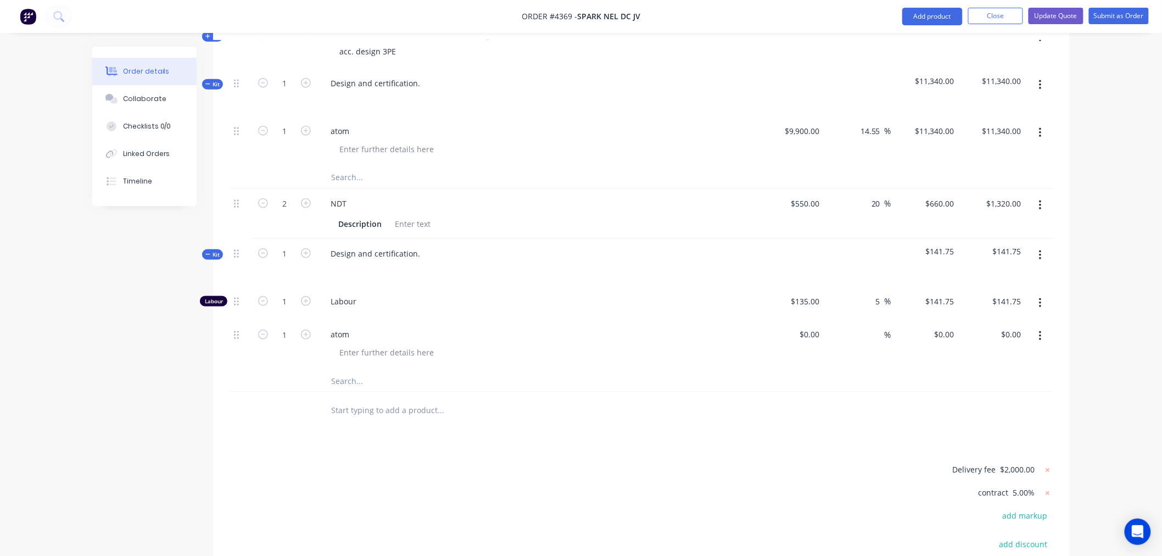
click at [1040, 297] on icon "button" at bounding box center [1040, 303] width 3 height 12
click at [984, 368] on div "Delete" at bounding box center [1001, 376] width 85 height 16
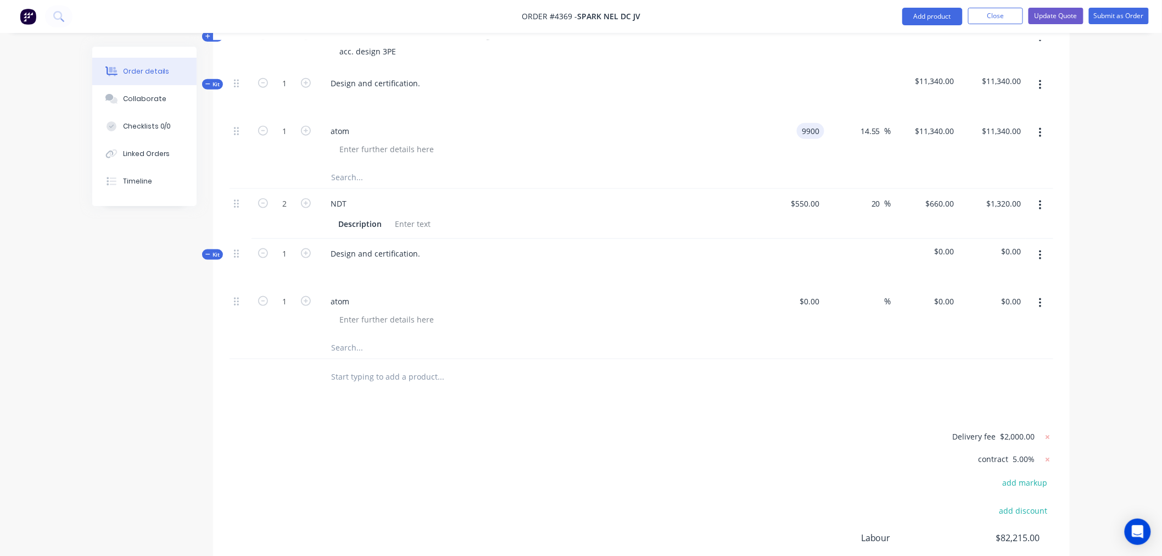
drag, startPoint x: 789, startPoint y: 99, endPoint x: 827, endPoint y: 99, distance: 37.9
click at [827, 116] on div "1 atom 9900 9900 14.55 14.55 % $11,340.00 $11,340.00 $11,340.00 $11,340.00" at bounding box center [640, 141] width 823 height 50
type input "$9,900.00"
click at [803, 287] on div at bounding box center [791, 312] width 68 height 50
paste input "9900"
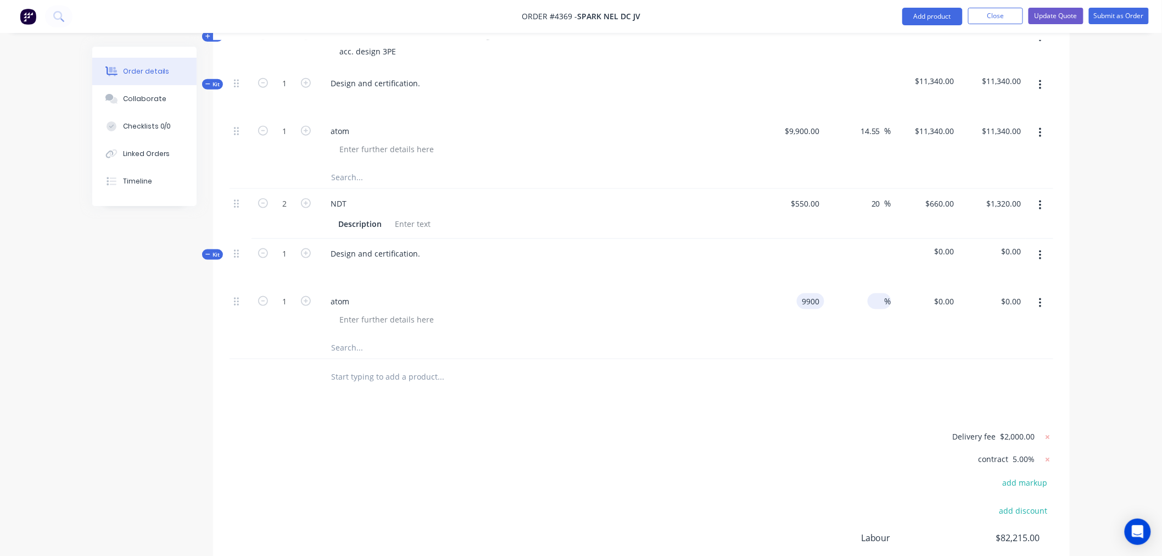
type input "$9,900.00"
click at [876, 293] on input at bounding box center [878, 301] width 13 height 16
type input "14.55"
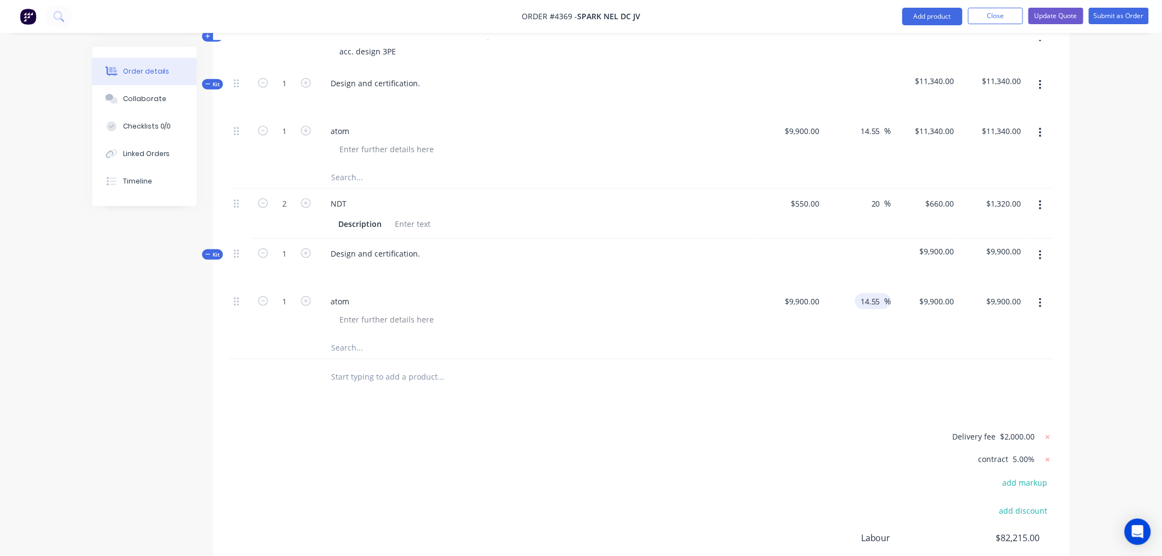
type input "11340.45"
type input "$11,340.45"
click at [946, 293] on input "11340.45" at bounding box center [939, 301] width 38 height 16
click at [1094, 216] on div "Order details Collaborate Checklists 0/0 Linked Orders Timeline Order details C…" at bounding box center [581, 119] width 1162 height 1145
click at [952, 293] on input "11340.45" at bounding box center [939, 301] width 38 height 16
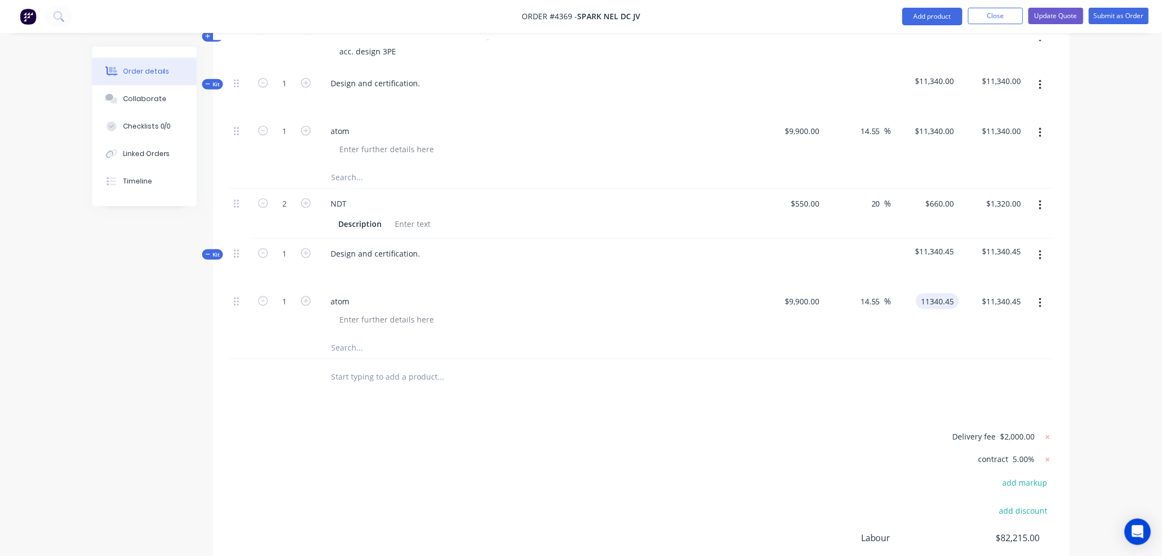
click at [946, 293] on input "11340.45" at bounding box center [939, 301] width 38 height 16
click at [947, 293] on input "11340.45" at bounding box center [939, 301] width 38 height 16
click at [951, 293] on input "11340.45" at bounding box center [939, 301] width 38 height 16
type input "$11,340.45"
click at [949, 245] on span "$11,340.45" at bounding box center [924, 251] width 59 height 12
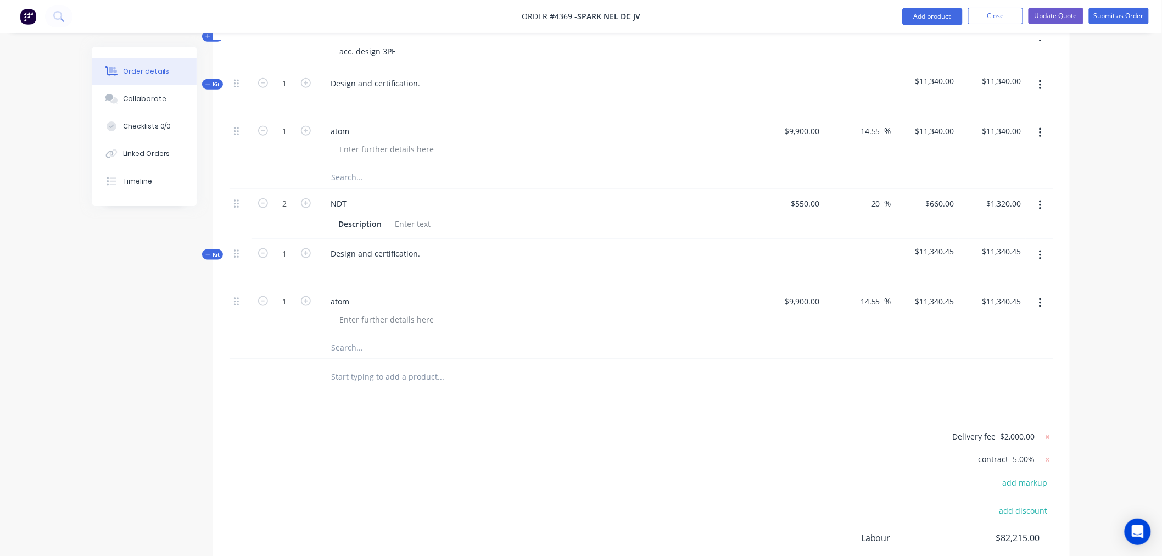
click at [946, 245] on span "$11,340.45" at bounding box center [924, 251] width 59 height 12
click at [1017, 245] on span "$11,340.45" at bounding box center [992, 251] width 59 height 12
type input "11340.45"
click at [1015, 293] on input "11340.45" at bounding box center [1003, 301] width 44 height 16
click at [1017, 293] on input "11340.45" at bounding box center [1006, 301] width 38 height 16
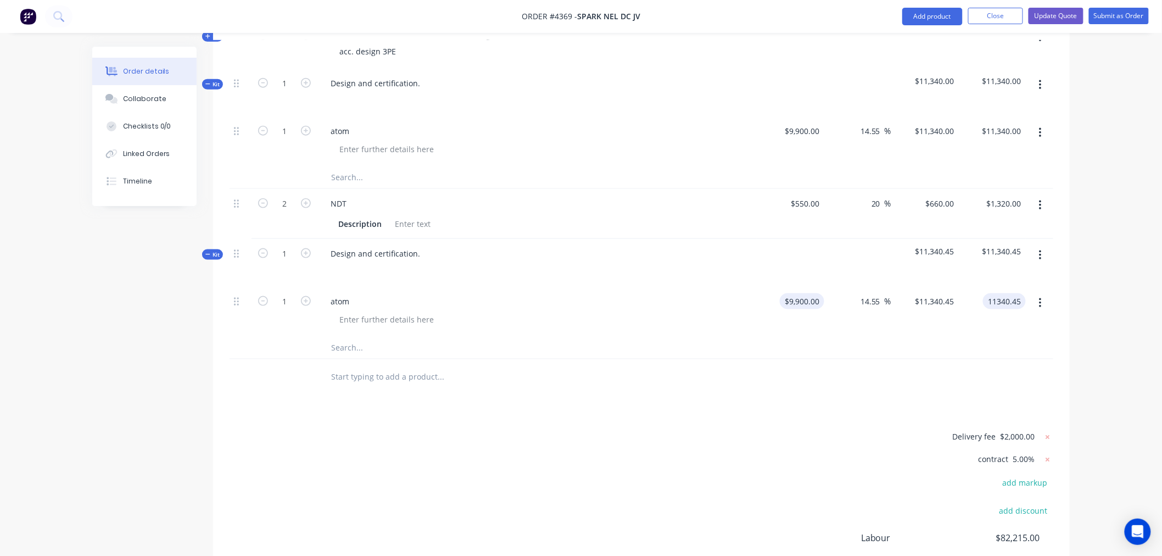
type input "9900"
type input "$11,340.45"
click at [809, 293] on input "9900" at bounding box center [812, 301] width 23 height 16
type input "$9,900.00"
click at [875, 293] on input "14.55" at bounding box center [871, 301] width 25 height 16
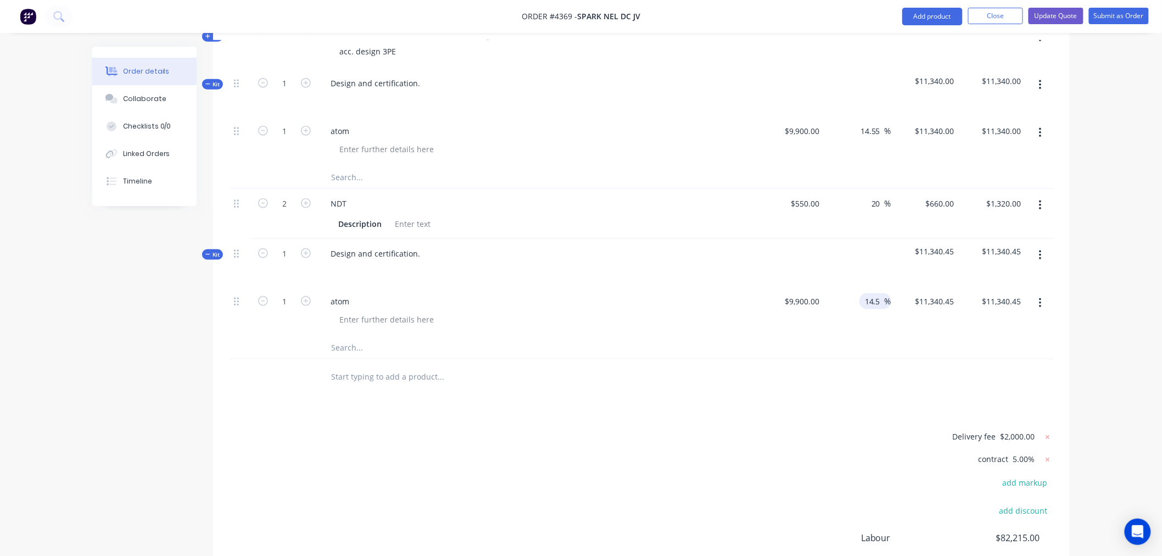
type input "14.5"
type input "11335.5"
type input "$11,335.50"
click at [879, 293] on input "14.5" at bounding box center [874, 301] width 21 height 16
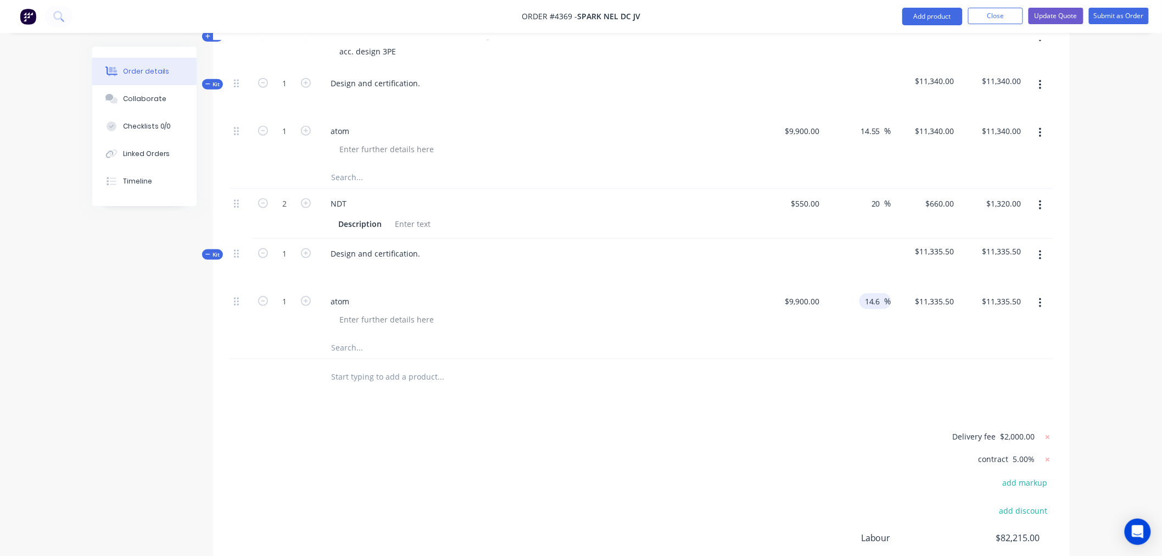
type input "14.6"
type input "11345.4"
type input "$11,345.40"
click at [879, 293] on input "14.6" at bounding box center [874, 301] width 21 height 16
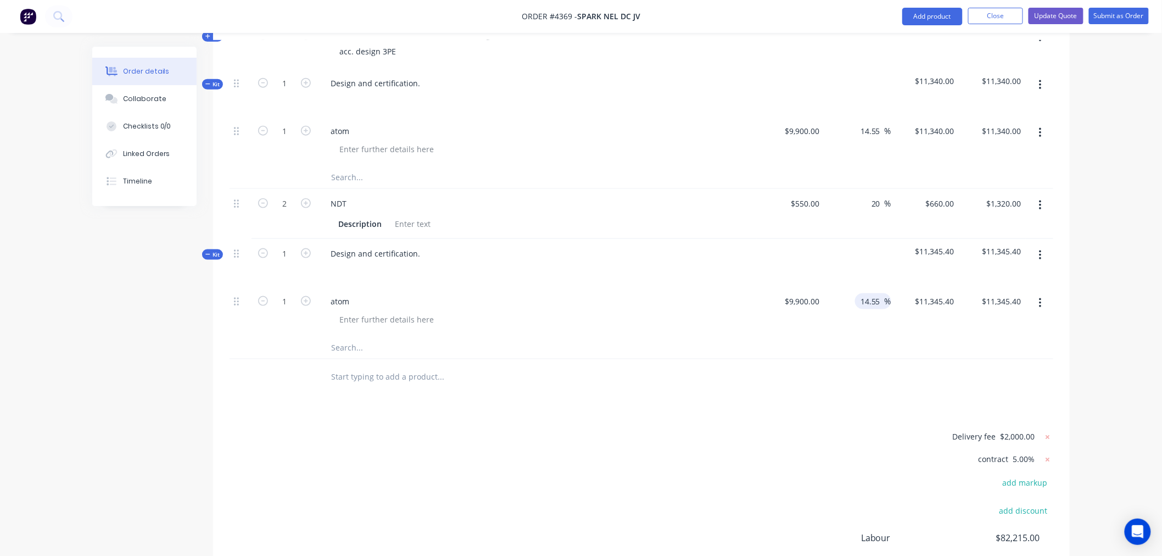
type input "14.55"
type input "11340.45"
type input "$11,340.45"
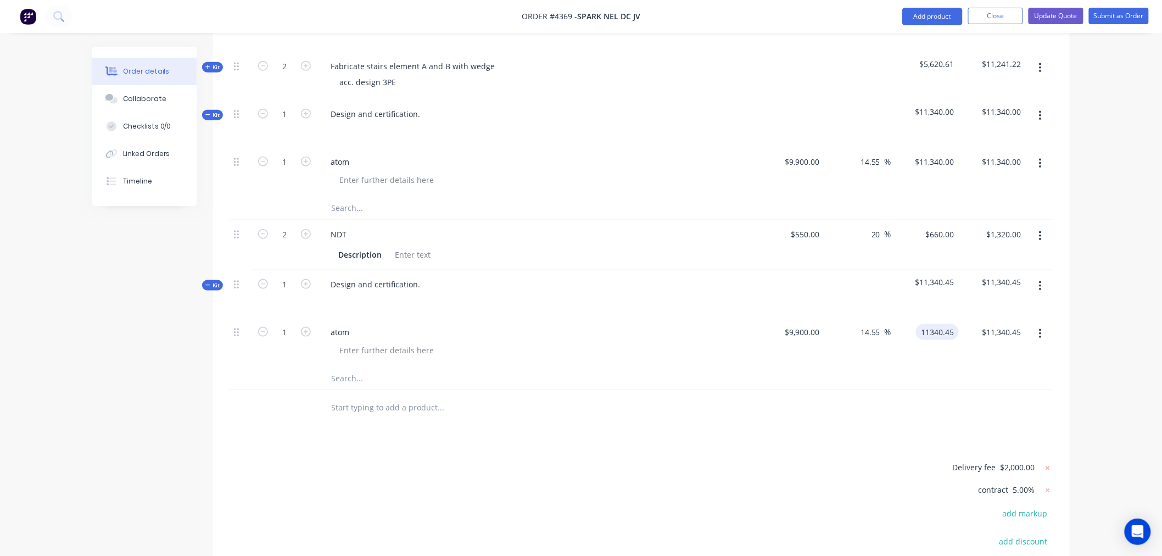
scroll to position [421, 0]
type input "$11,340.45"
click at [139, 181] on div "Timeline" at bounding box center [137, 181] width 29 height 10
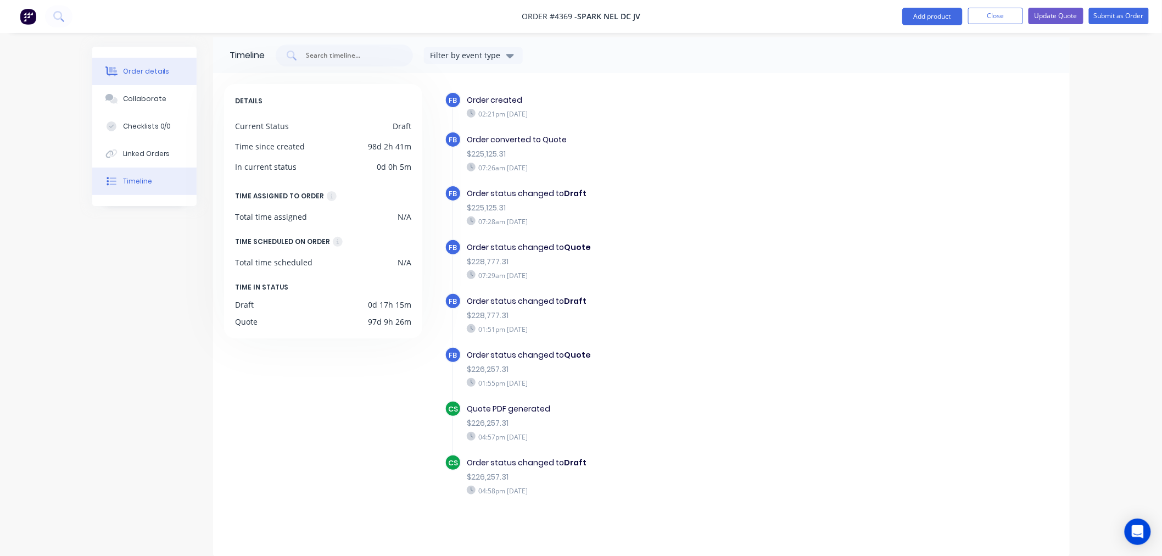
click at [165, 73] on div "Order details" at bounding box center [146, 71] width 47 height 10
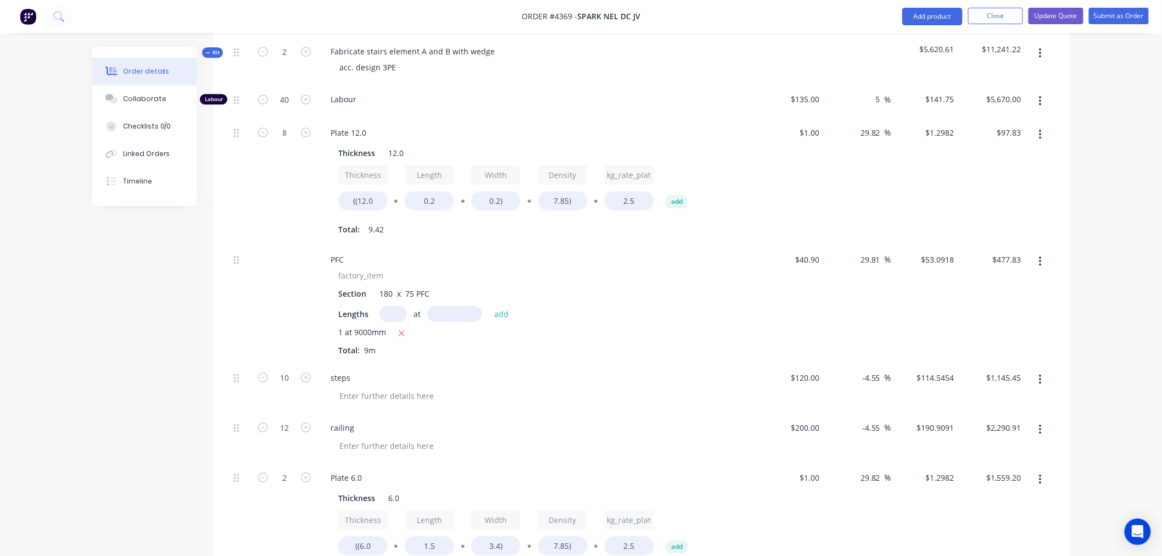
scroll to position [1656, 0]
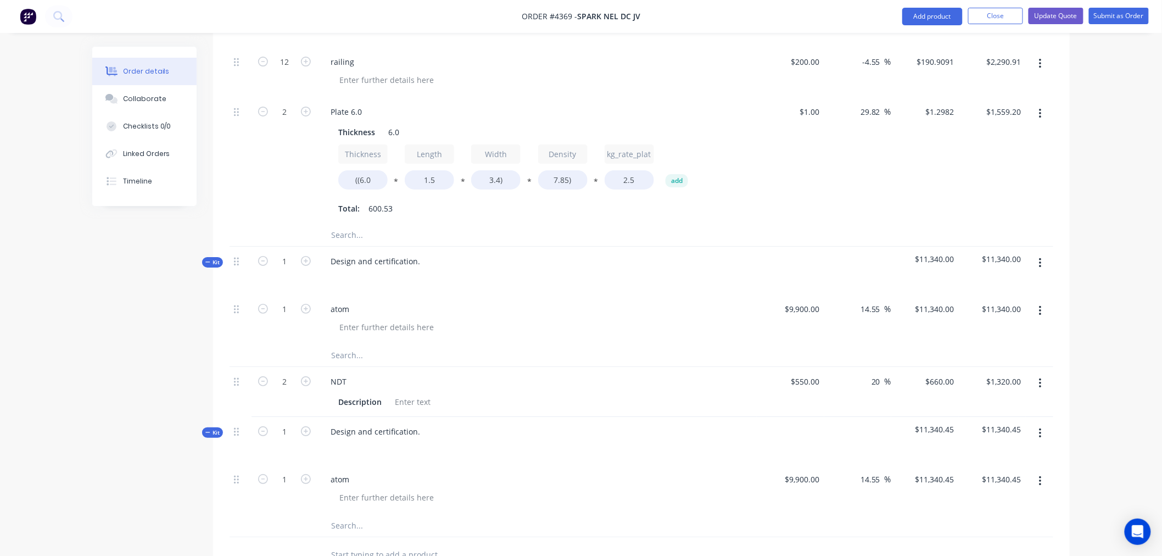
click at [1041, 423] on button "button" at bounding box center [1040, 433] width 26 height 20
click at [952, 471] on input "11340.45" at bounding box center [936, 479] width 44 height 16
click at [955, 471] on input "11340.45" at bounding box center [939, 479] width 38 height 16
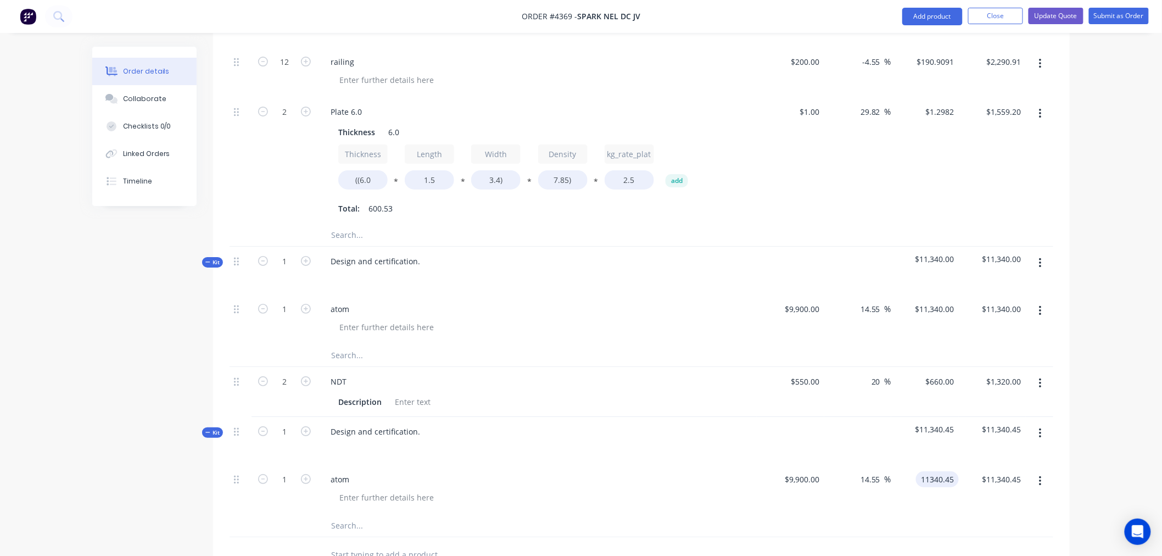
click at [951, 471] on input "11340.45" at bounding box center [939, 479] width 38 height 16
type input "$11,340.45"
click at [882, 471] on input "14.55" at bounding box center [871, 479] width 25 height 16
type input "14.5500"
type input "$11,340.45"
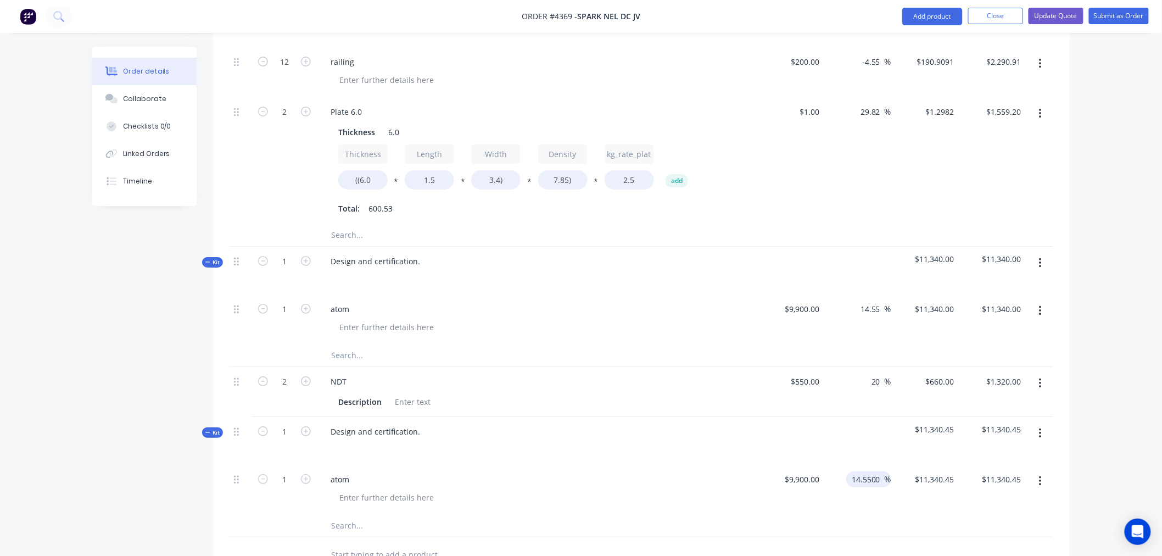
click at [881, 471] on input "14.5500" at bounding box center [867, 479] width 34 height 16
type input "14.56"
type input "11341.44"
type input "$11,341.44"
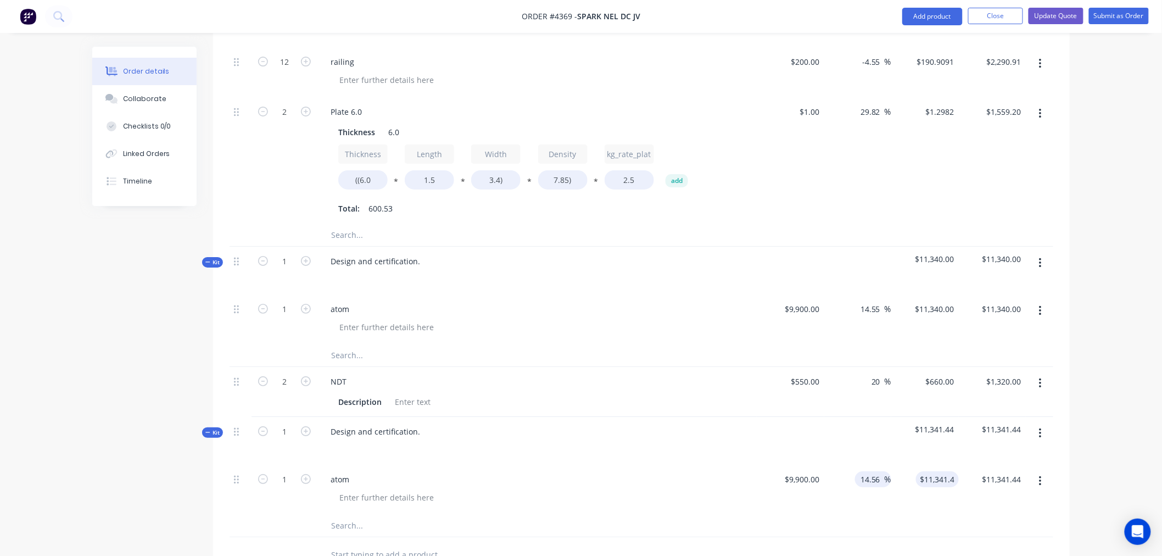
click at [879, 471] on input "14.56" at bounding box center [871, 479] width 25 height 16
type input "14.55"
type input "11340.45"
type input "$11,340.45"
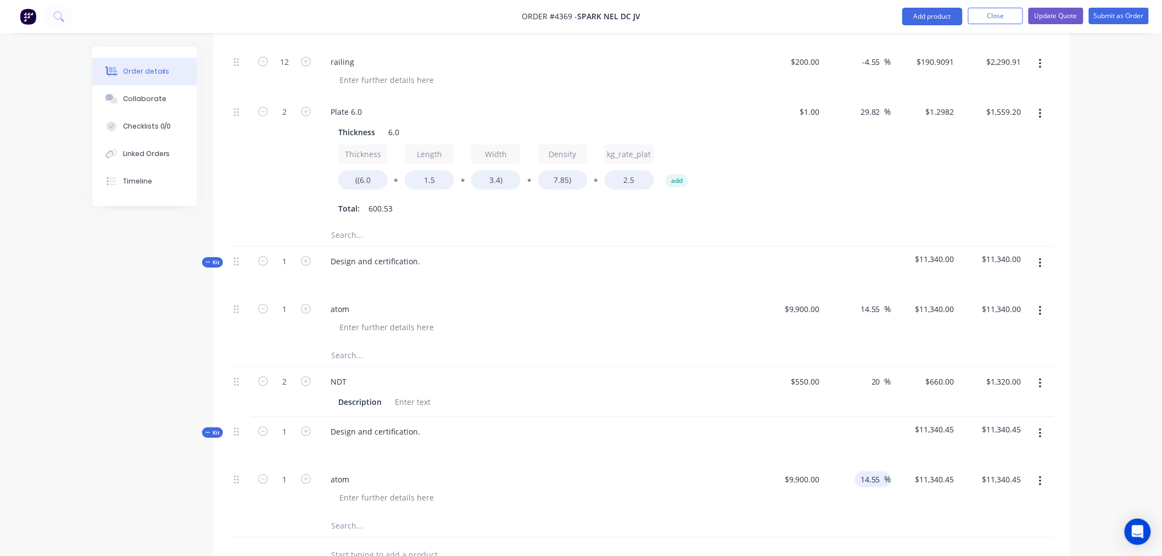
click at [879, 471] on input "14.55" at bounding box center [871, 479] width 25 height 16
type input "14.52"
type input "11337.48"
type input "$11,337.48"
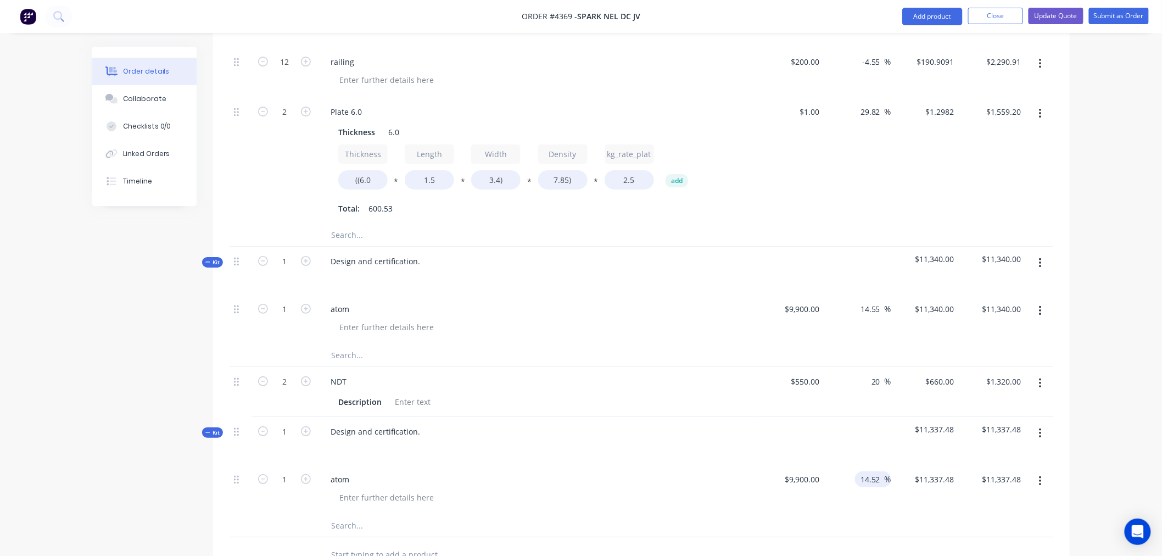
click at [879, 471] on input "14.52" at bounding box center [871, 479] width 25 height 16
type input "14.54"
type input "11339.46"
type input "$11,339.46"
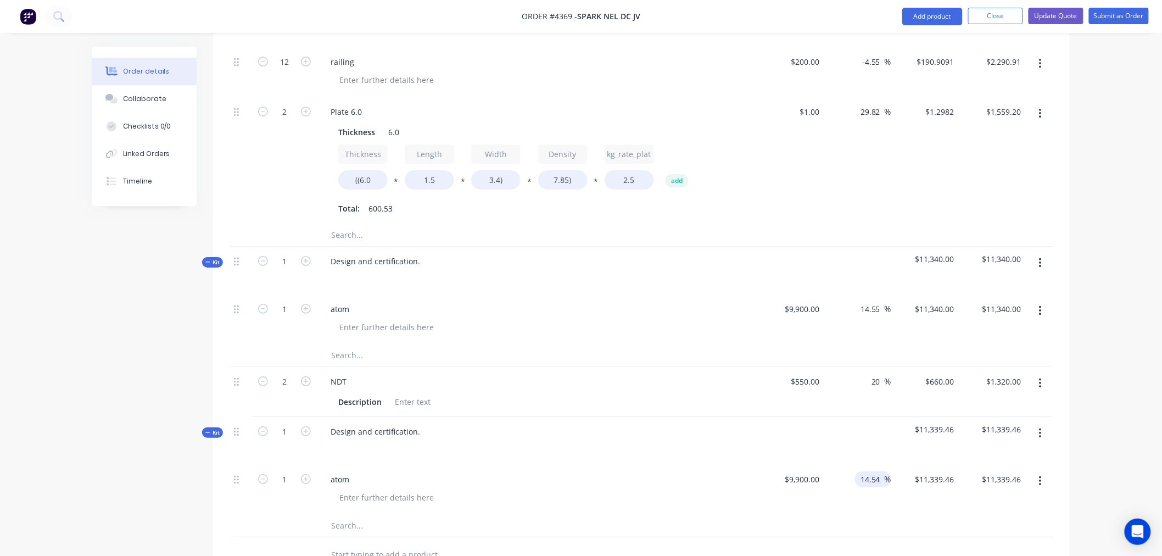
click at [879, 471] on input "14.54" at bounding box center [871, 479] width 25 height 16
type input "14.55"
type input "11340.45"
type input "$11,340.45"
click at [950, 471] on input "11340.45" at bounding box center [939, 479] width 38 height 16
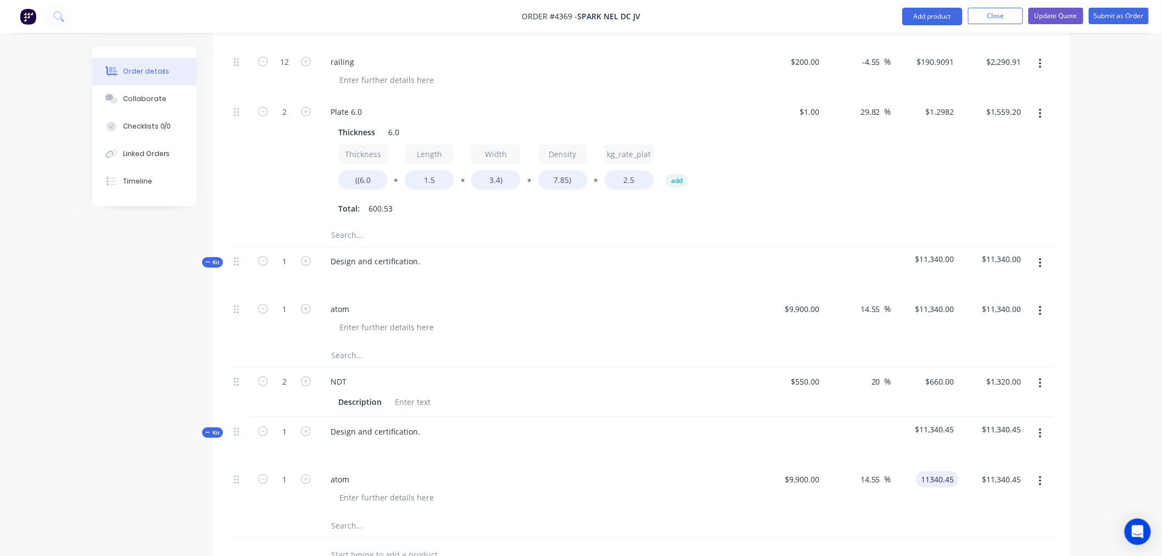
click at [944, 471] on input "11340.45" at bounding box center [939, 479] width 38 height 16
type input "$11,340.45"
click at [1005, 471] on input "11340.45" at bounding box center [1006, 479] width 38 height 16
type input "$11,340.45"
click at [939, 423] on span "$11,340.45" at bounding box center [924, 429] width 59 height 12
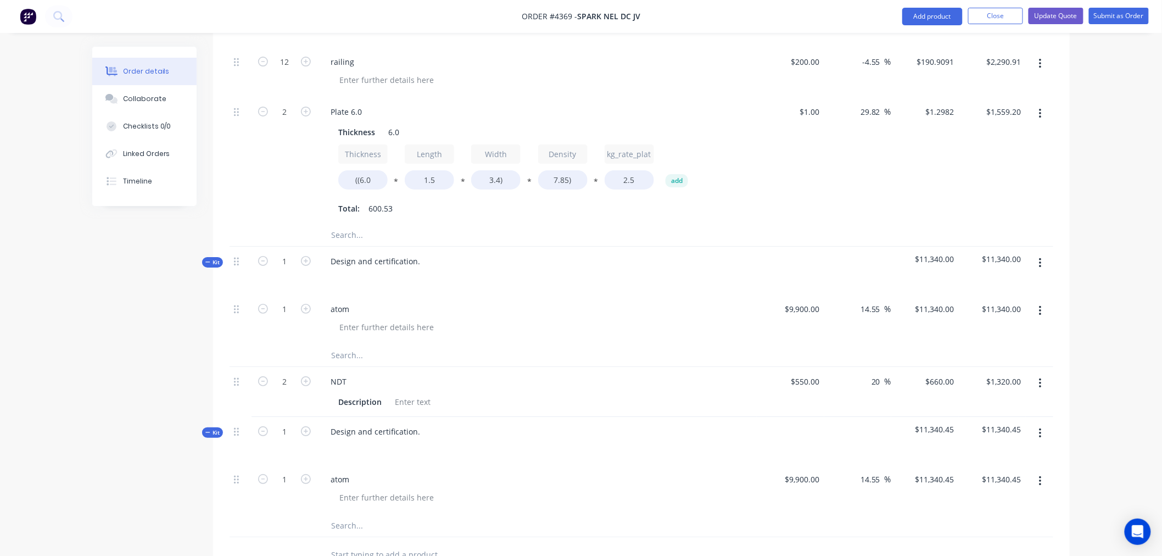
click at [946, 423] on span "$11,340.45" at bounding box center [924, 429] width 59 height 12
click at [210, 428] on span "Kit" at bounding box center [212, 432] width 14 height 8
click at [210, 430] on icon at bounding box center [207, 432] width 4 height 4
click at [791, 464] on div "9900 $9,900.00" at bounding box center [791, 489] width 68 height 50
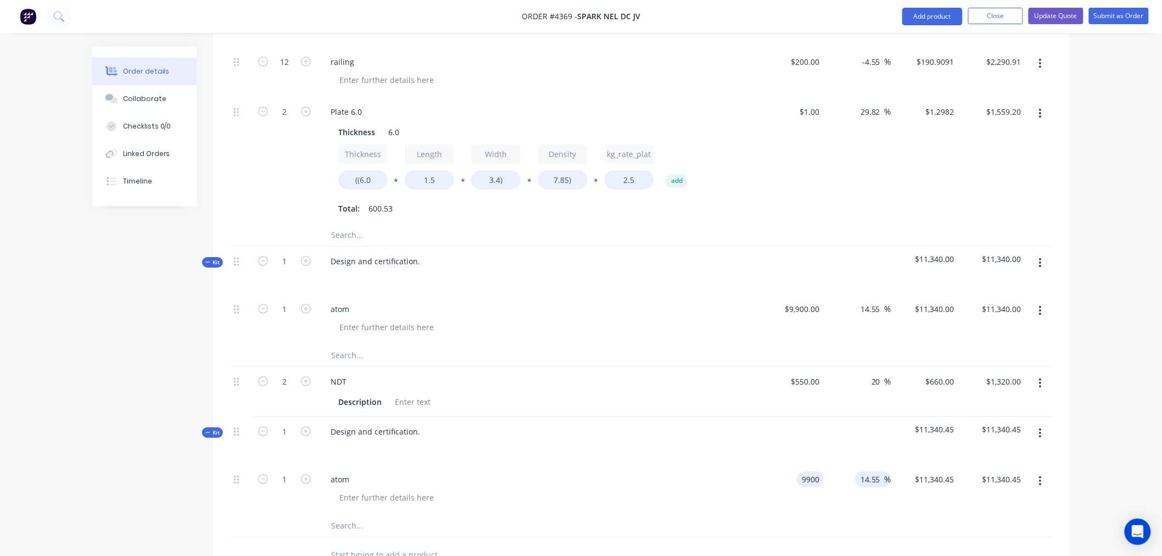
type input "$9,900.00"
click at [875, 471] on input "14.55" at bounding box center [871, 479] width 25 height 16
click at [937, 471] on input "11340.45" at bounding box center [936, 479] width 44 height 16
type input "$11,340.00"
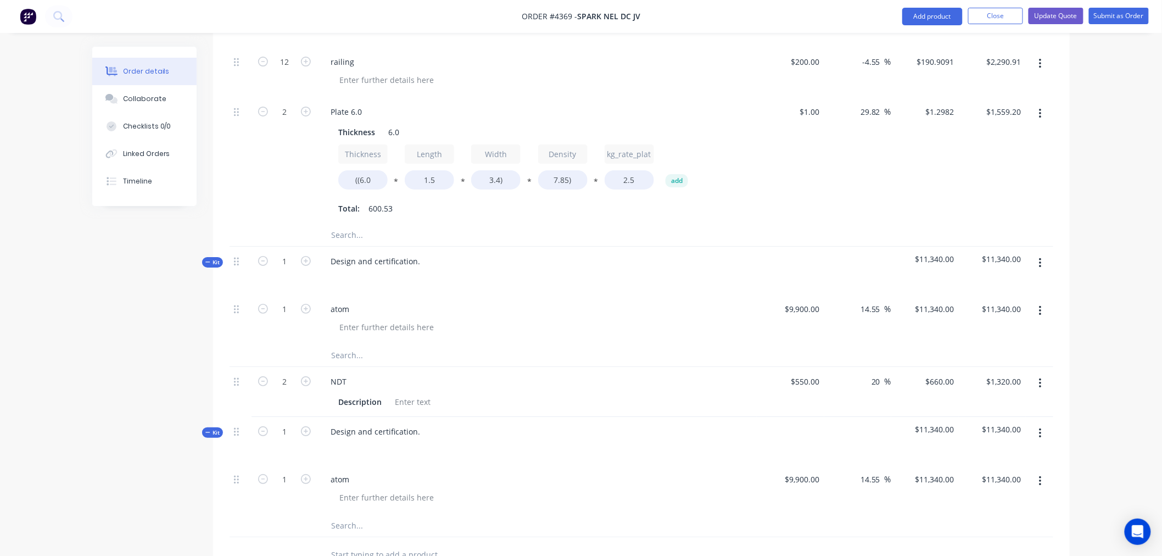
click at [1040, 257] on icon "button" at bounding box center [1040, 263] width 3 height 12
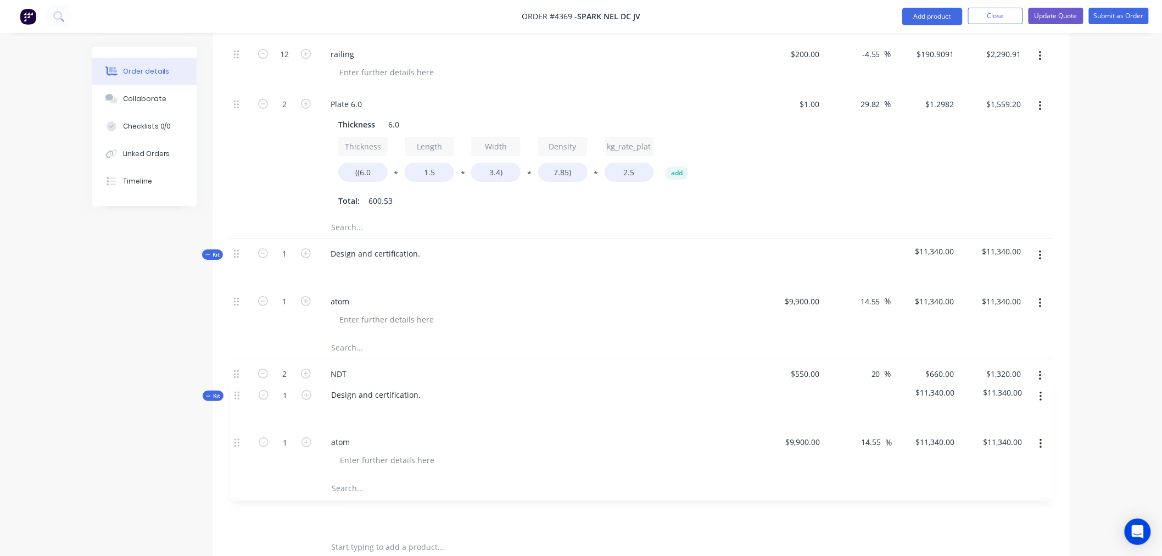
scroll to position [1665, 0]
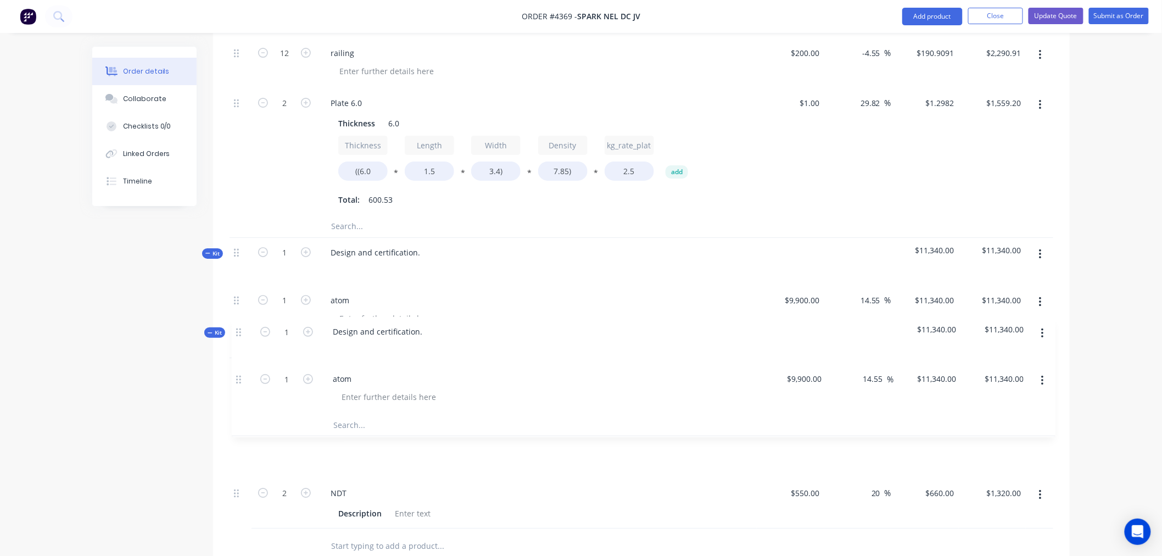
drag, startPoint x: 237, startPoint y: 401, endPoint x: 240, endPoint y: 329, distance: 72.0
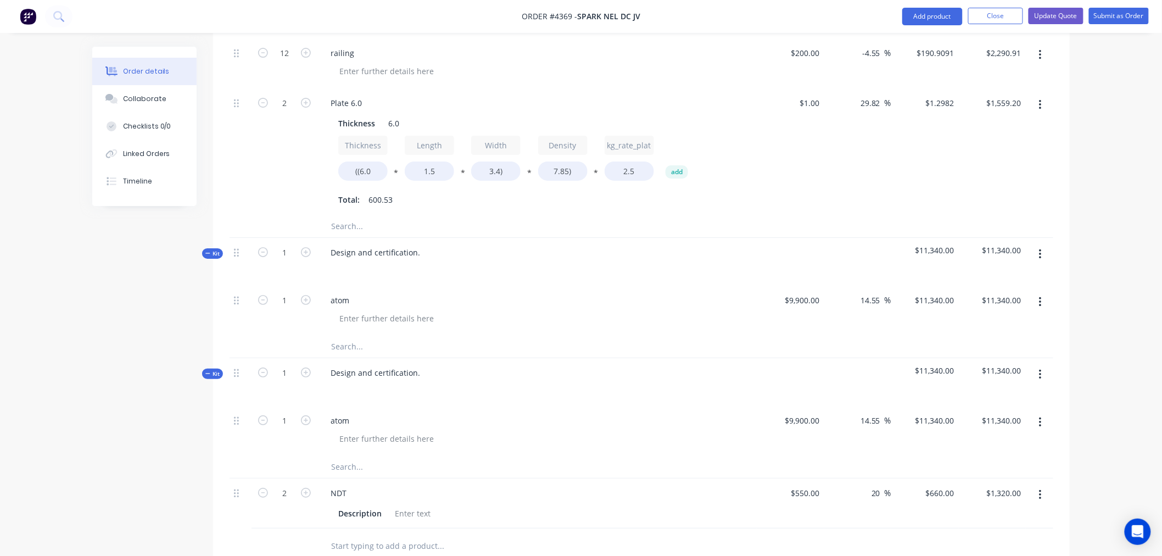
click at [1039, 368] on icon "button" at bounding box center [1040, 374] width 3 height 12
click at [974, 461] on div "Delete" at bounding box center [1001, 469] width 85 height 16
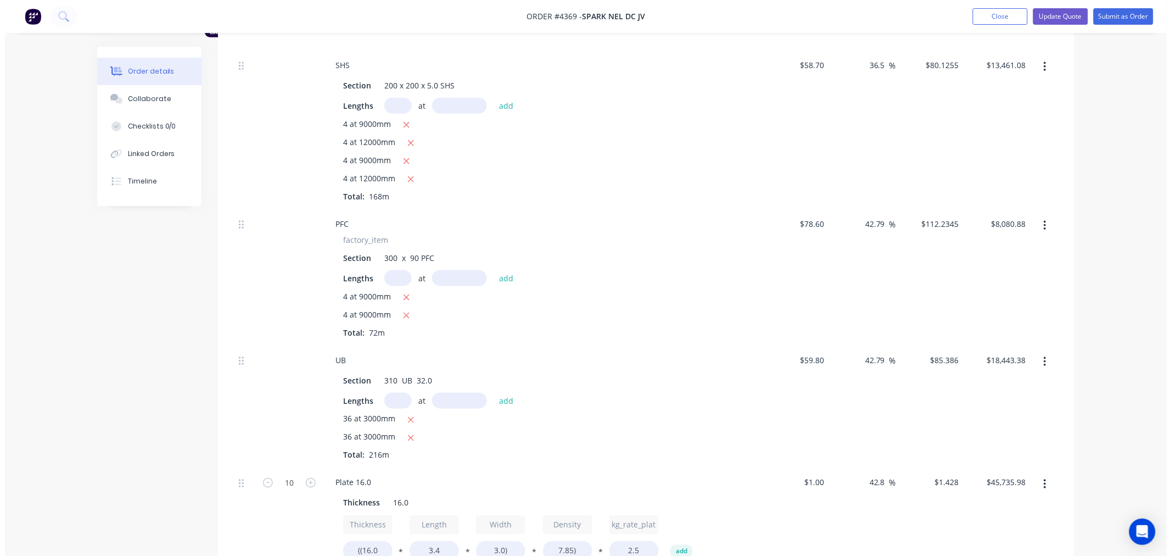
scroll to position [0, 0]
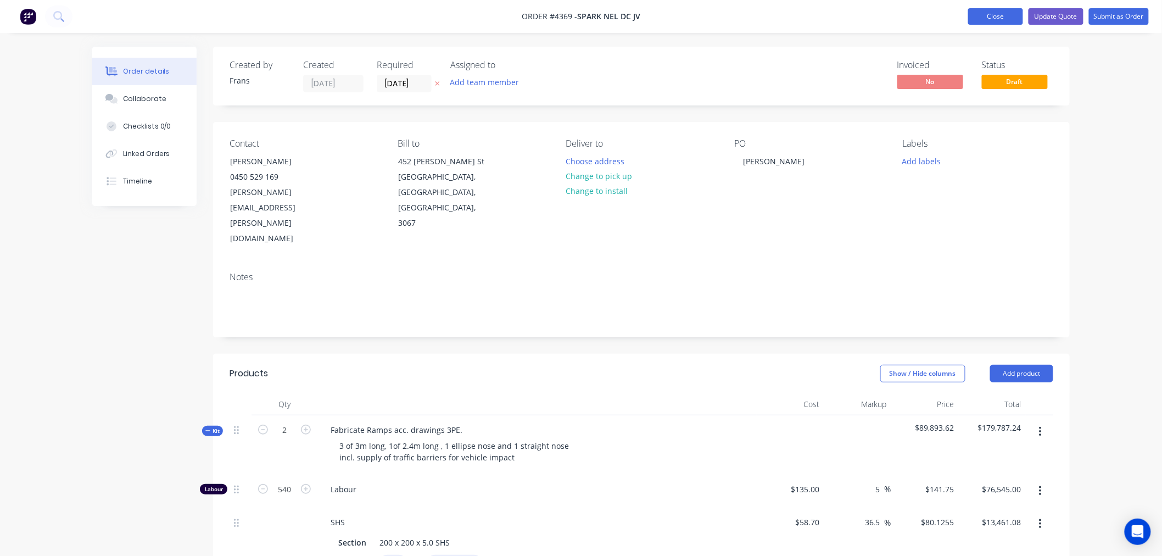
click at [980, 15] on button "Close" at bounding box center [995, 16] width 55 height 16
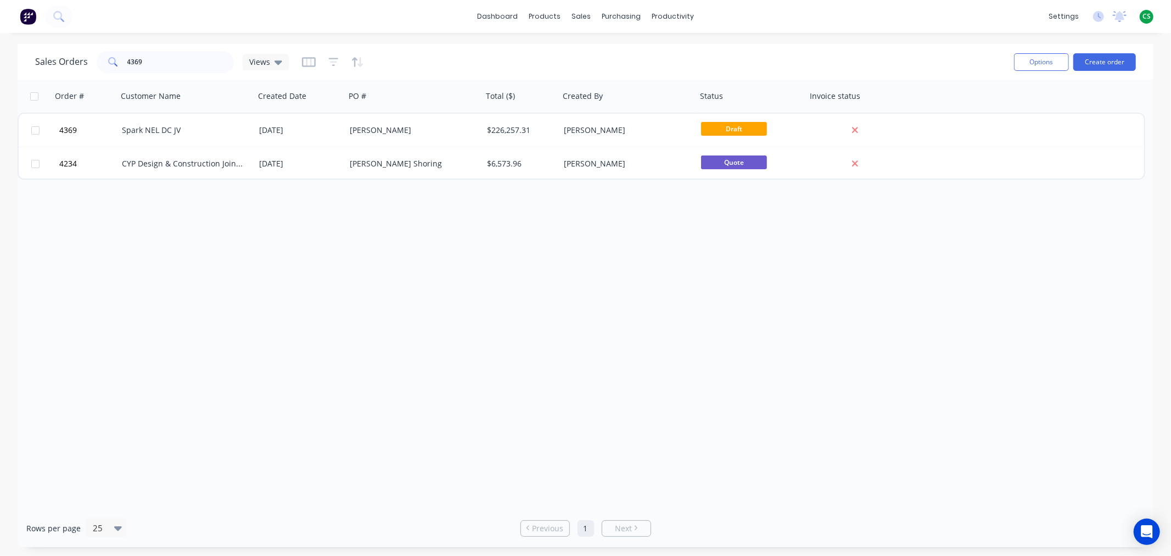
click at [1146, 15] on span "CS" at bounding box center [1146, 17] width 8 height 10
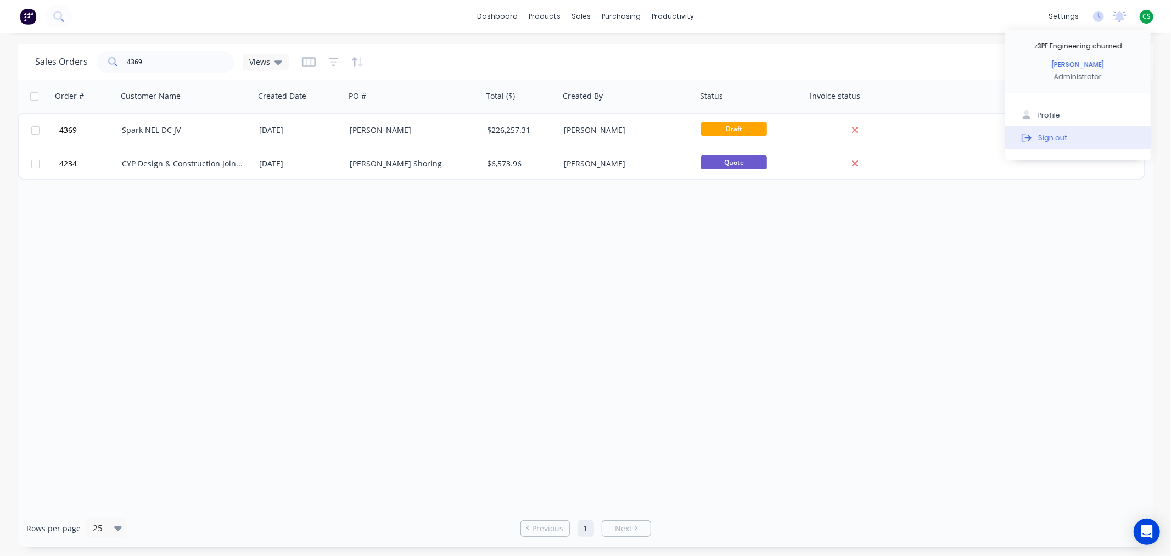
click at [1060, 138] on div "Sign out" at bounding box center [1053, 137] width 30 height 10
